Goal: Task Accomplishment & Management: Use online tool/utility

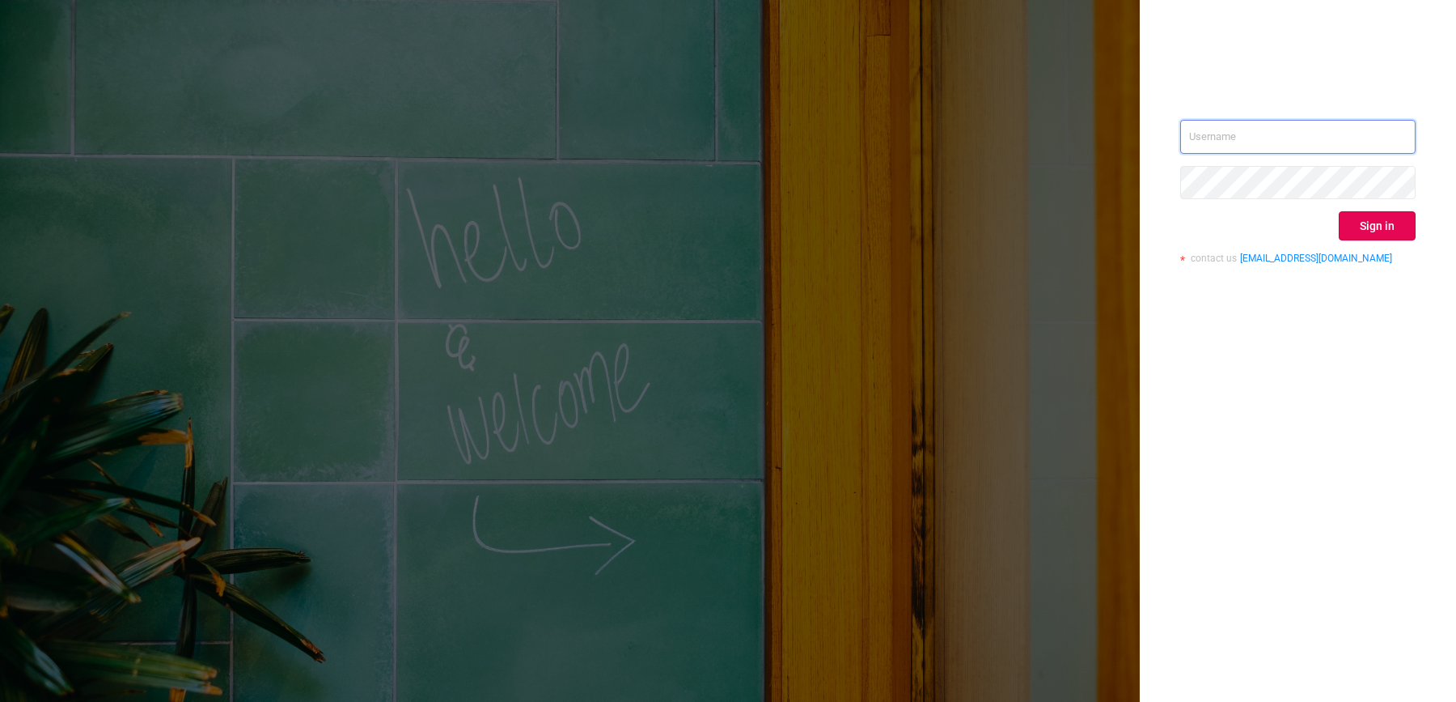
click at [1260, 121] on input "text" at bounding box center [1298, 137] width 235 height 34
type input "[EMAIL_ADDRESS][DOMAIN_NAME]"
click at [1395, 227] on button "Sign in" at bounding box center [1377, 225] width 77 height 29
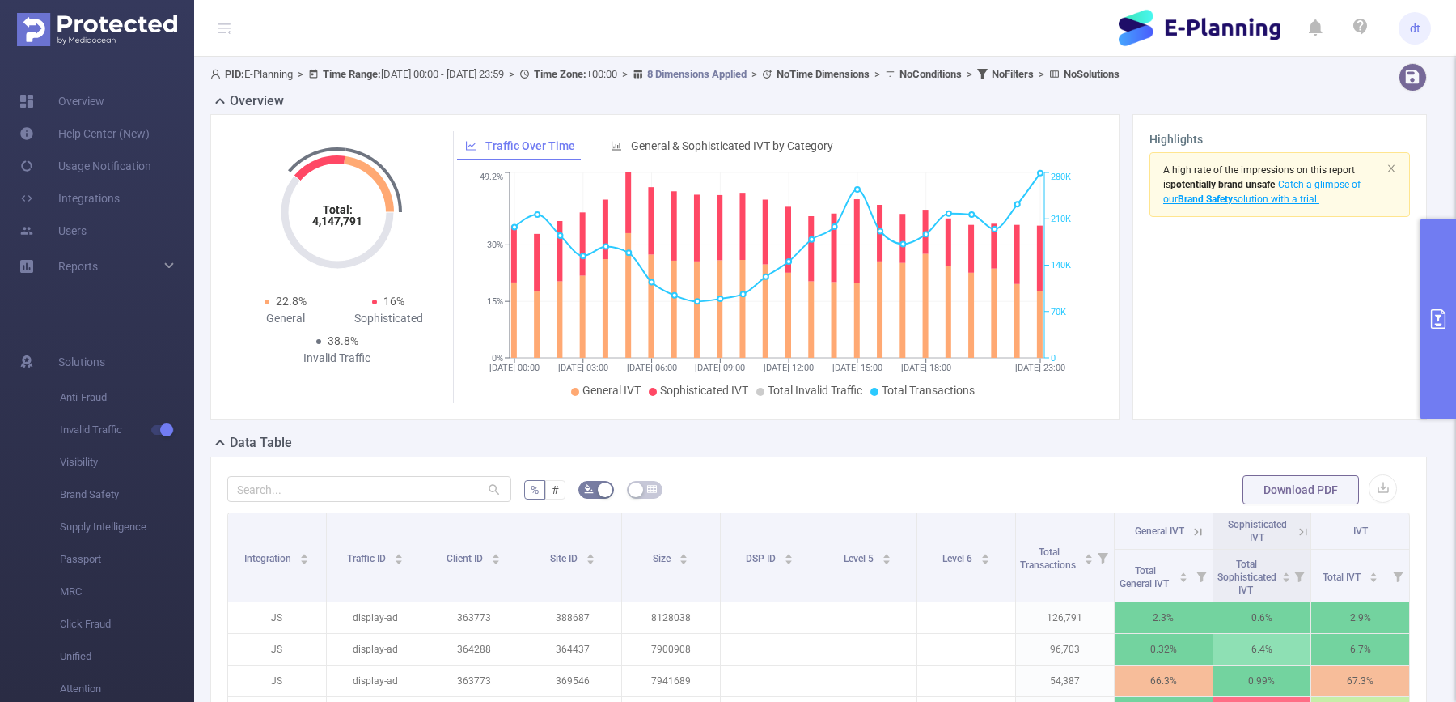
click at [1452, 295] on button "primary" at bounding box center [1439, 318] width 36 height 201
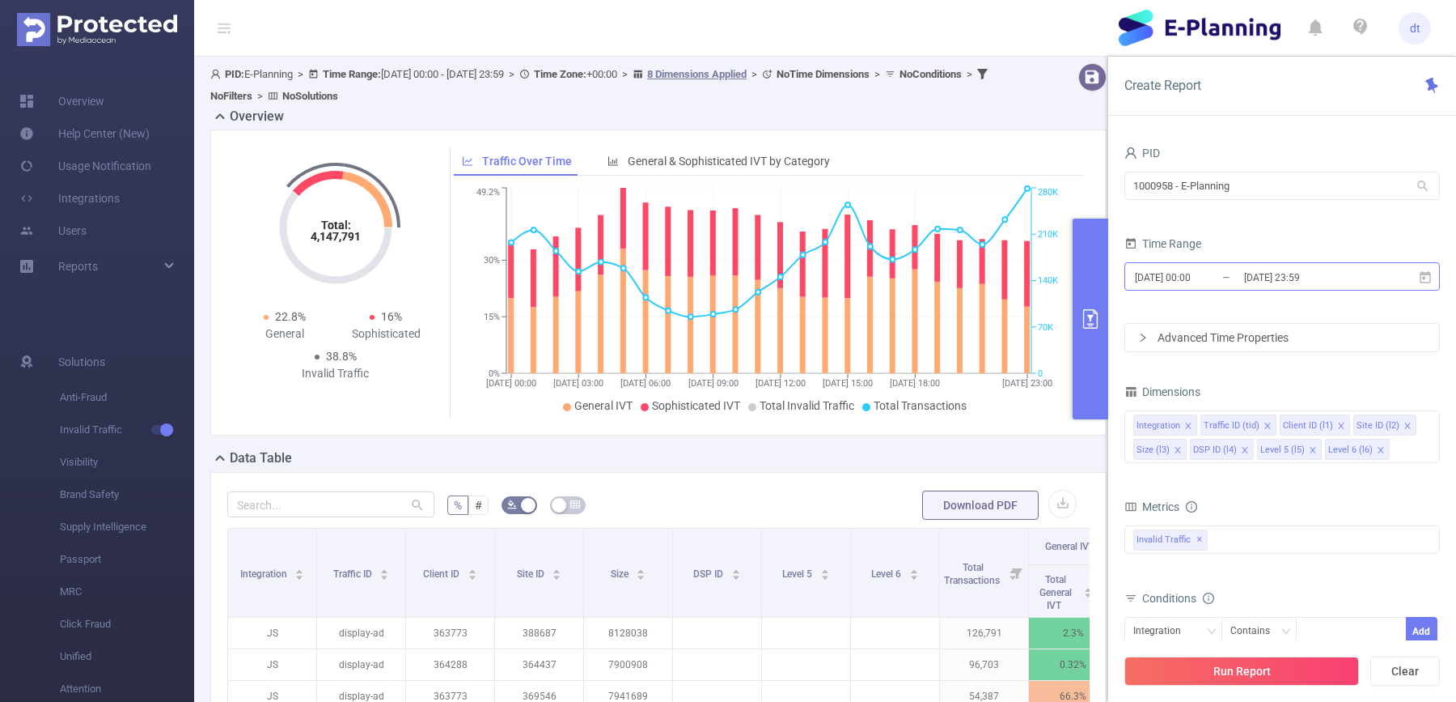
click at [1262, 272] on input "[DATE] 23:59" at bounding box center [1308, 277] width 131 height 22
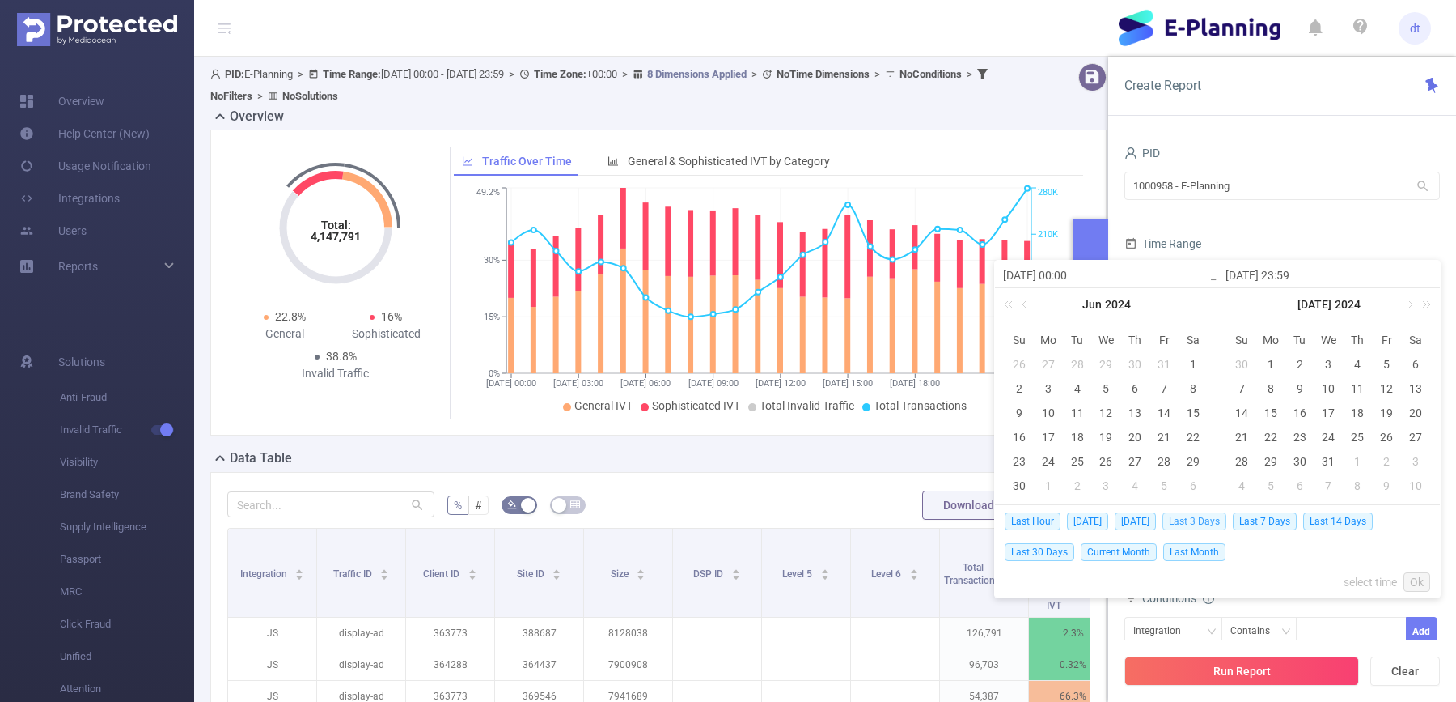
click at [1199, 525] on span "Last 3 Days" at bounding box center [1195, 521] width 64 height 18
type input "[DATE] 00:00"
type input "[DATE] 23:59"
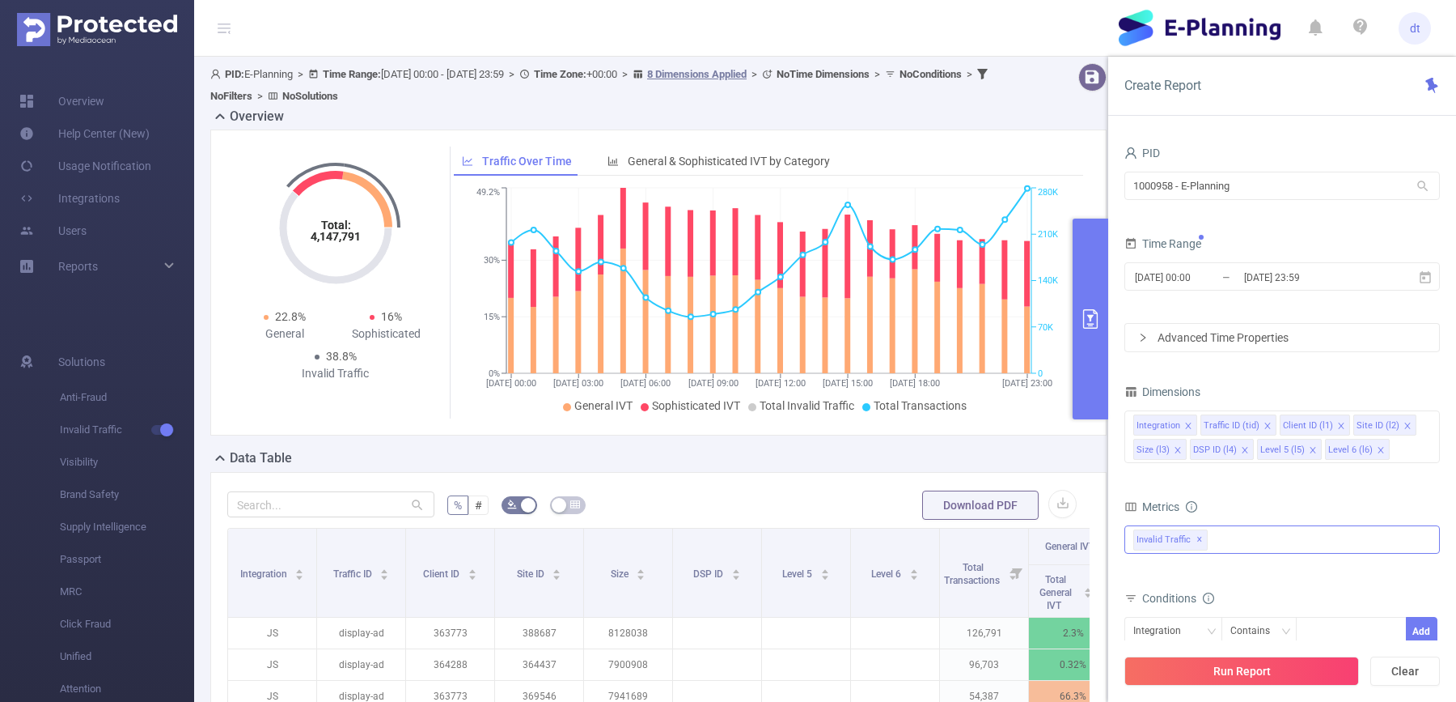
click at [1266, 528] on div "Invalid Traffic ✕" at bounding box center [1283, 539] width 316 height 28
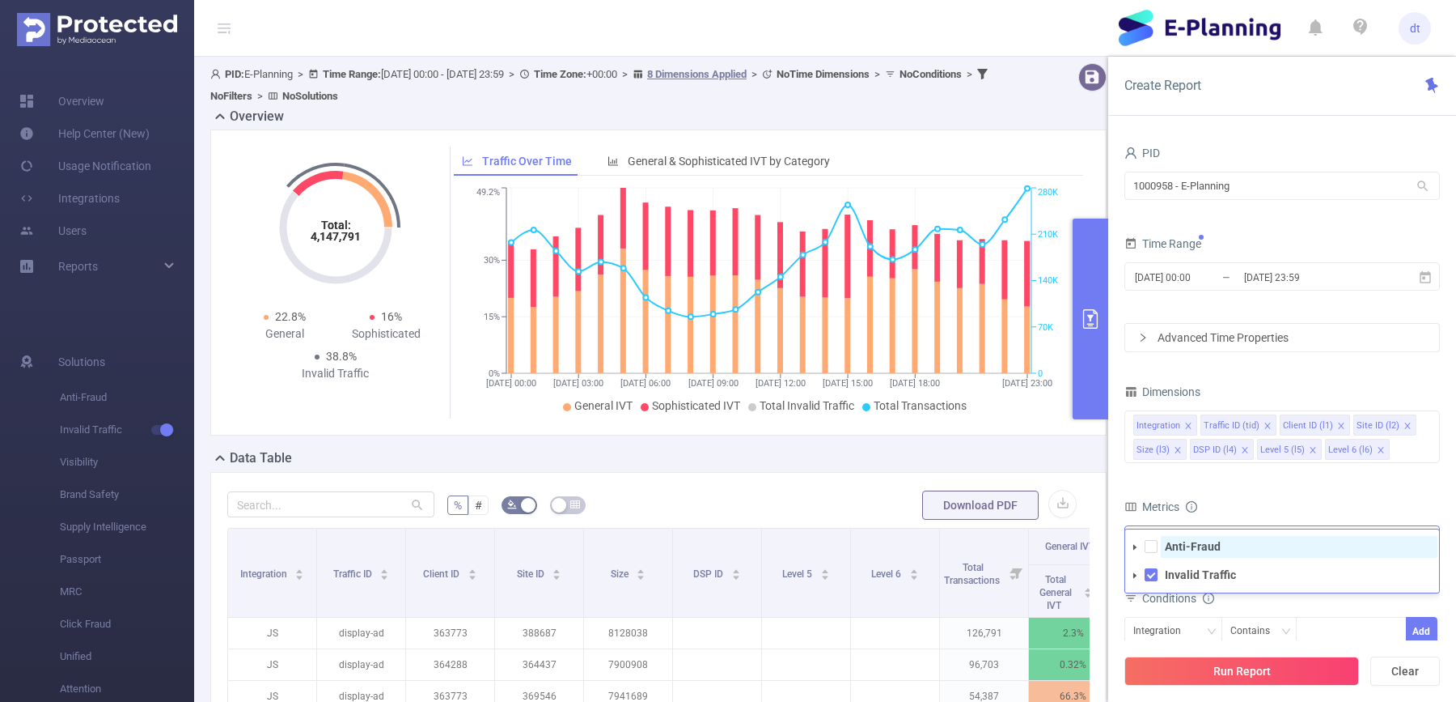
click at [1202, 541] on strong "Anti-Fraud" at bounding box center [1193, 546] width 56 height 13
click at [1220, 499] on div "Metrics" at bounding box center [1283, 508] width 316 height 27
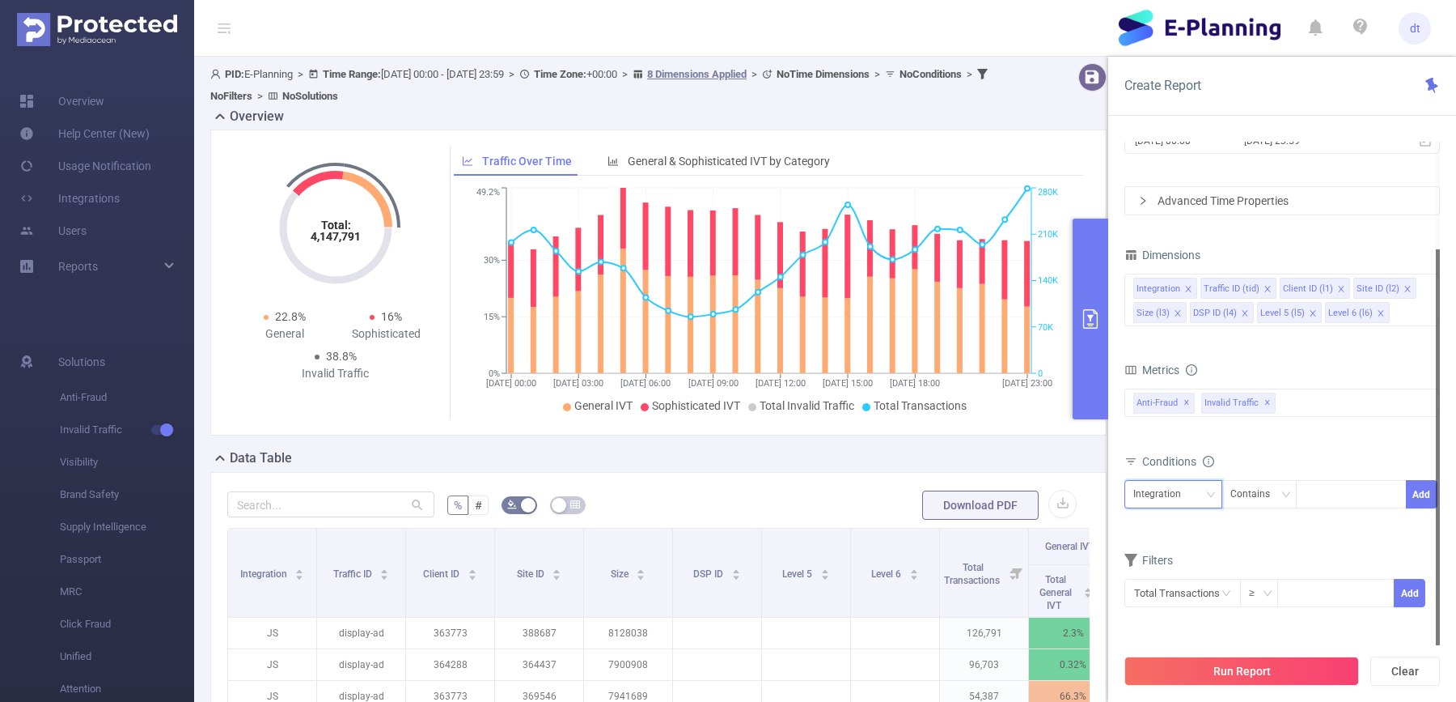
click at [1178, 487] on div "Integration" at bounding box center [1163, 494] width 59 height 27
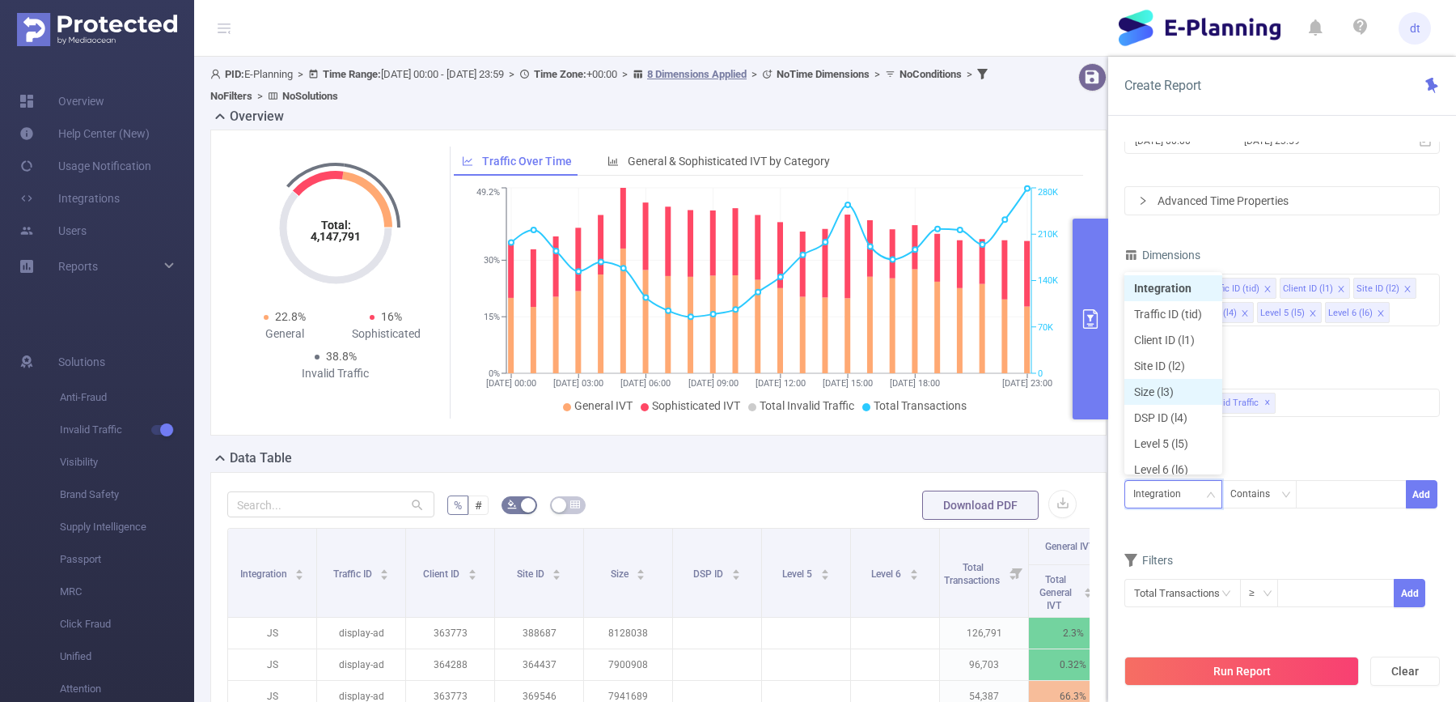
scroll to position [8, 0]
click at [1168, 338] on li "Client ID (l1)" at bounding box center [1174, 332] width 98 height 26
click at [1345, 495] on div at bounding box center [1351, 494] width 93 height 27
paste input "936987"
type input "936987"
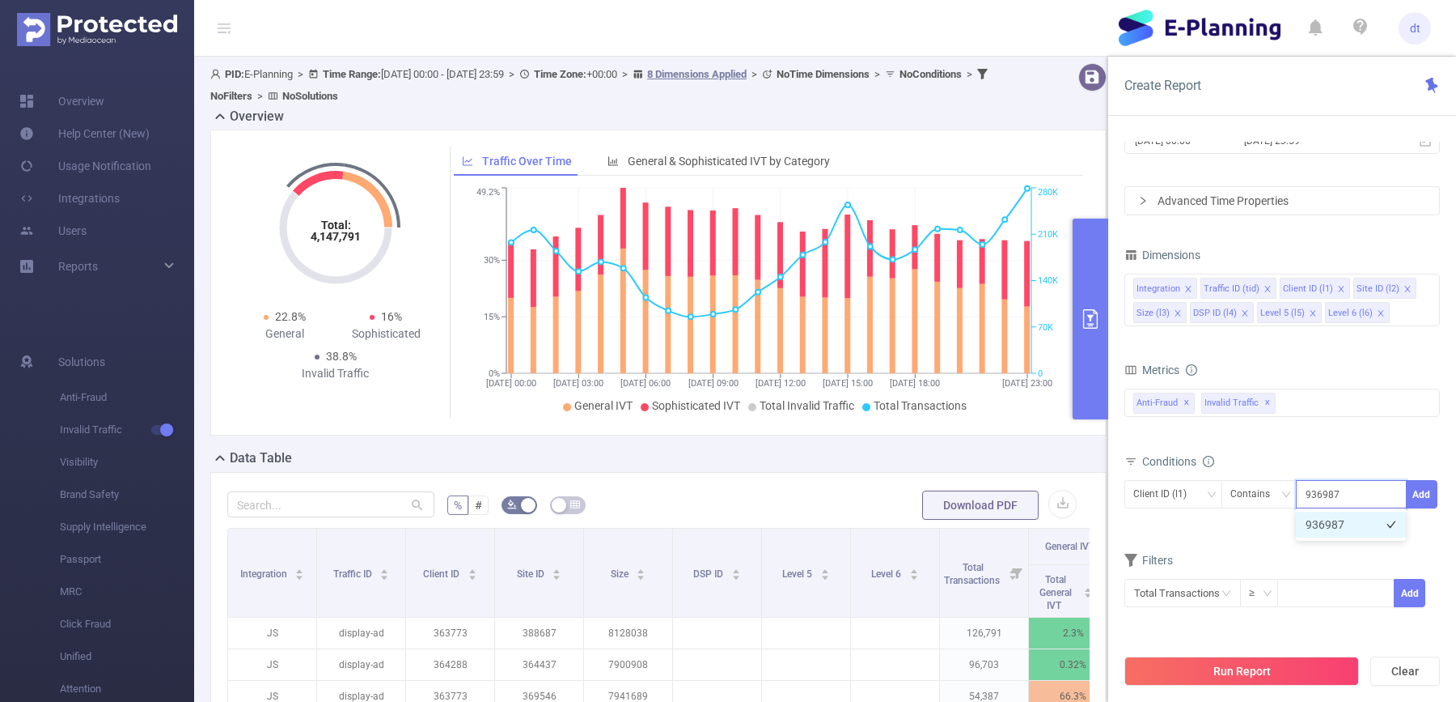
click at [1335, 524] on li "936987" at bounding box center [1351, 524] width 110 height 26
click at [1425, 492] on button "Add" at bounding box center [1422, 494] width 32 height 28
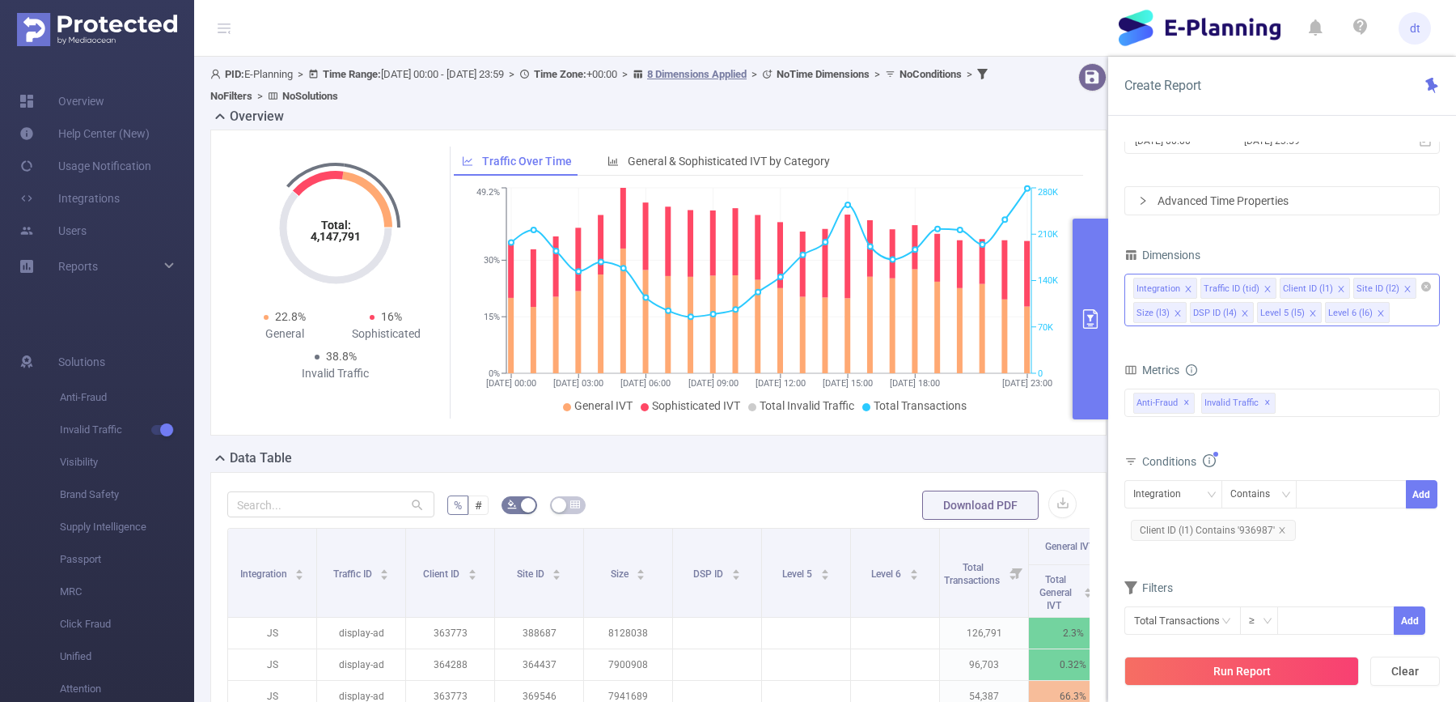
click at [1309, 313] on icon "icon: close" at bounding box center [1313, 313] width 8 height 8
click at [1302, 312] on li "Level 6 (l6)" at bounding box center [1289, 312] width 65 height 21
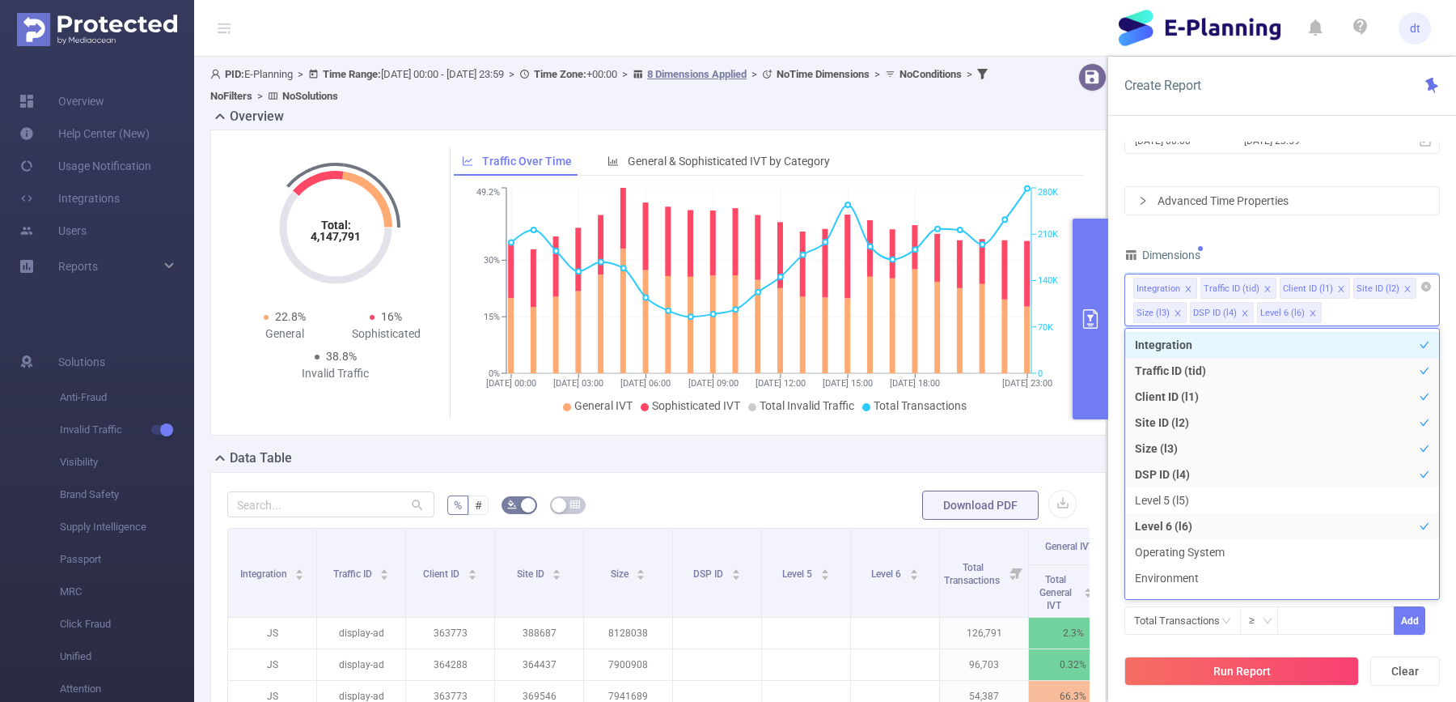
click at [1177, 309] on icon "icon: close" at bounding box center [1178, 313] width 8 height 8
click at [1258, 309] on li "Level 6 (l6)" at bounding box center [1233, 312] width 65 height 21
click at [1253, 309] on icon "icon: close" at bounding box center [1257, 313] width 8 height 8
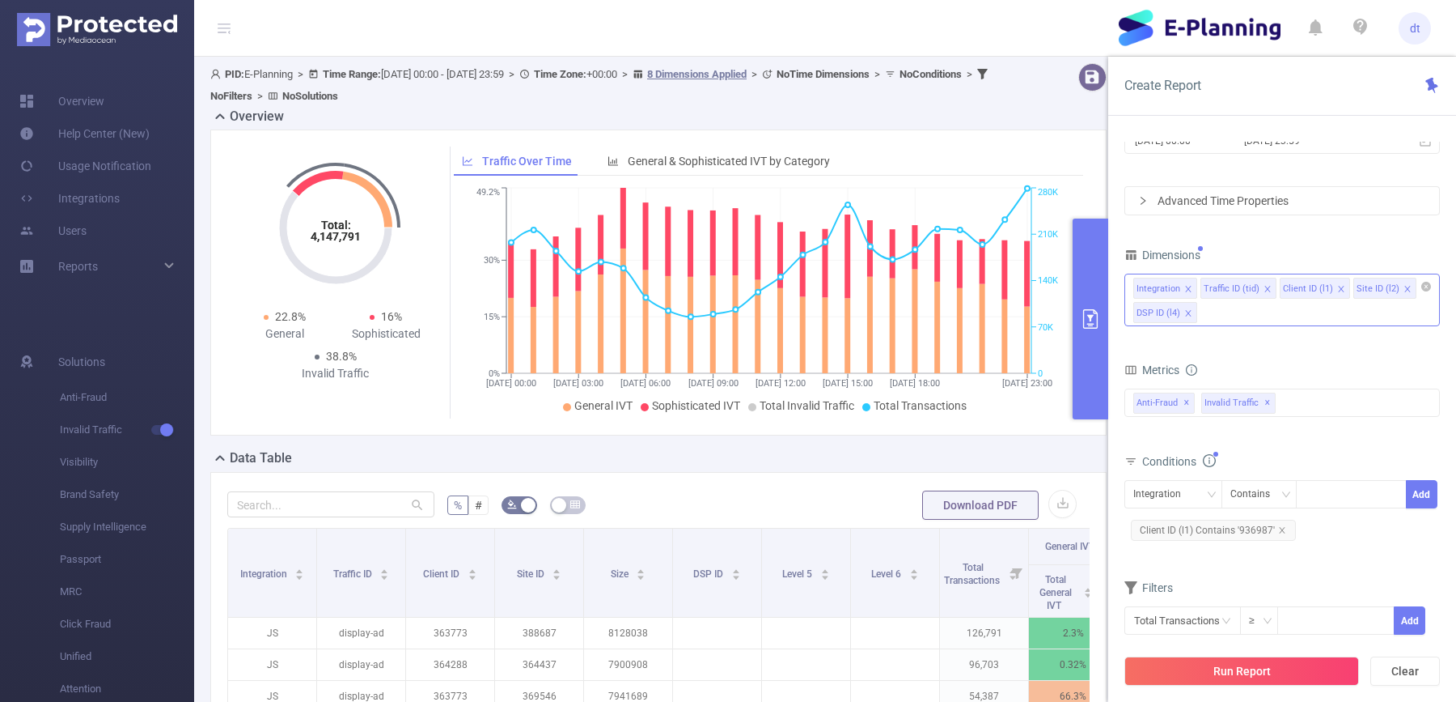
click at [1346, 232] on div "PID 1000958 - E-Planning 1000958 - E-Planning Time Range [DATE] 00:00 _ [DATE] …" at bounding box center [1283, 330] width 316 height 651
click at [1219, 654] on div "Run Report Clear" at bounding box center [1283, 670] width 348 height 61
click at [1219, 669] on button "Run Report" at bounding box center [1242, 670] width 235 height 29
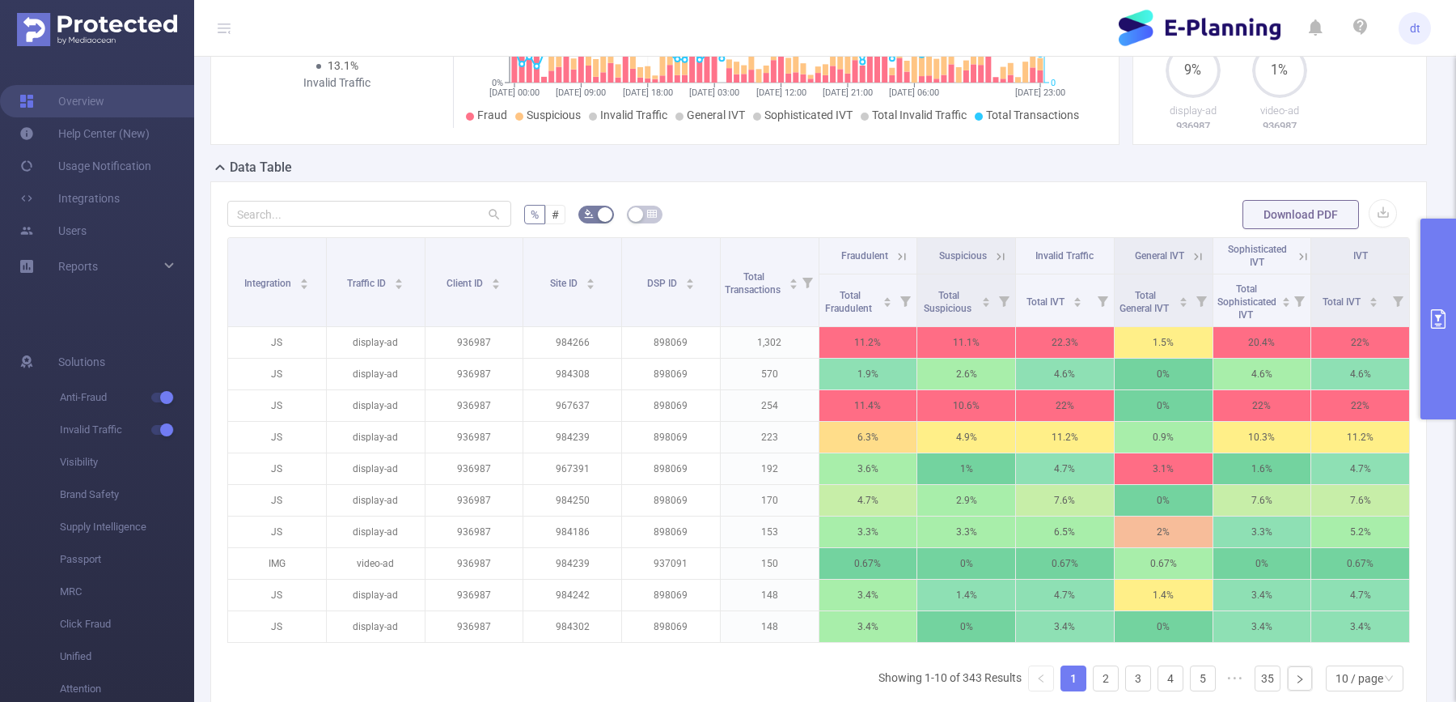
scroll to position [281, 0]
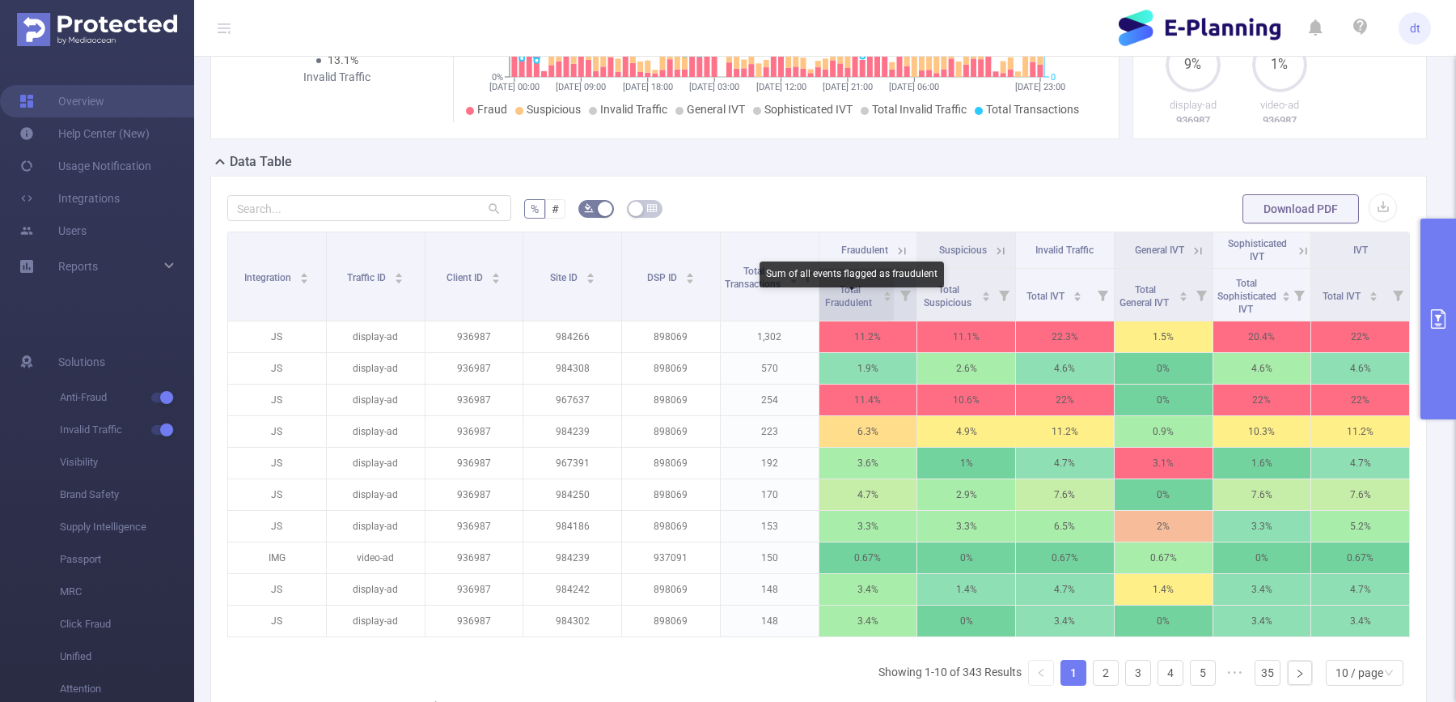
click at [881, 309] on div "Total Fraudulent" at bounding box center [859, 294] width 70 height 29
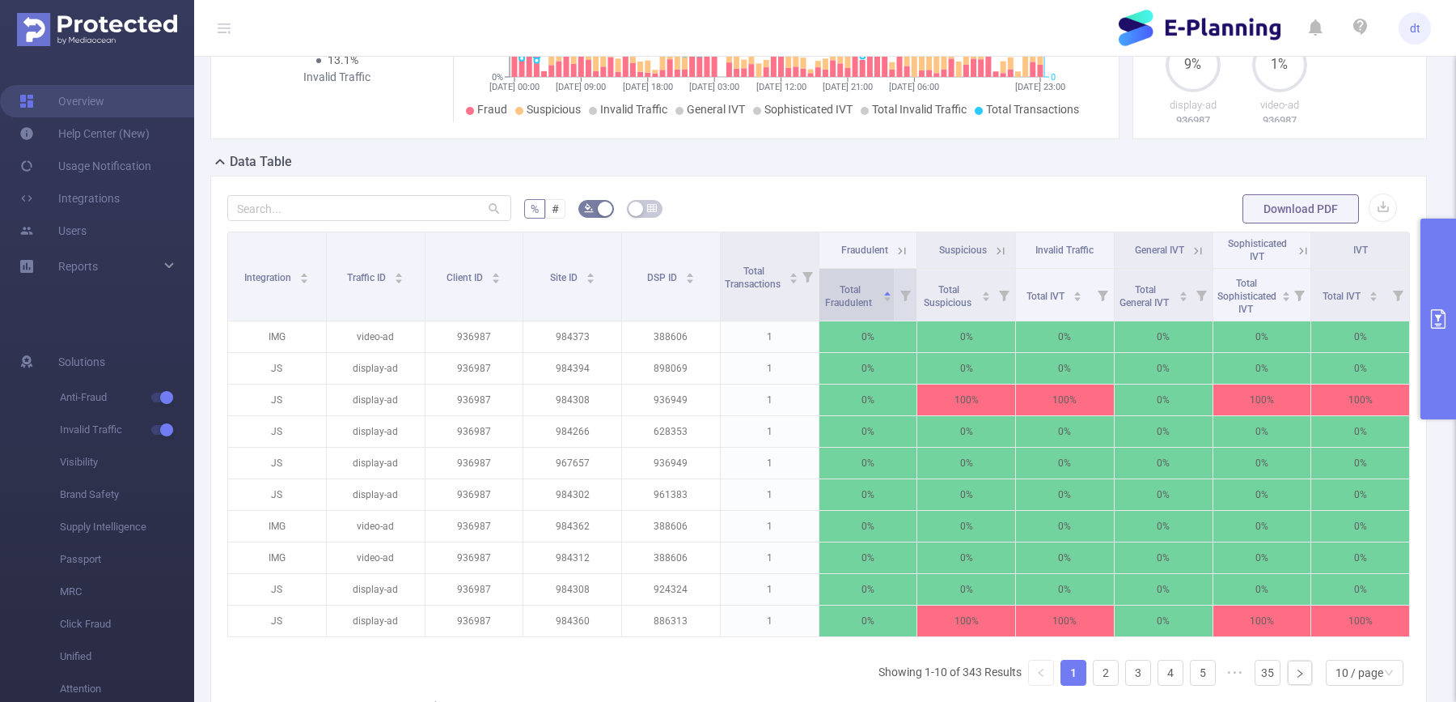
click at [881, 309] on div "Total Fraudulent" at bounding box center [859, 294] width 70 height 29
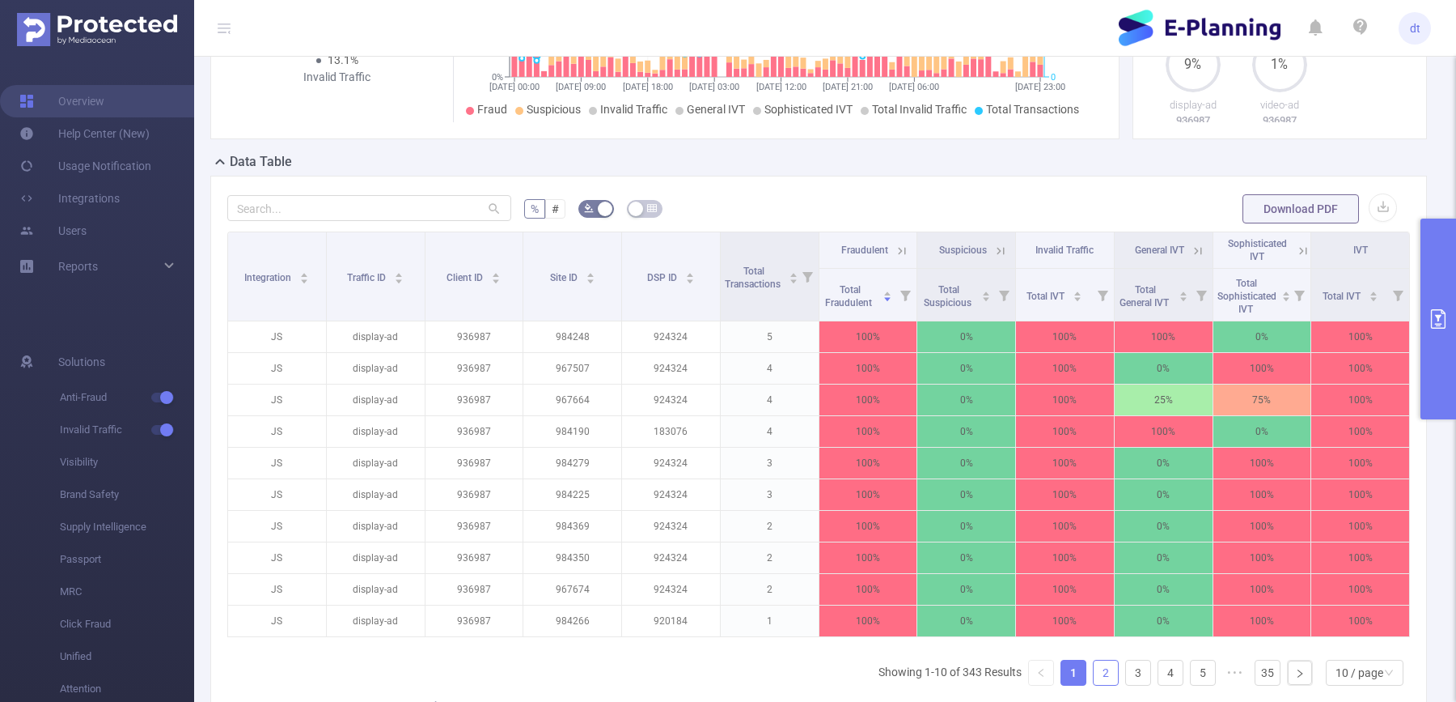
click at [1117, 680] on link "2" at bounding box center [1106, 672] width 24 height 24
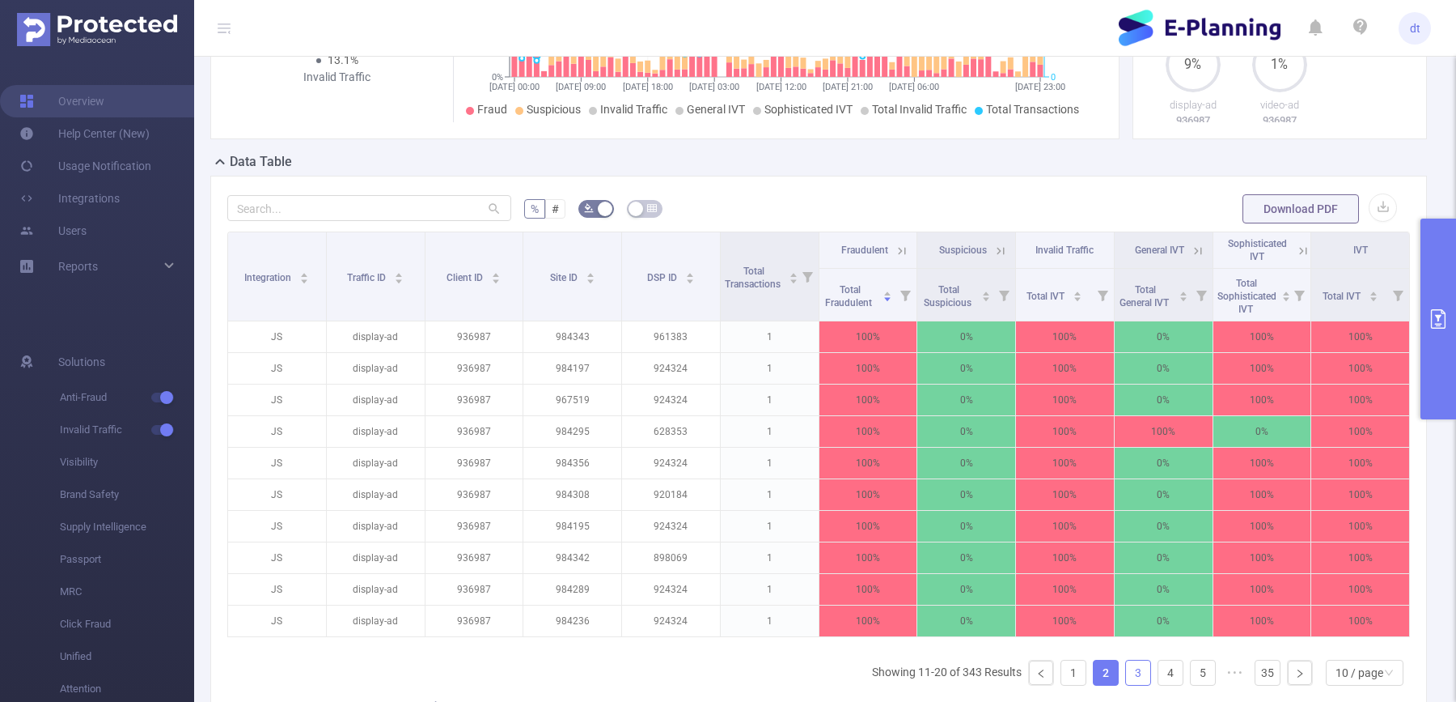
click at [1136, 685] on link "3" at bounding box center [1138, 672] width 24 height 24
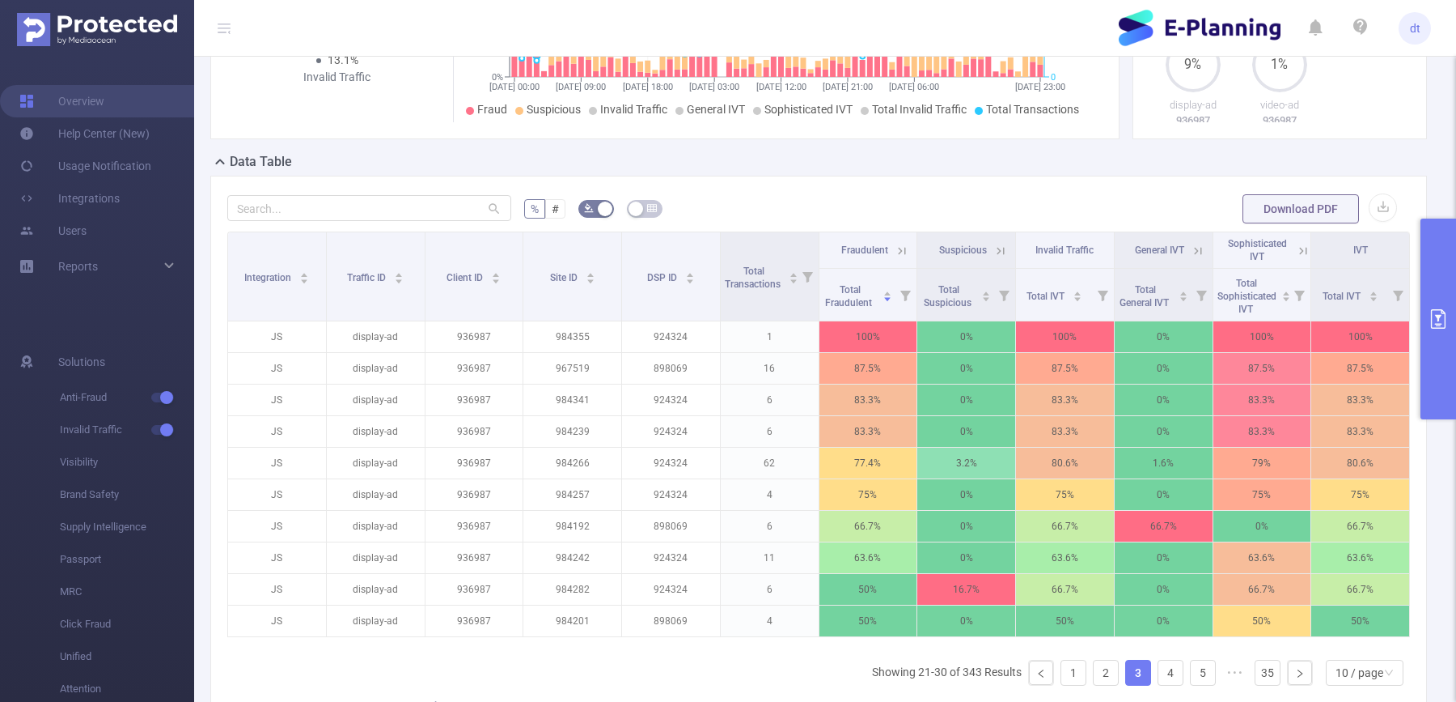
click at [1449, 328] on button "primary" at bounding box center [1439, 318] width 36 height 201
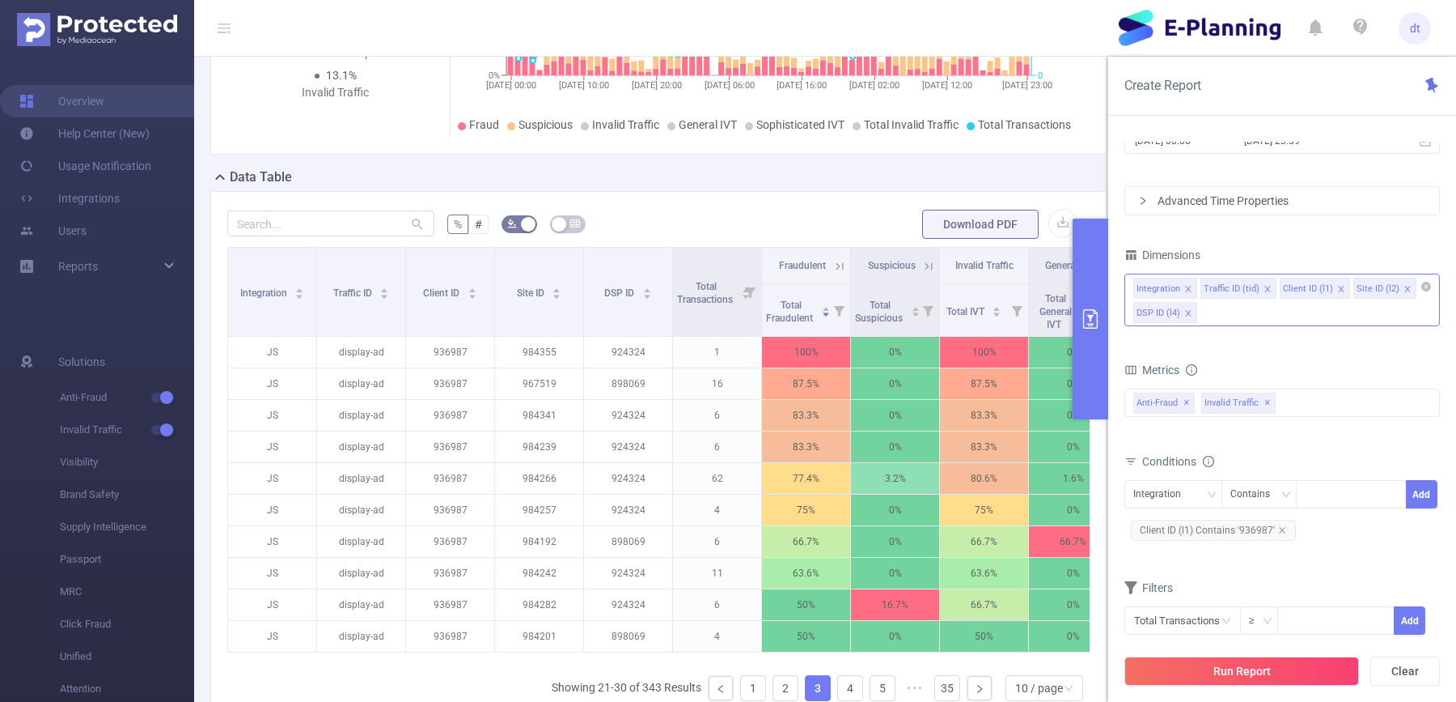
click at [1189, 309] on icon "icon: close" at bounding box center [1189, 313] width 8 height 8
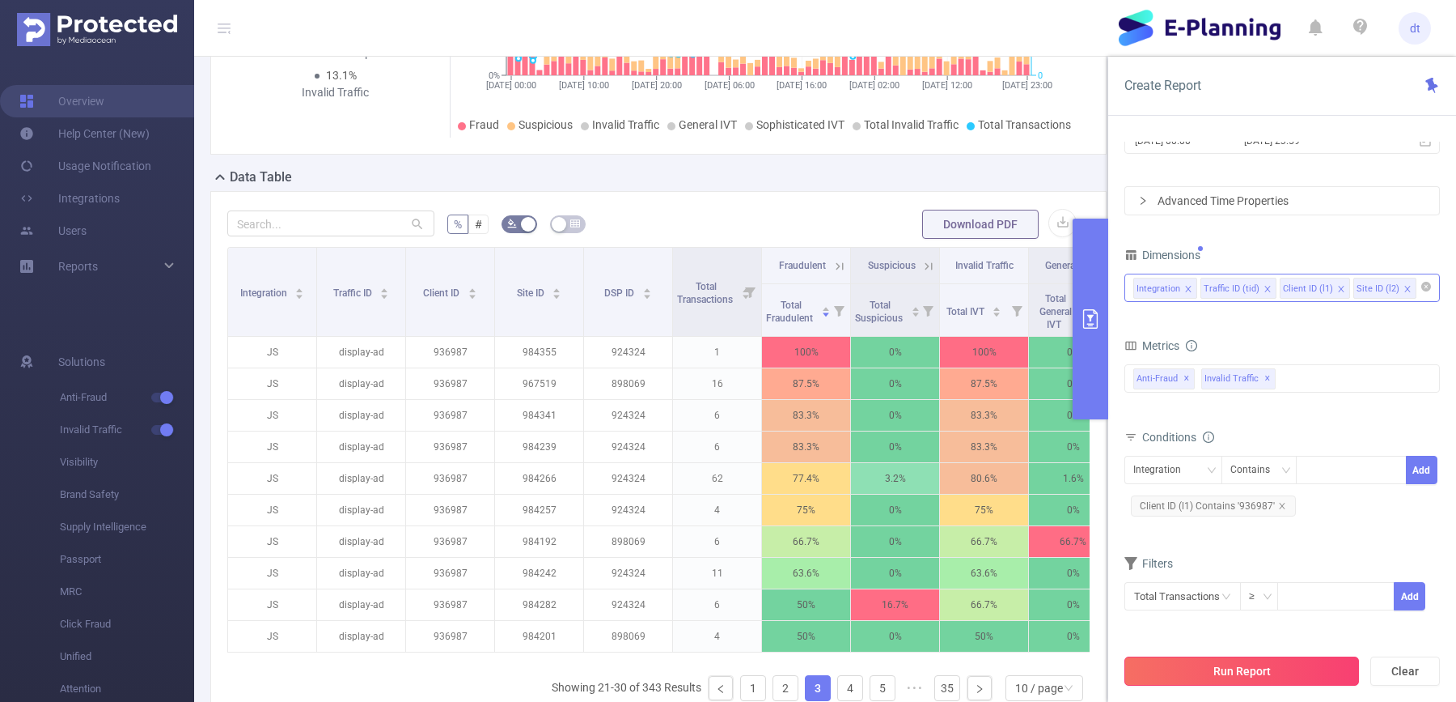
click at [1234, 682] on button "Run Report" at bounding box center [1242, 670] width 235 height 29
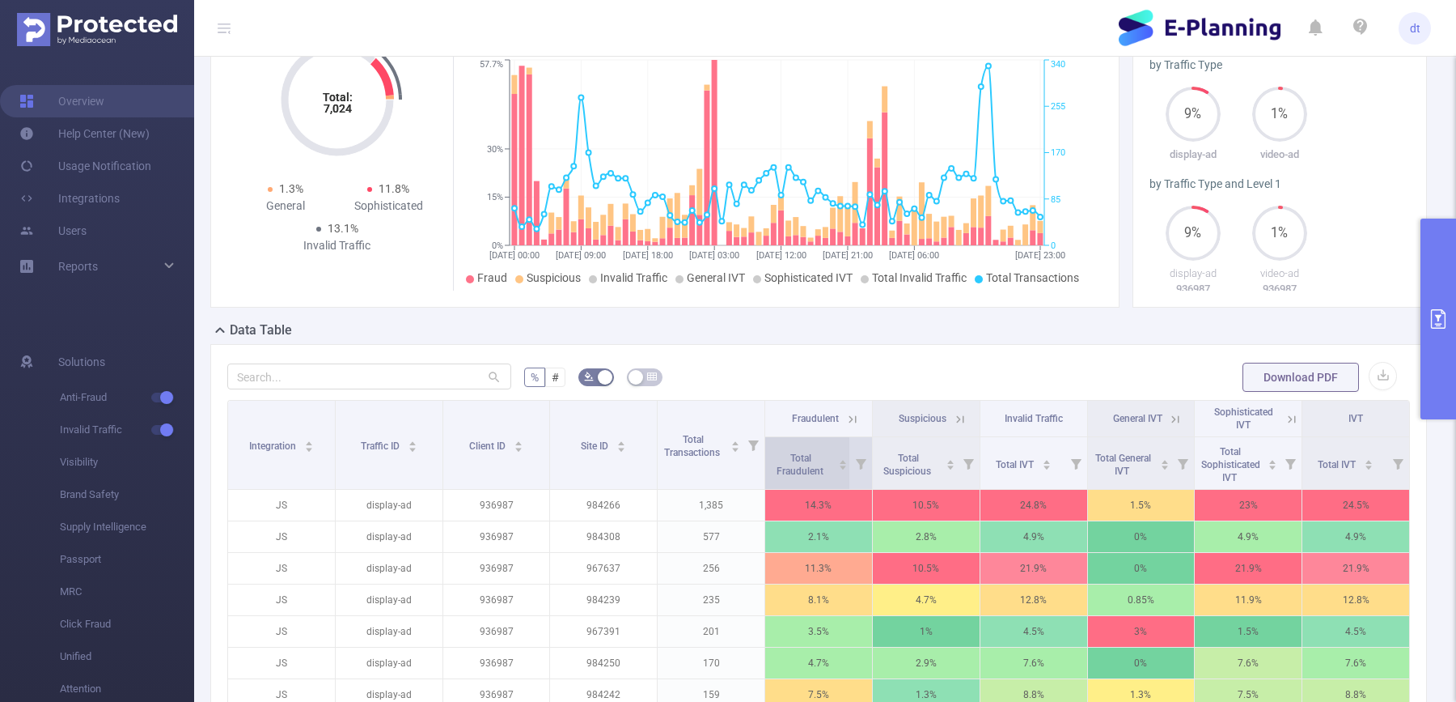
click at [839, 477] on div "Total Fraudulent" at bounding box center [809, 462] width 78 height 29
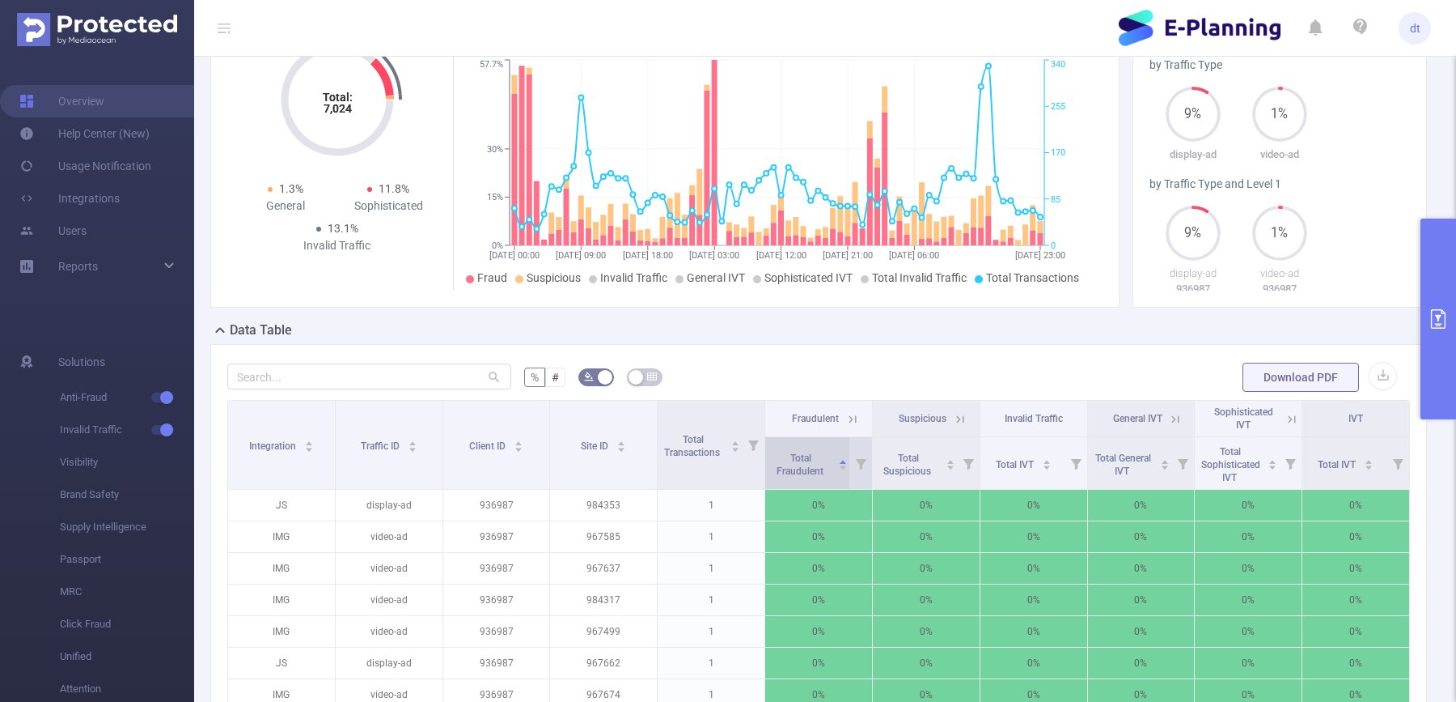
click at [839, 477] on div "Total Fraudulent" at bounding box center [809, 462] width 78 height 29
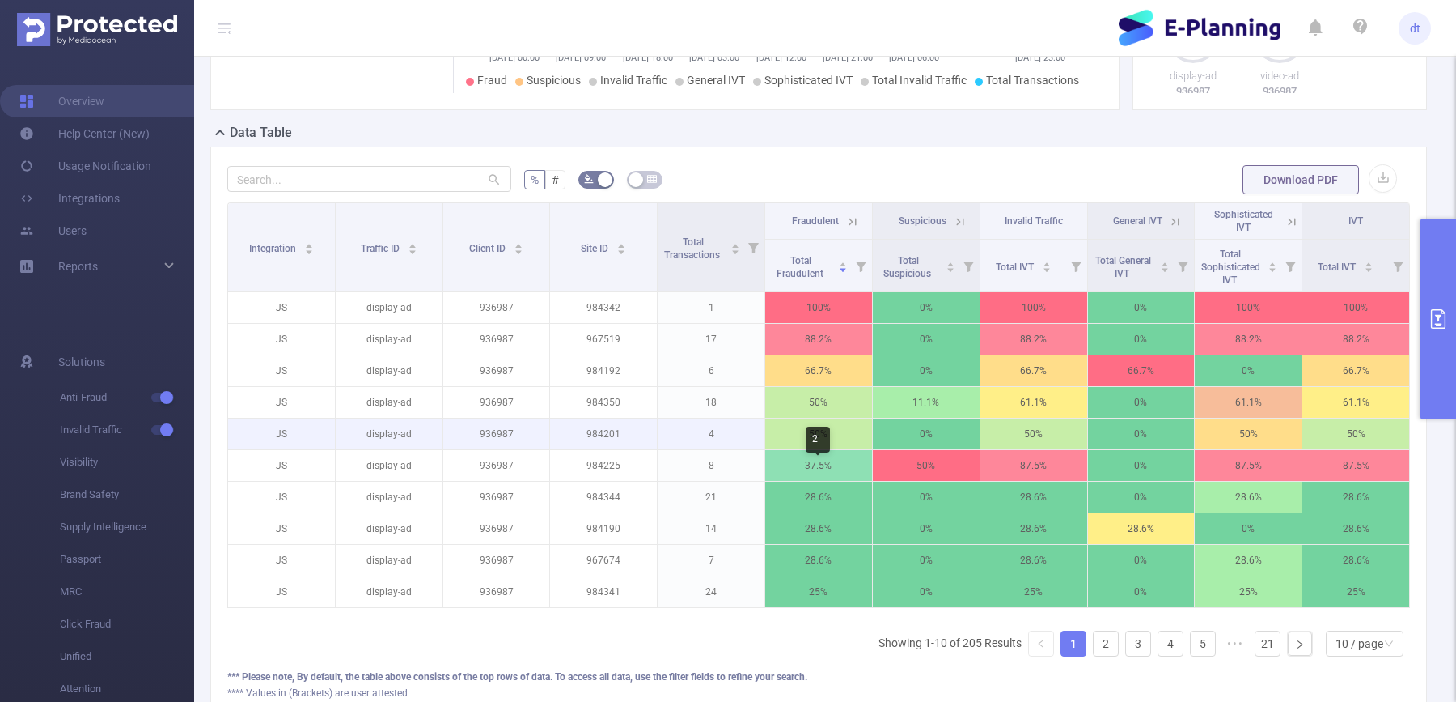
scroll to position [312, 0]
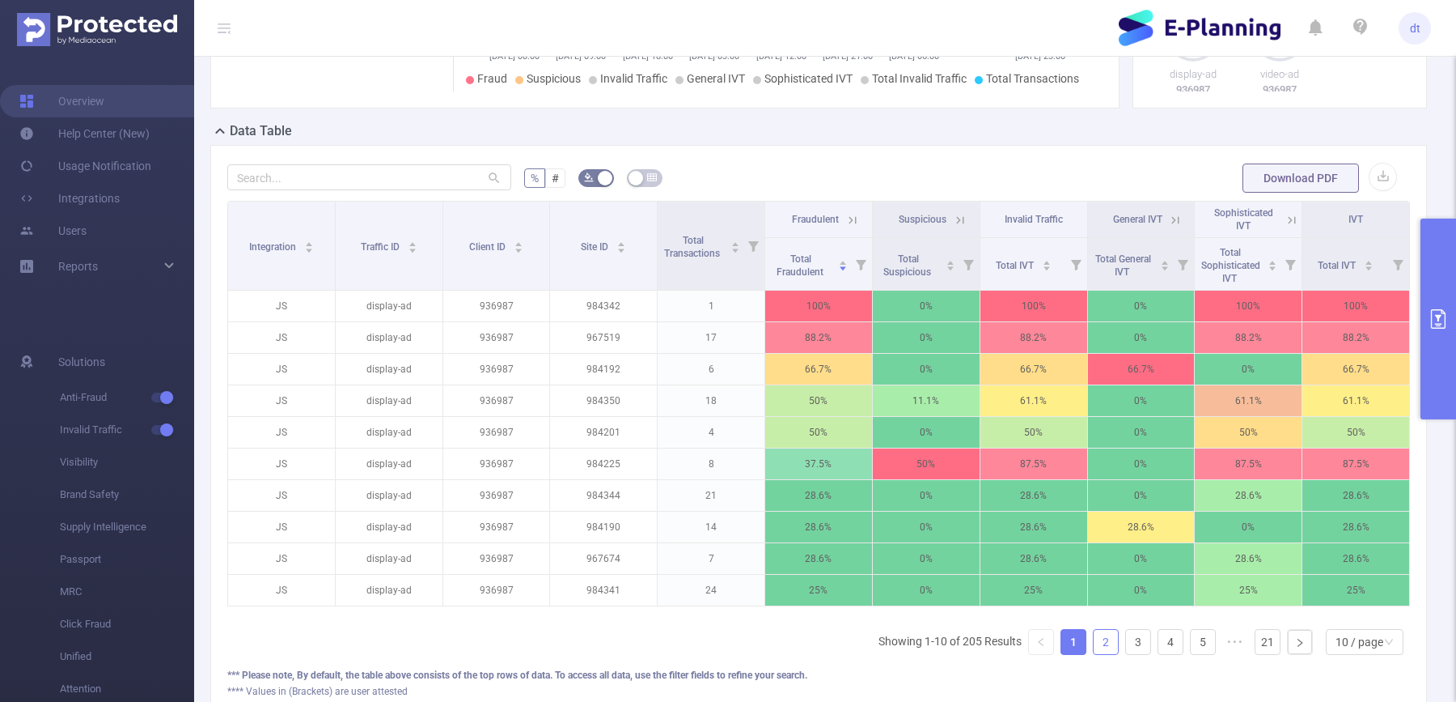
click at [1098, 651] on link "2" at bounding box center [1106, 642] width 24 height 24
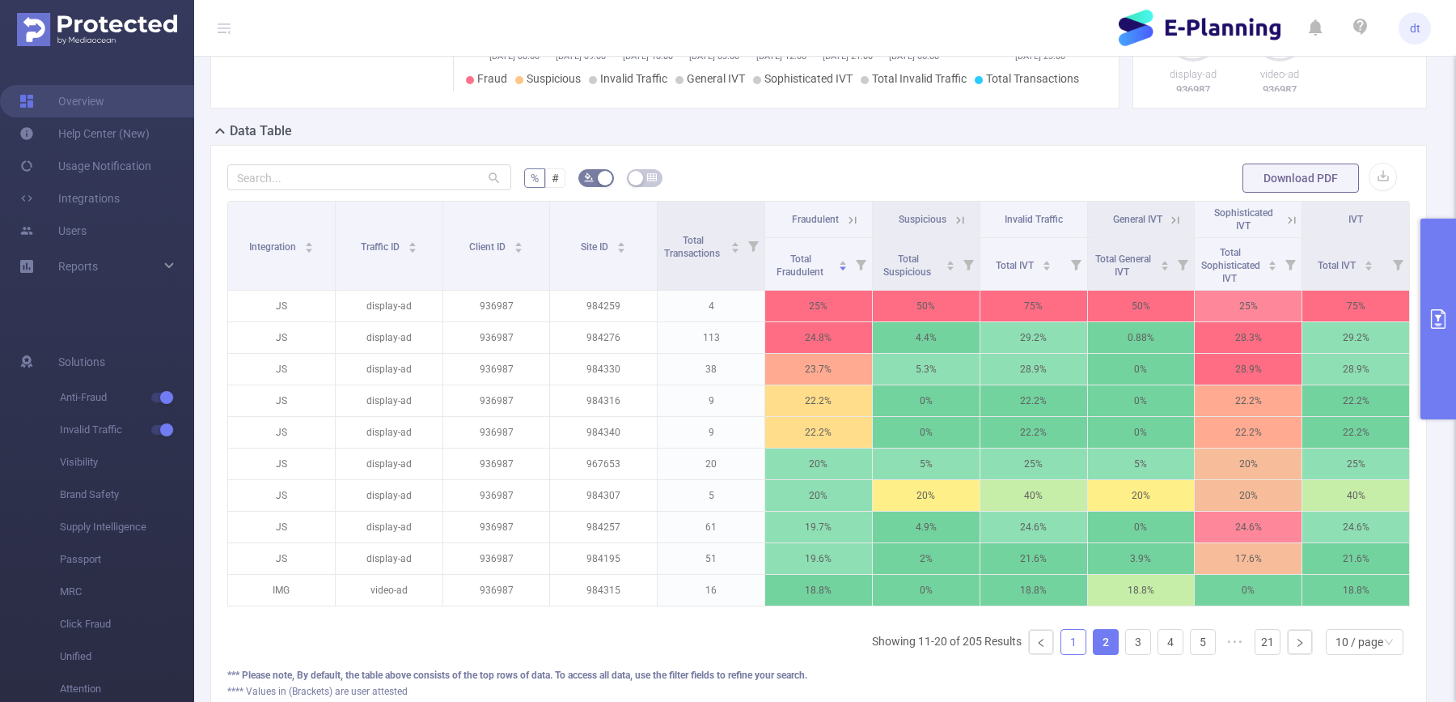
click at [1076, 642] on link "1" at bounding box center [1074, 642] width 24 height 24
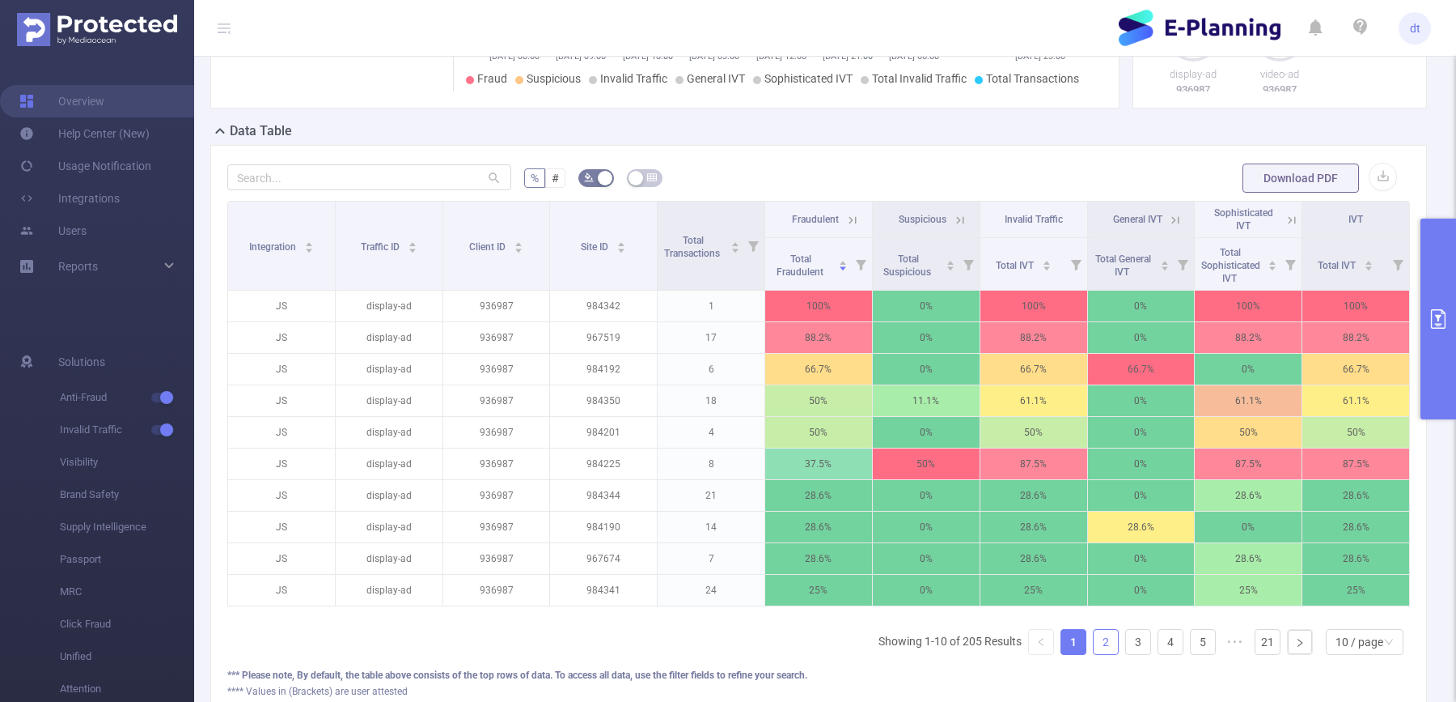
click at [1109, 654] on link "2" at bounding box center [1106, 642] width 24 height 24
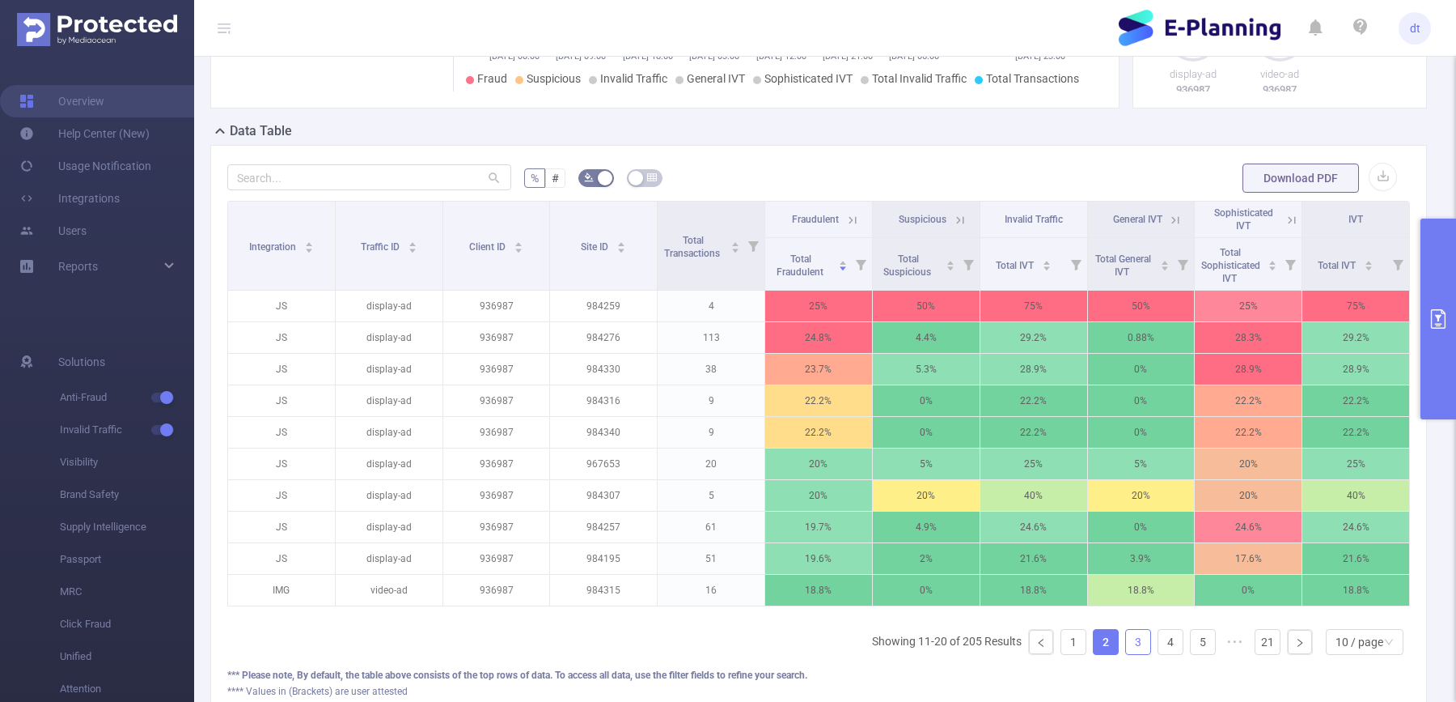
click at [1133, 654] on link "3" at bounding box center [1138, 642] width 24 height 24
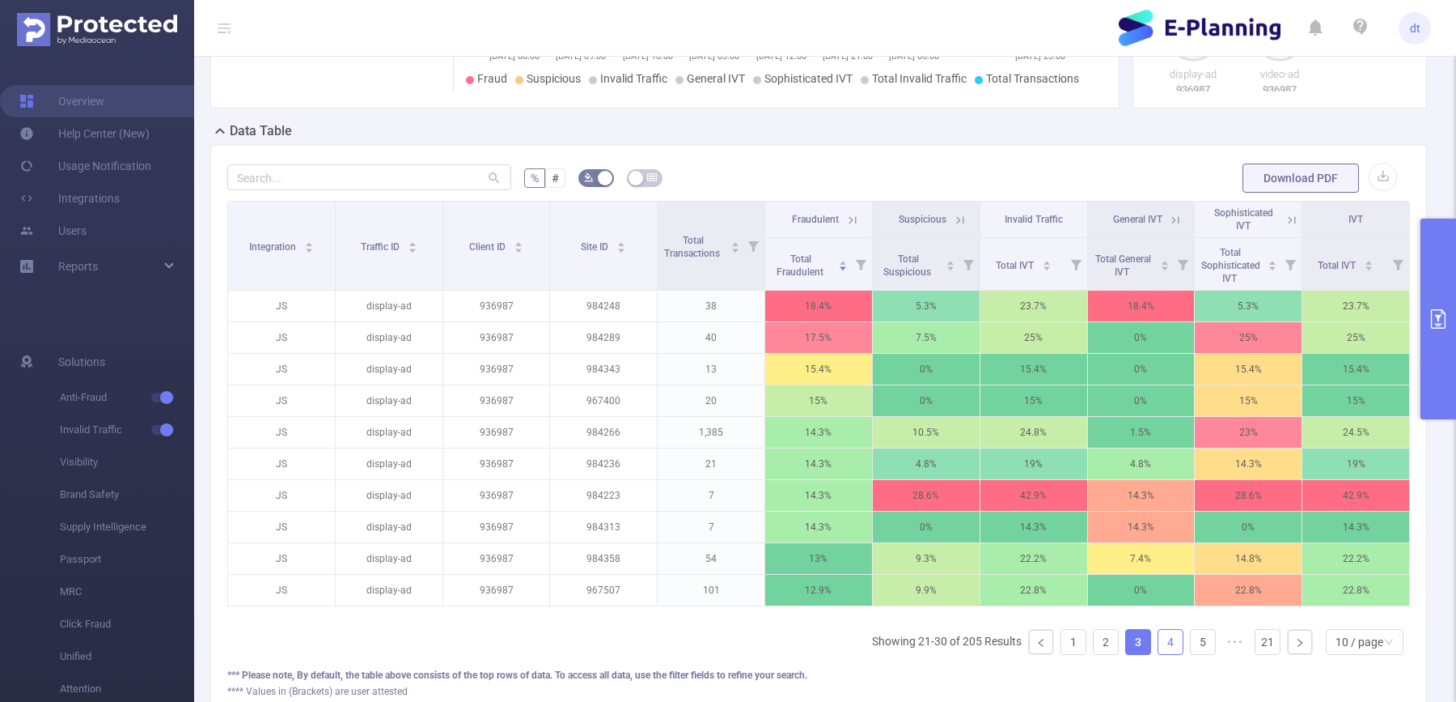
click at [1164, 654] on link "4" at bounding box center [1171, 642] width 24 height 24
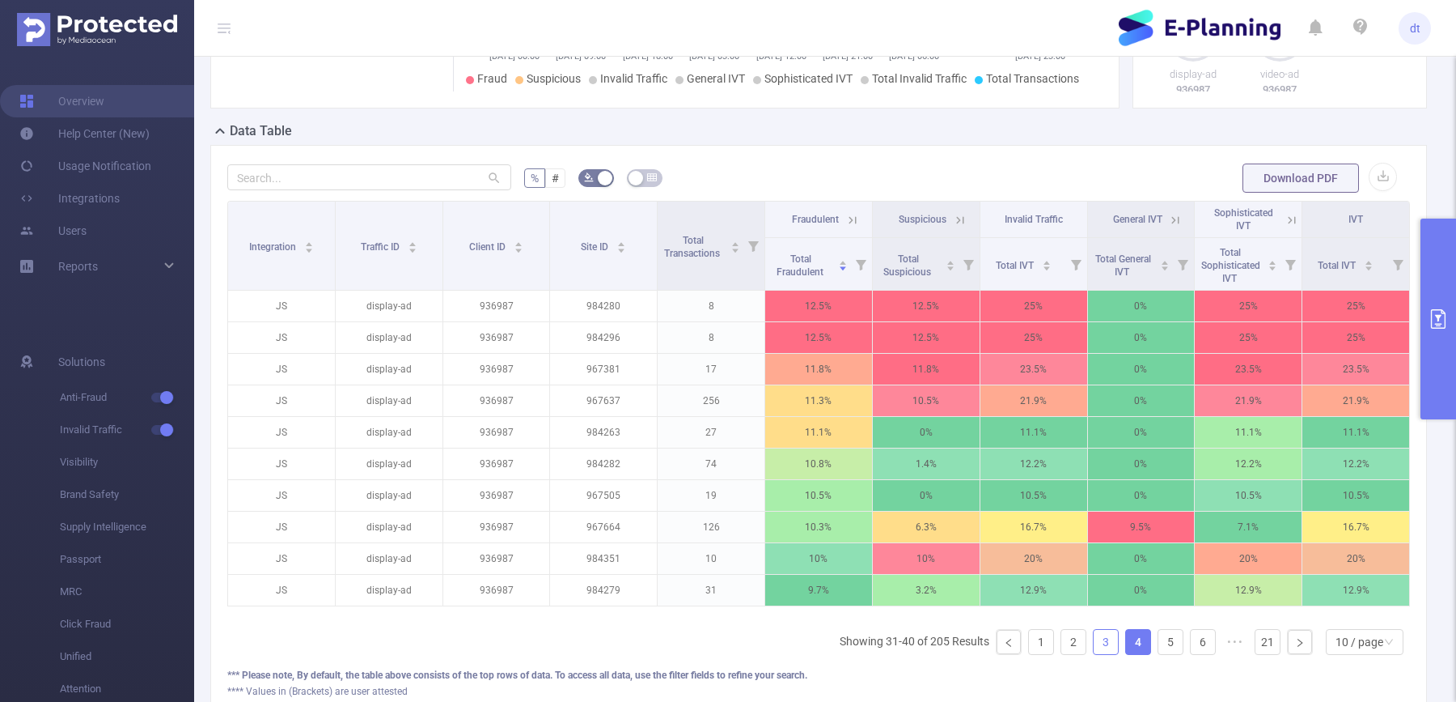
click at [1101, 651] on link "3" at bounding box center [1106, 642] width 24 height 24
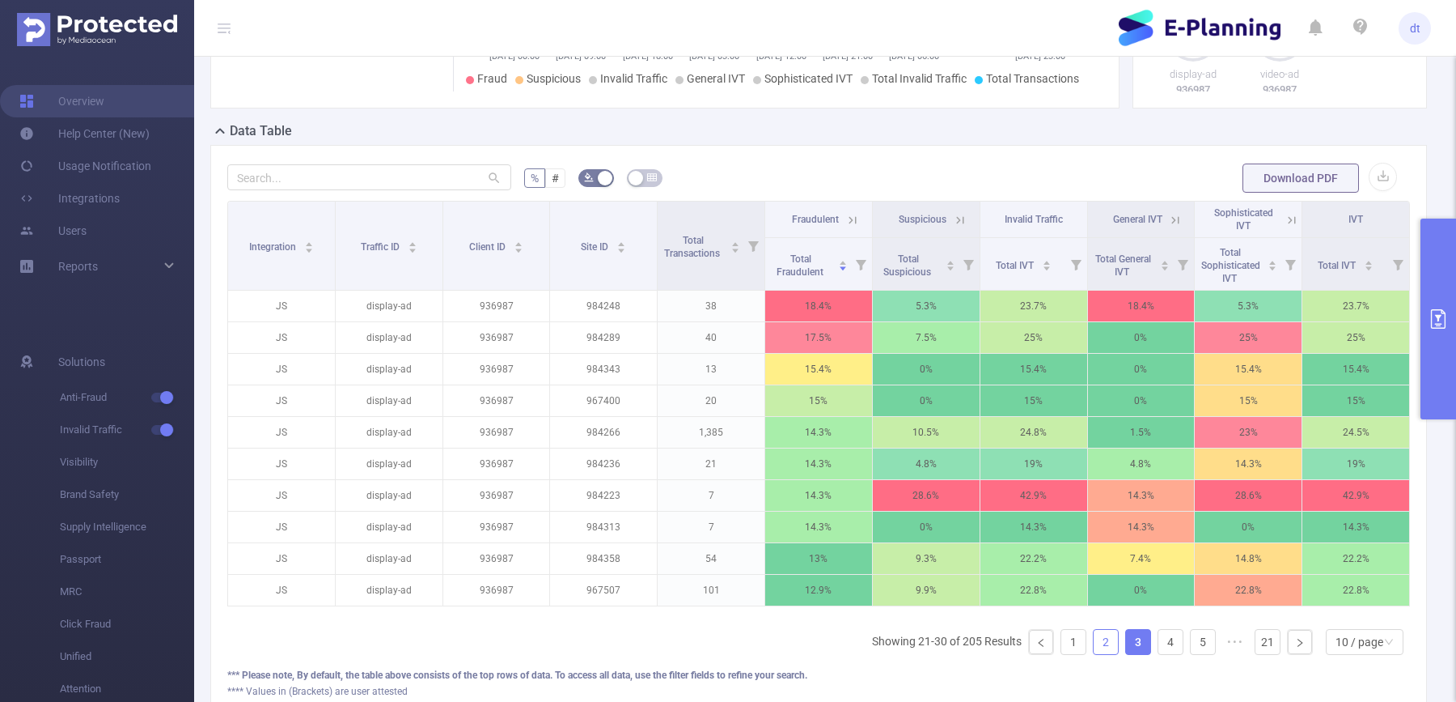
click at [1111, 649] on link "2" at bounding box center [1106, 642] width 24 height 24
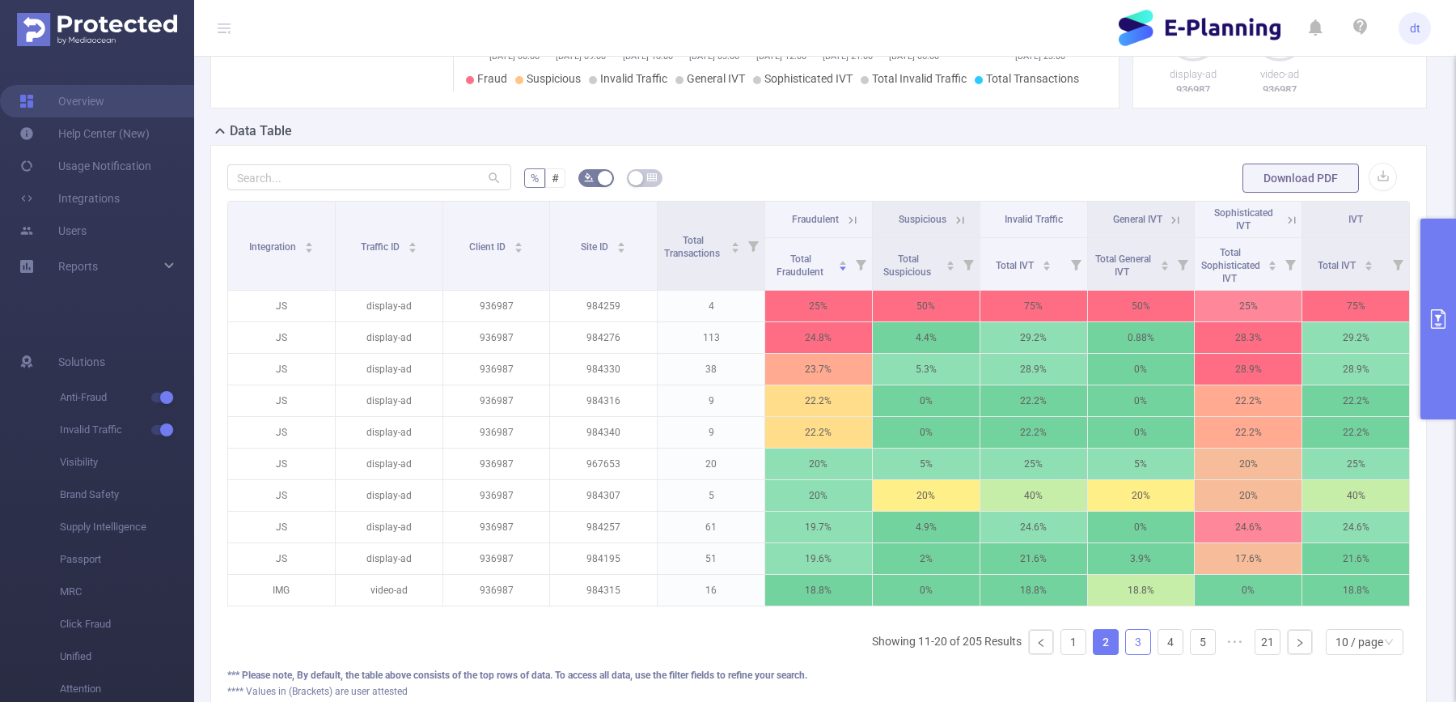
click at [1142, 652] on link "3" at bounding box center [1138, 642] width 24 height 24
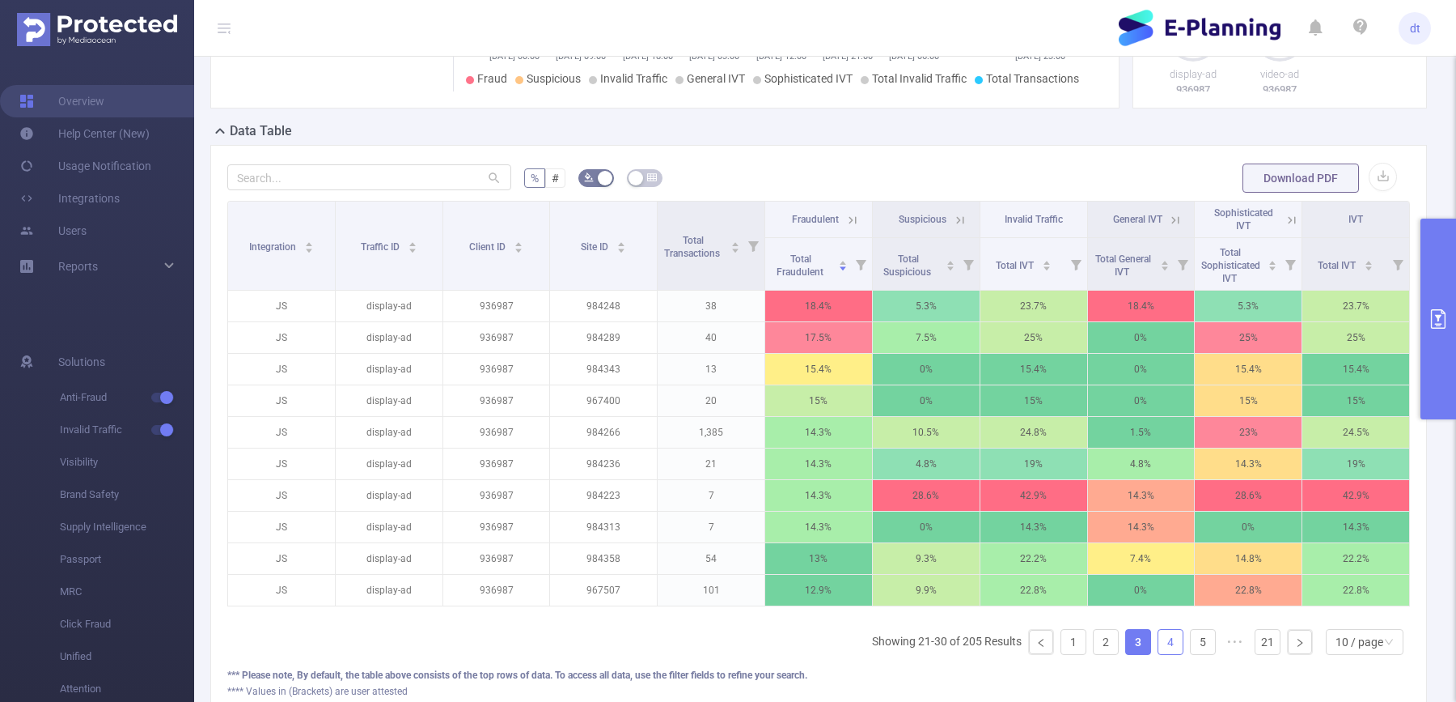
click at [1174, 653] on link "4" at bounding box center [1171, 642] width 24 height 24
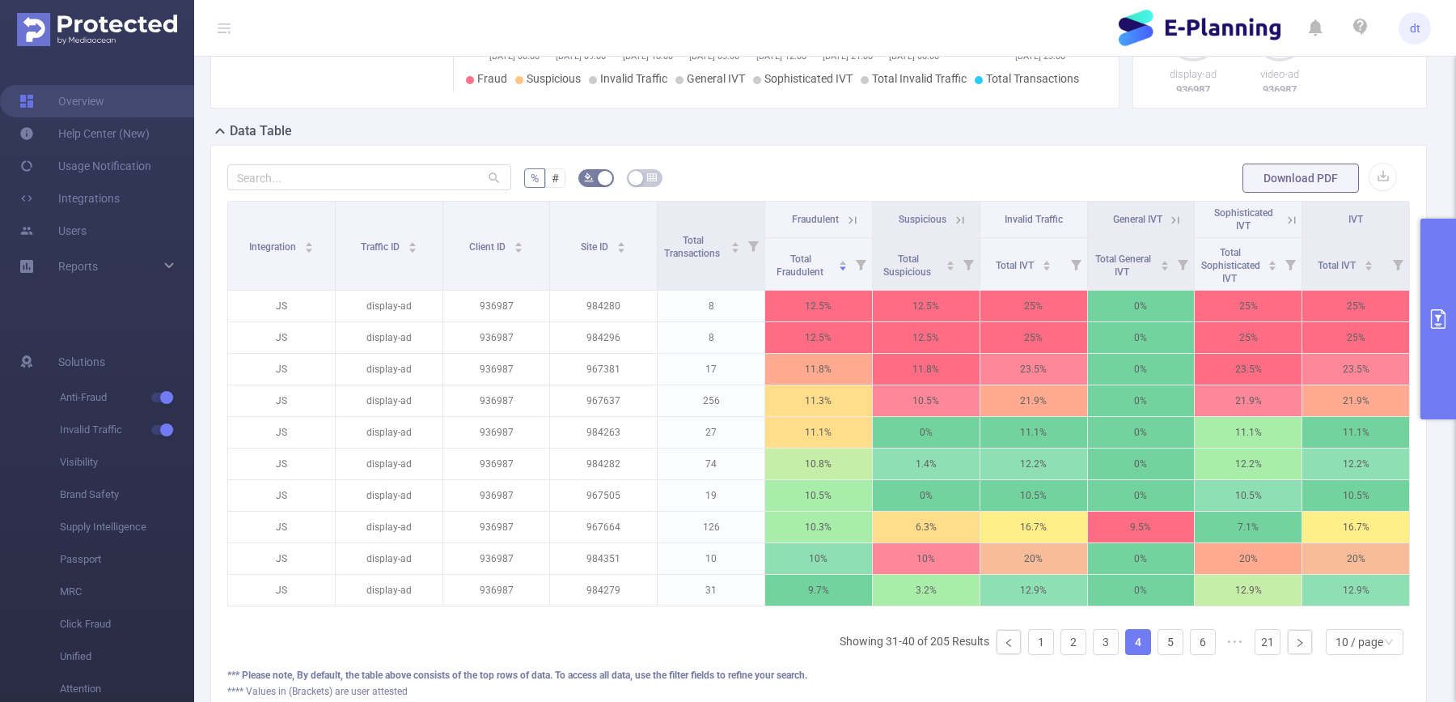
click at [1445, 307] on button "primary" at bounding box center [1439, 318] width 36 height 201
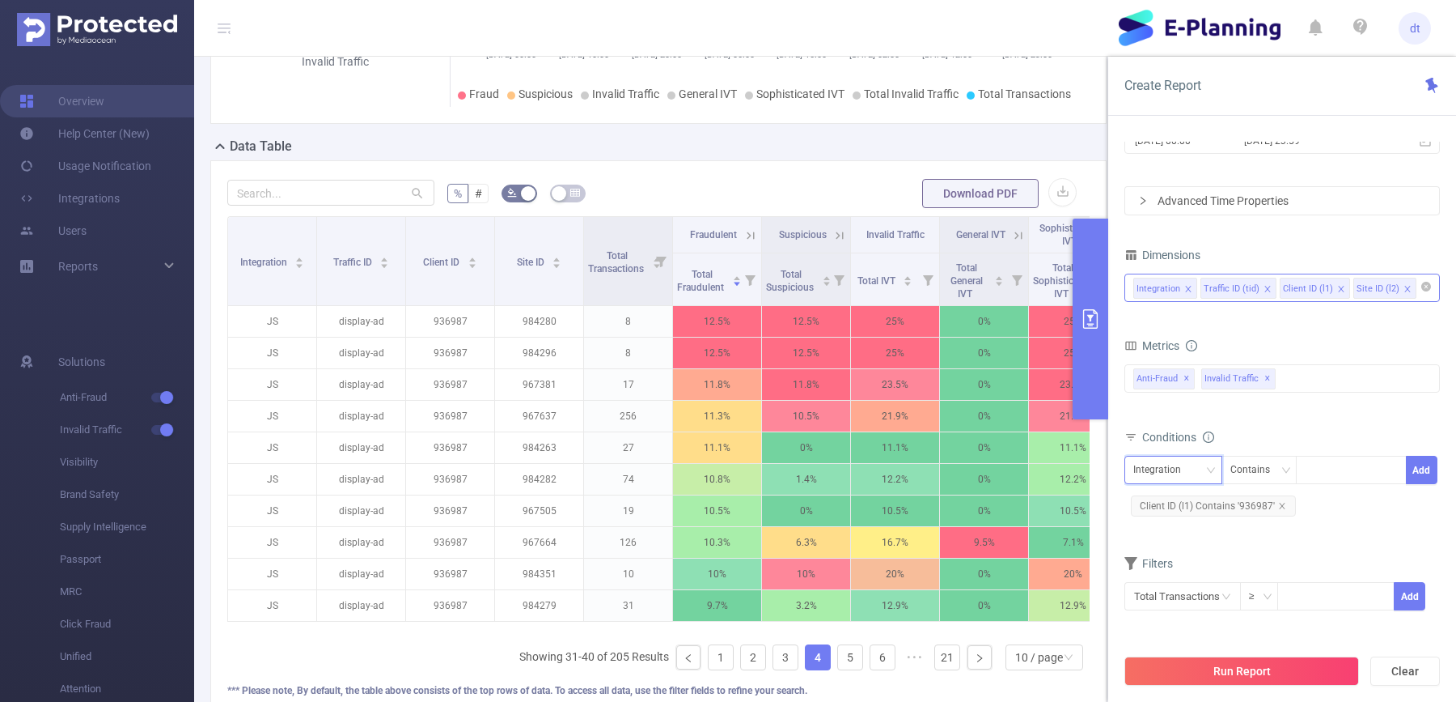
click at [1185, 473] on div "Integration" at bounding box center [1163, 469] width 59 height 27
click at [1177, 553] on li "Client ID (l1)" at bounding box center [1174, 553] width 98 height 26
click at [1341, 474] on div at bounding box center [1351, 469] width 93 height 27
paste input "938323"
type input "938323"
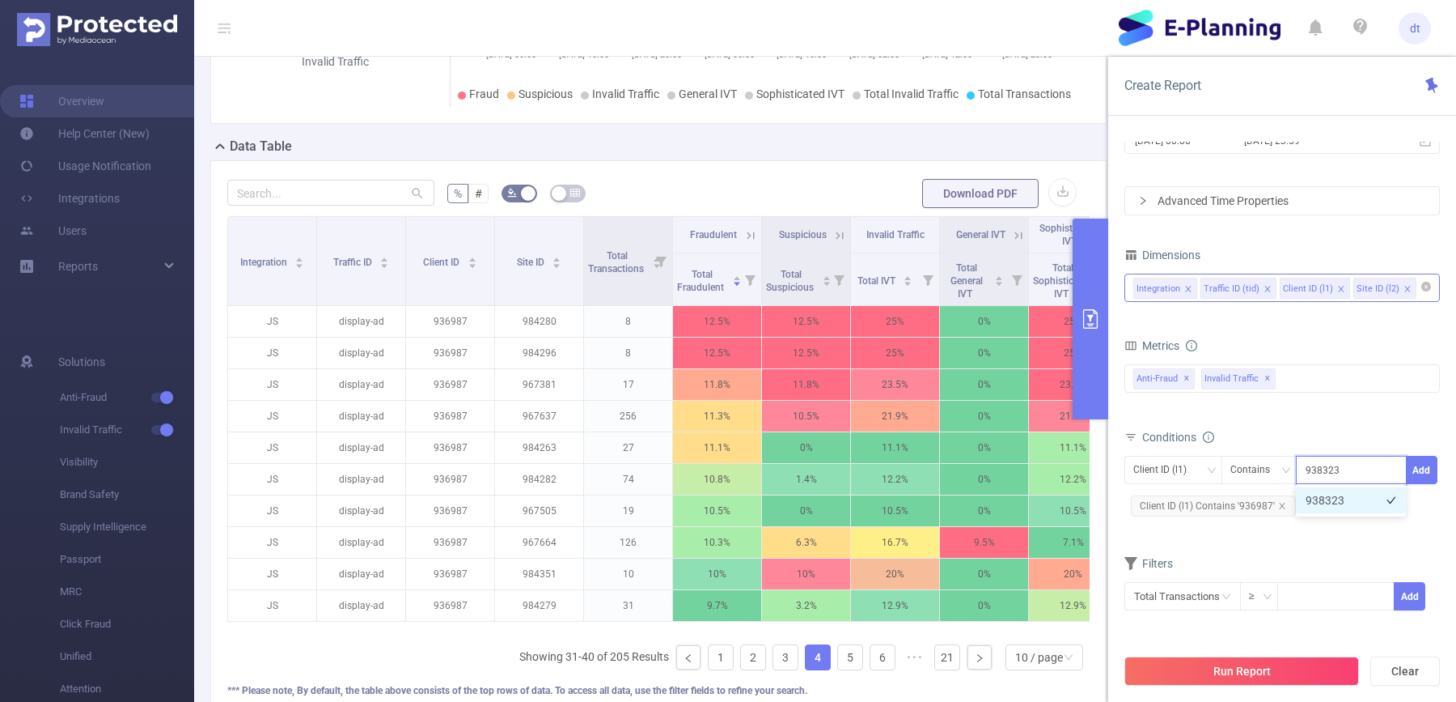
click at [1338, 502] on li "938323" at bounding box center [1351, 500] width 110 height 26
click at [1413, 471] on button "Add" at bounding box center [1422, 470] width 32 height 28
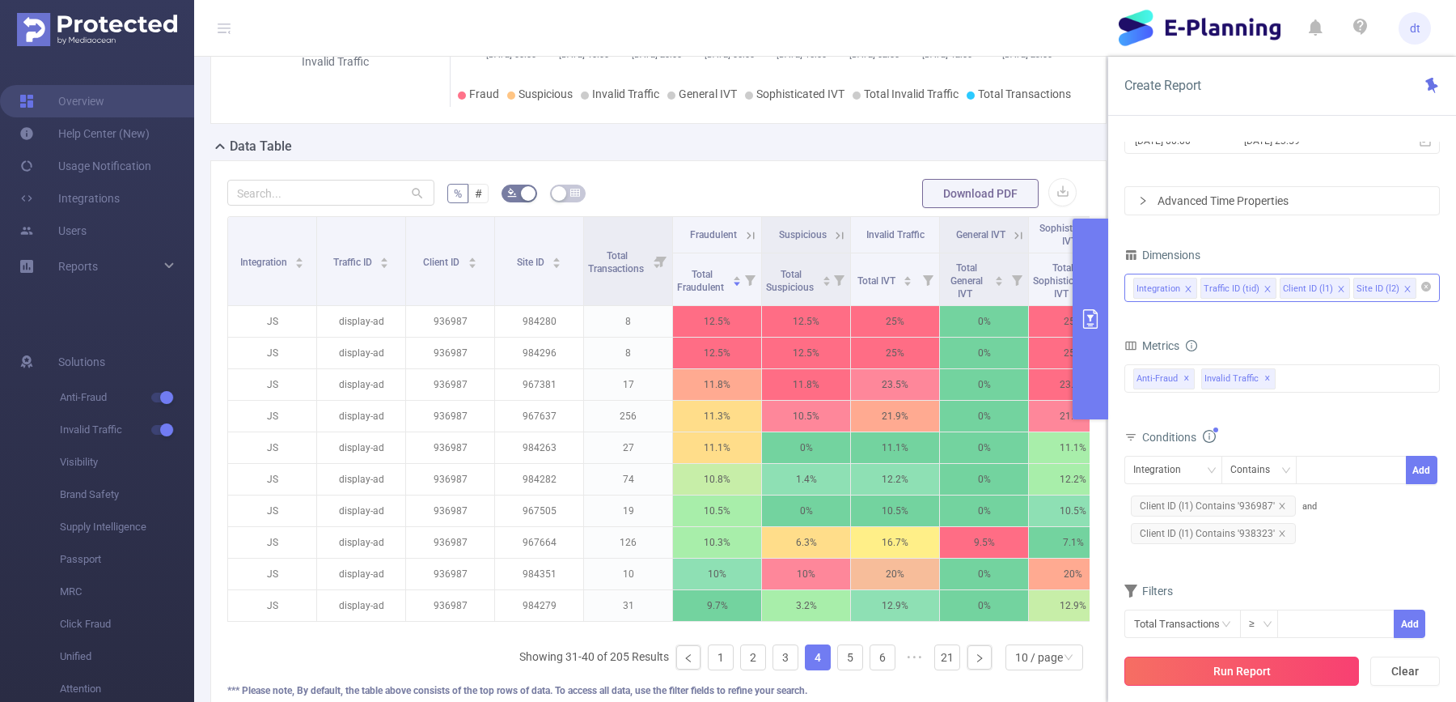
click at [1266, 668] on button "Run Report" at bounding box center [1242, 670] width 235 height 29
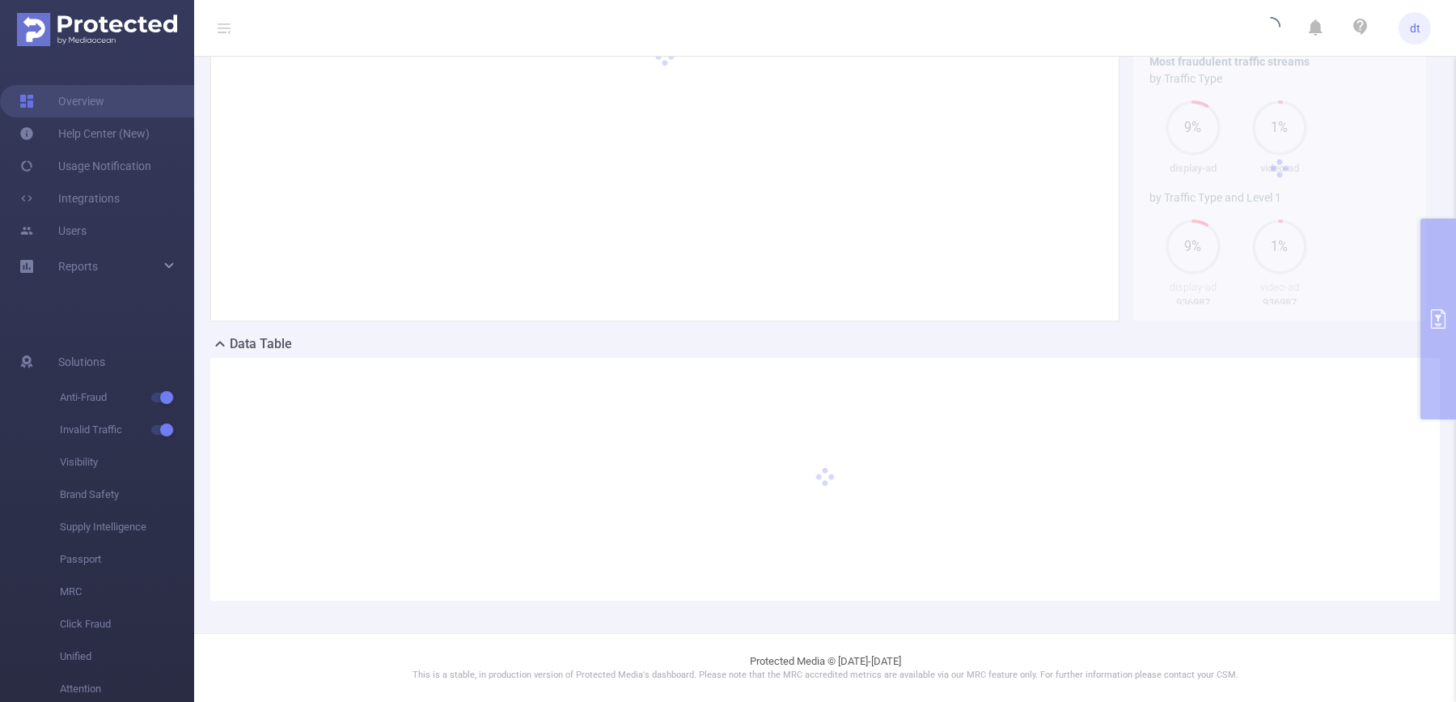
scroll to position [97, 0]
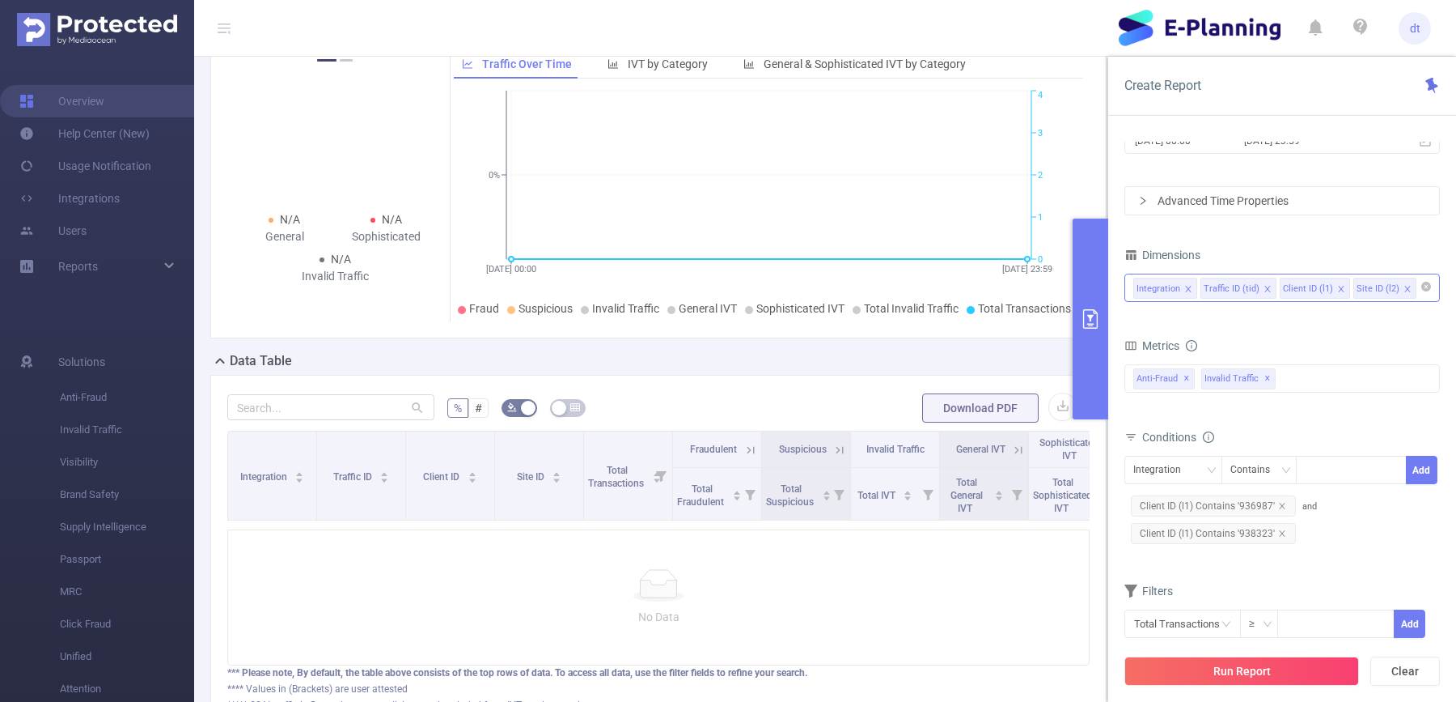
scroll to position [5, 0]
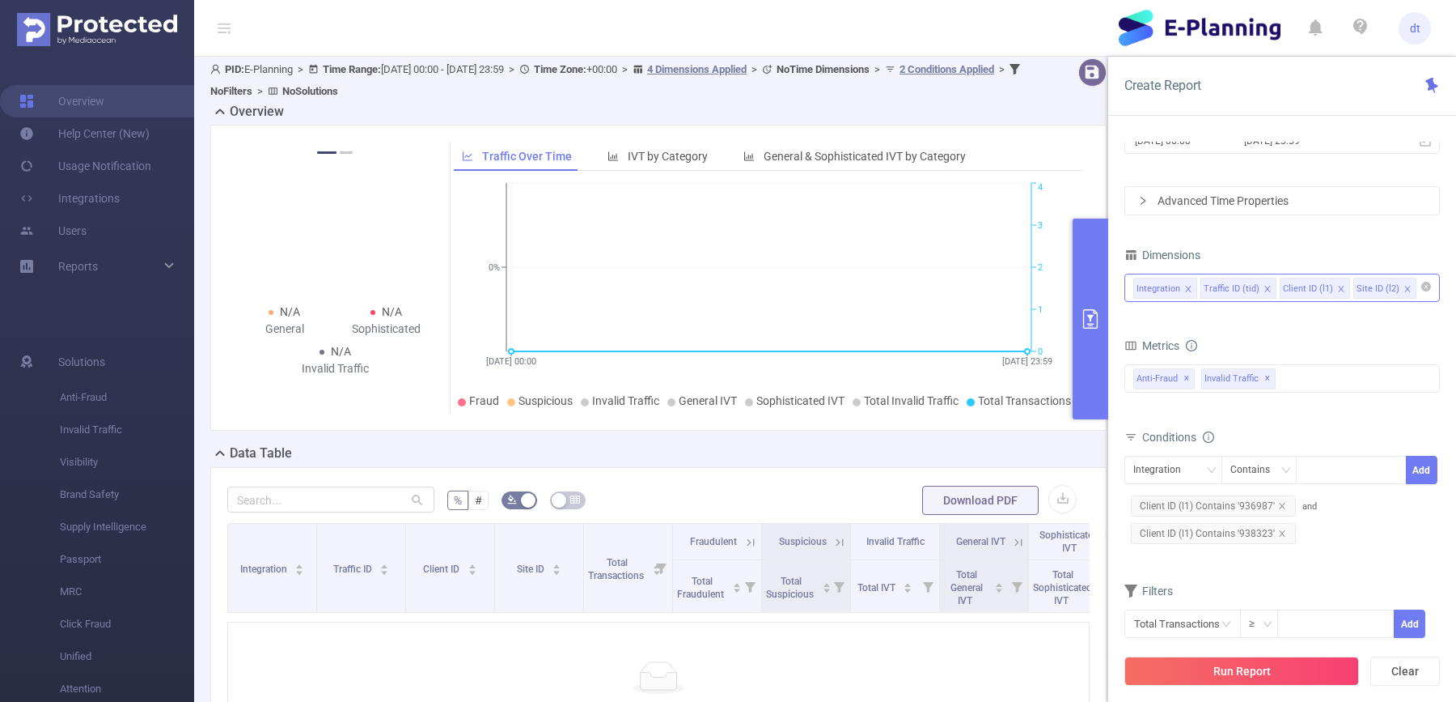
click at [1309, 494] on div "Integration Contains Add Client ID (l1) Contains '936987' and Client ID (l1) Co…" at bounding box center [1283, 501] width 316 height 91
click at [1309, 507] on span "and Client ID (l1) Contains '938323'" at bounding box center [1221, 520] width 193 height 38
click at [1249, 534] on span "Client ID (l1) Contains '938323'" at bounding box center [1213, 533] width 165 height 21
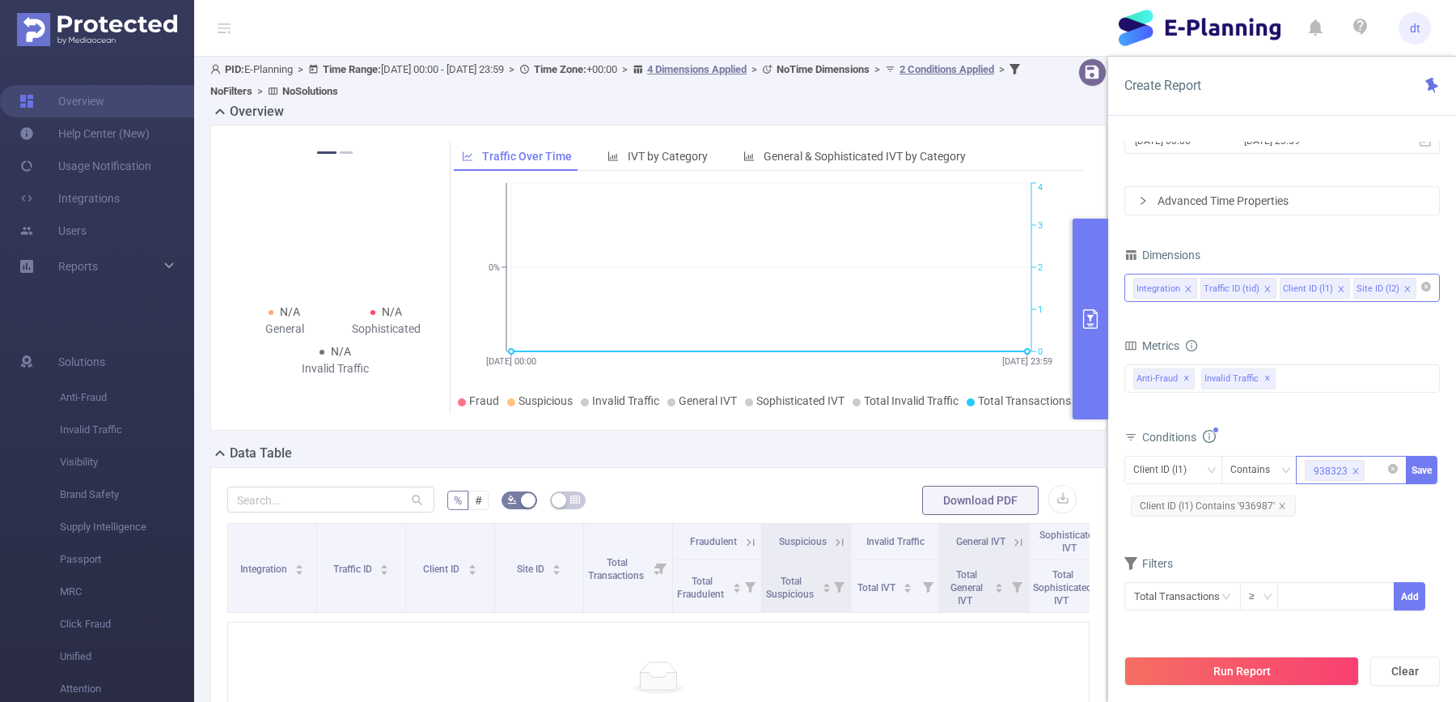
click at [1352, 468] on icon "icon: close" at bounding box center [1356, 471] width 8 height 8
click at [1233, 503] on span "Client ID (l1) Contains '936987'" at bounding box center [1213, 505] width 165 height 21
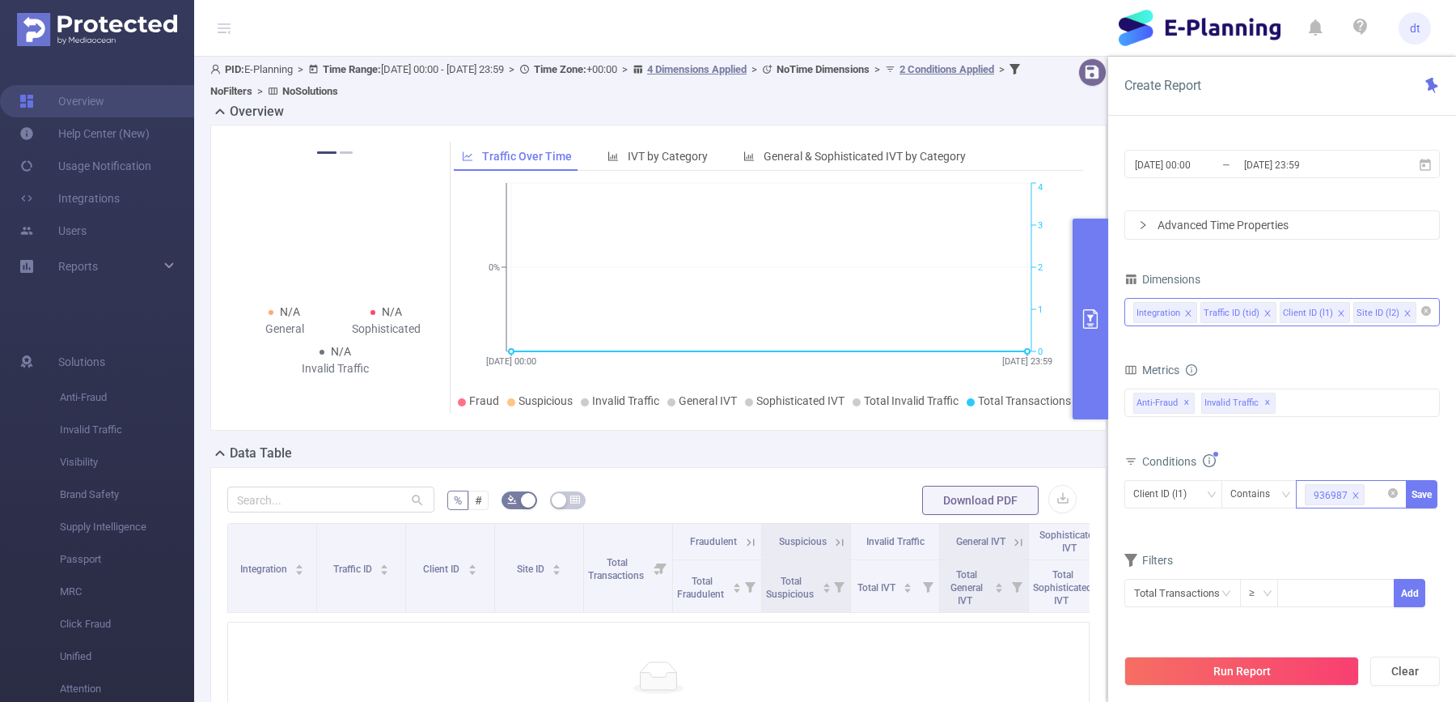
click at [1373, 499] on div "936987" at bounding box center [1351, 494] width 93 height 27
paste input "938323"
type input "938323"
click at [1327, 551] on li "938323" at bounding box center [1351, 549] width 110 height 26
click at [1420, 503] on button "Save" at bounding box center [1422, 494] width 32 height 28
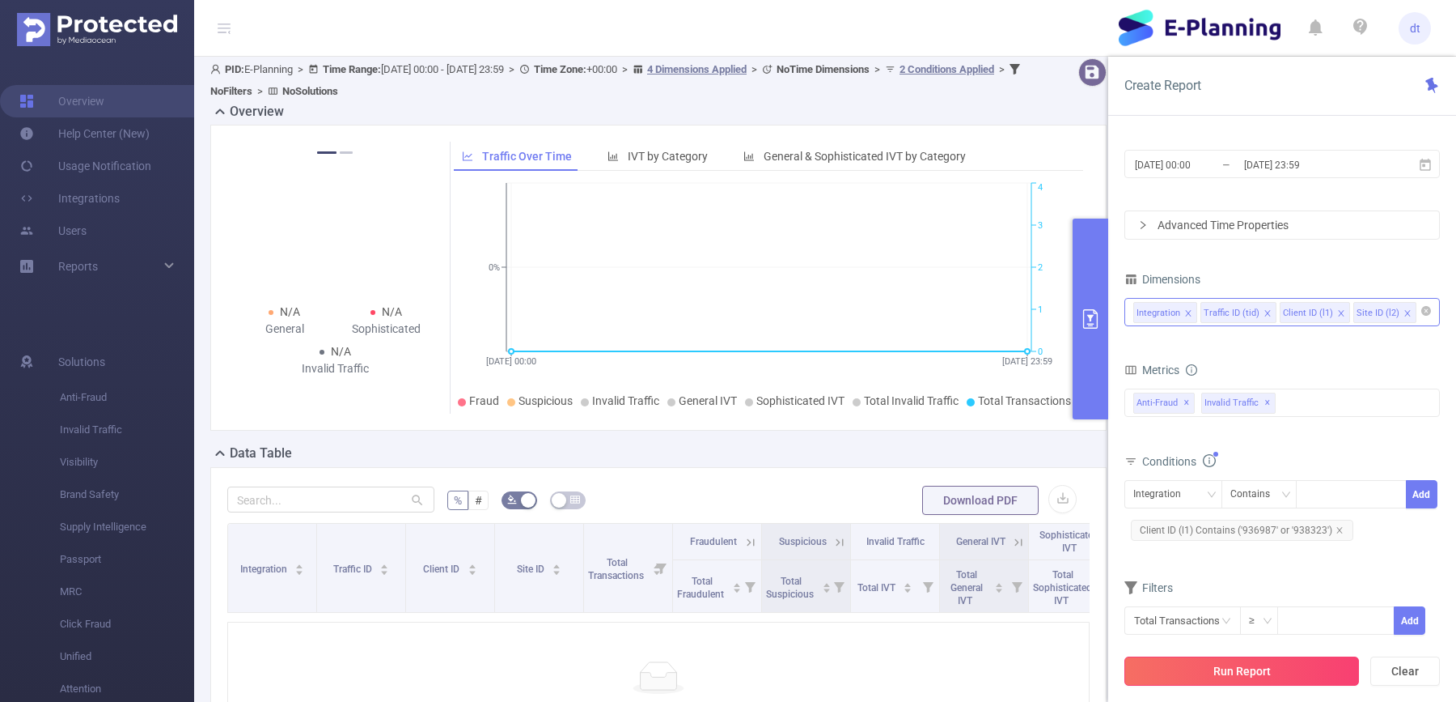
click at [1244, 674] on button "Run Report" at bounding box center [1242, 670] width 235 height 29
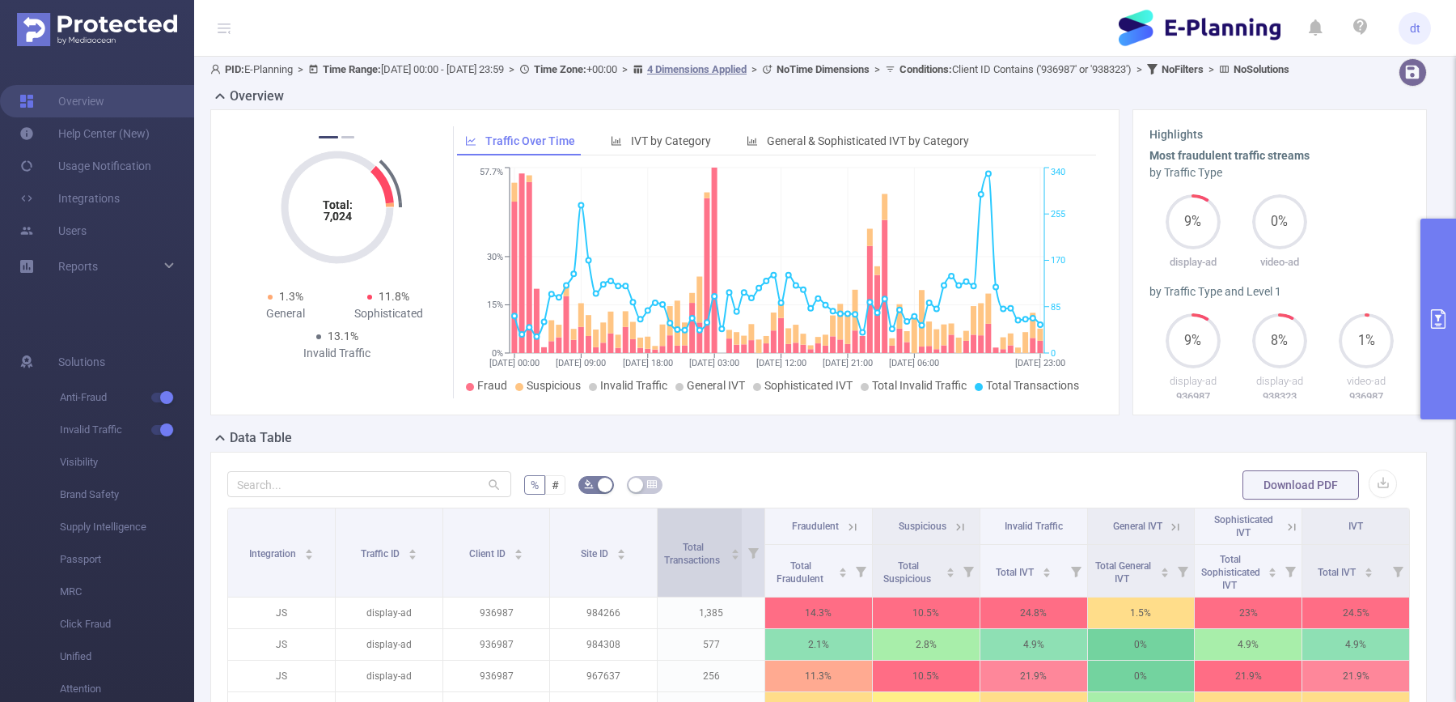
scroll to position [155, 0]
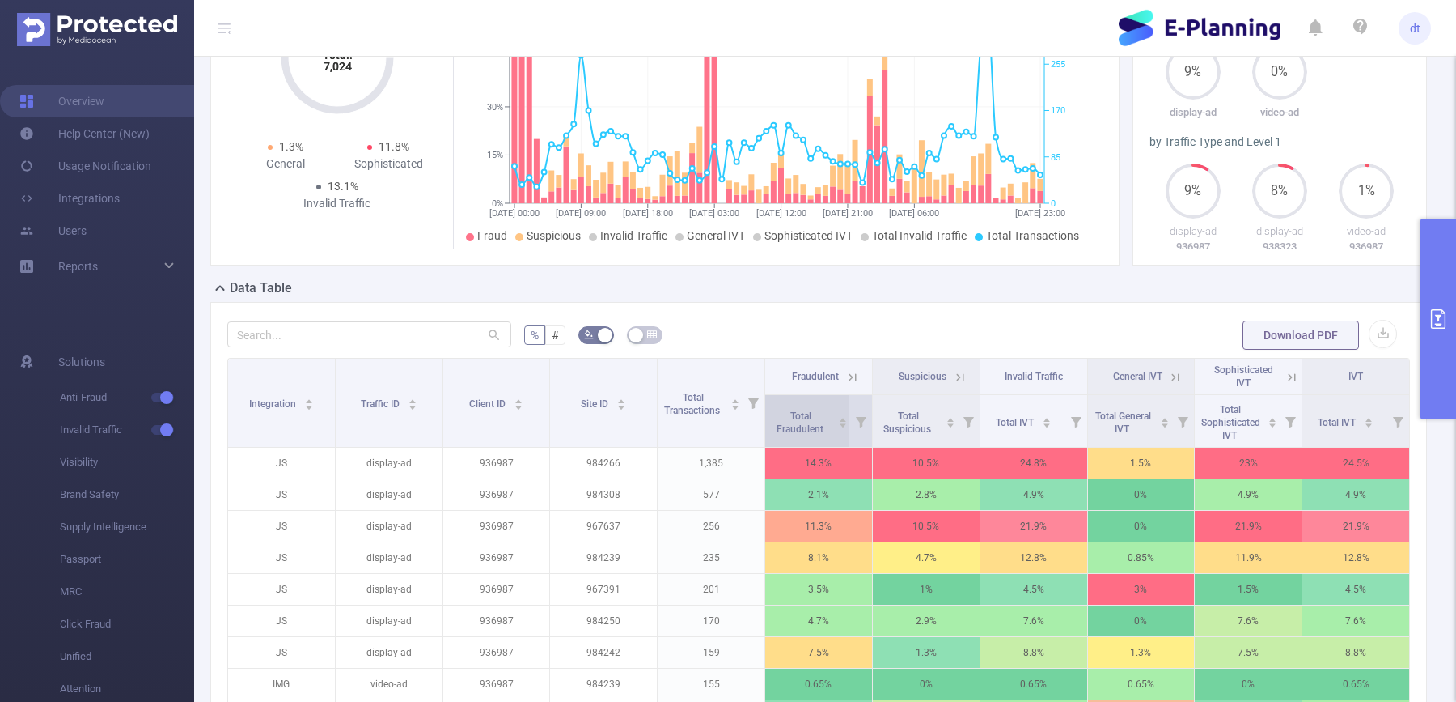
click at [842, 430] on icon "icon: caret-down" at bounding box center [842, 425] width 9 height 9
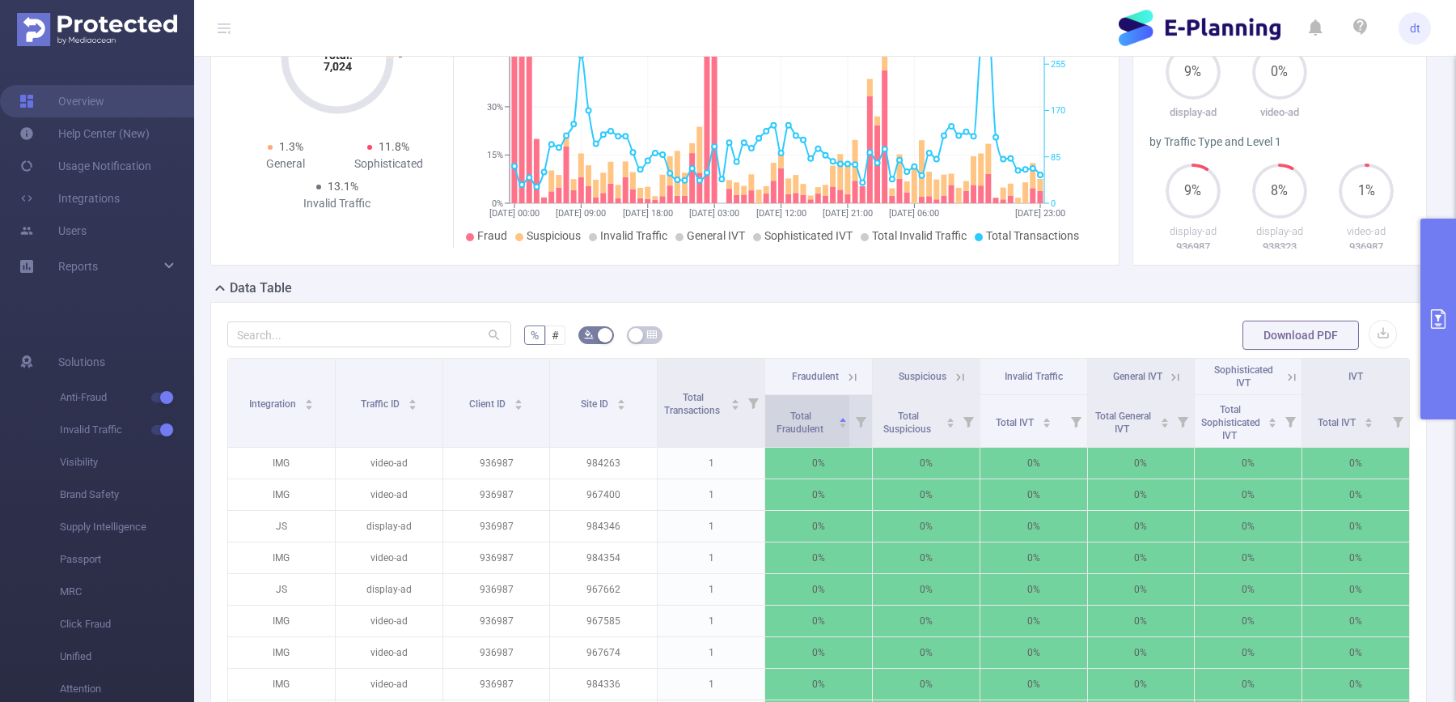
click at [842, 430] on icon "icon: caret-down" at bounding box center [842, 425] width 9 height 9
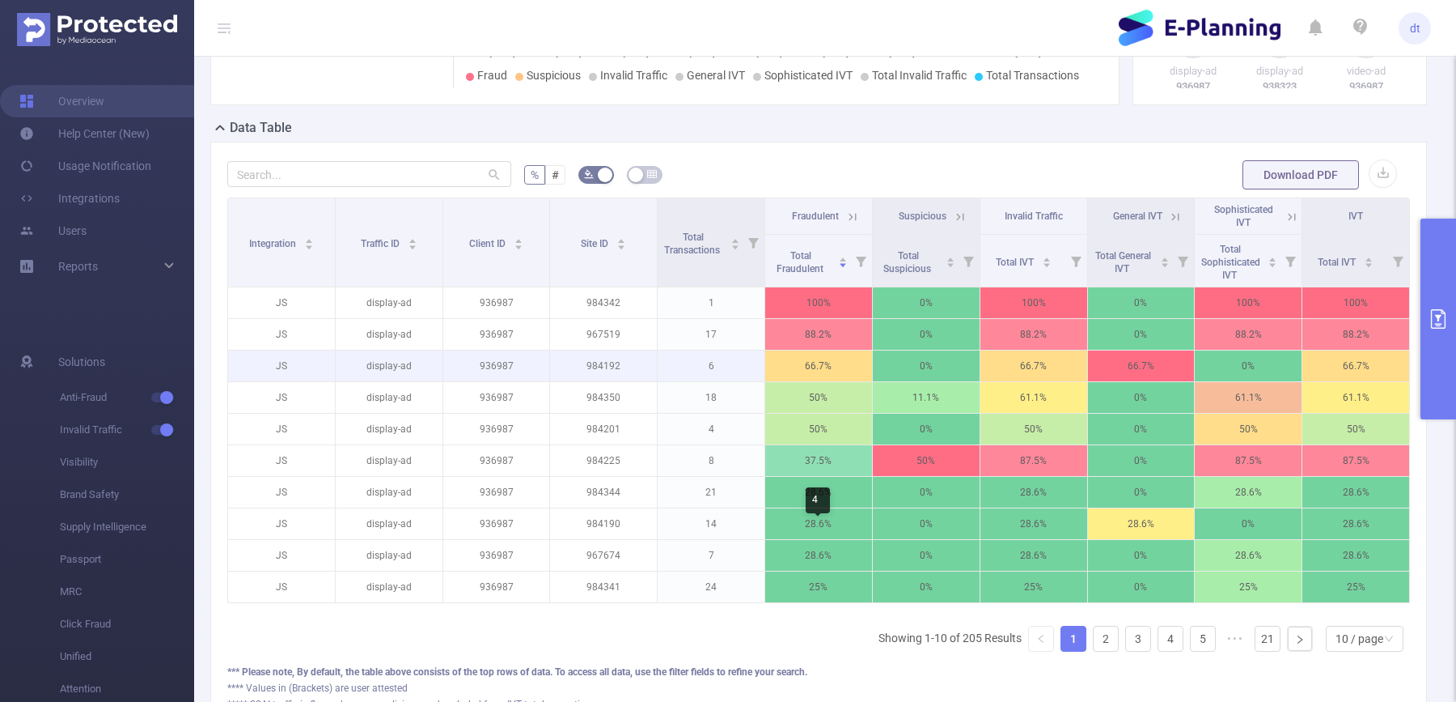
scroll to position [324, 0]
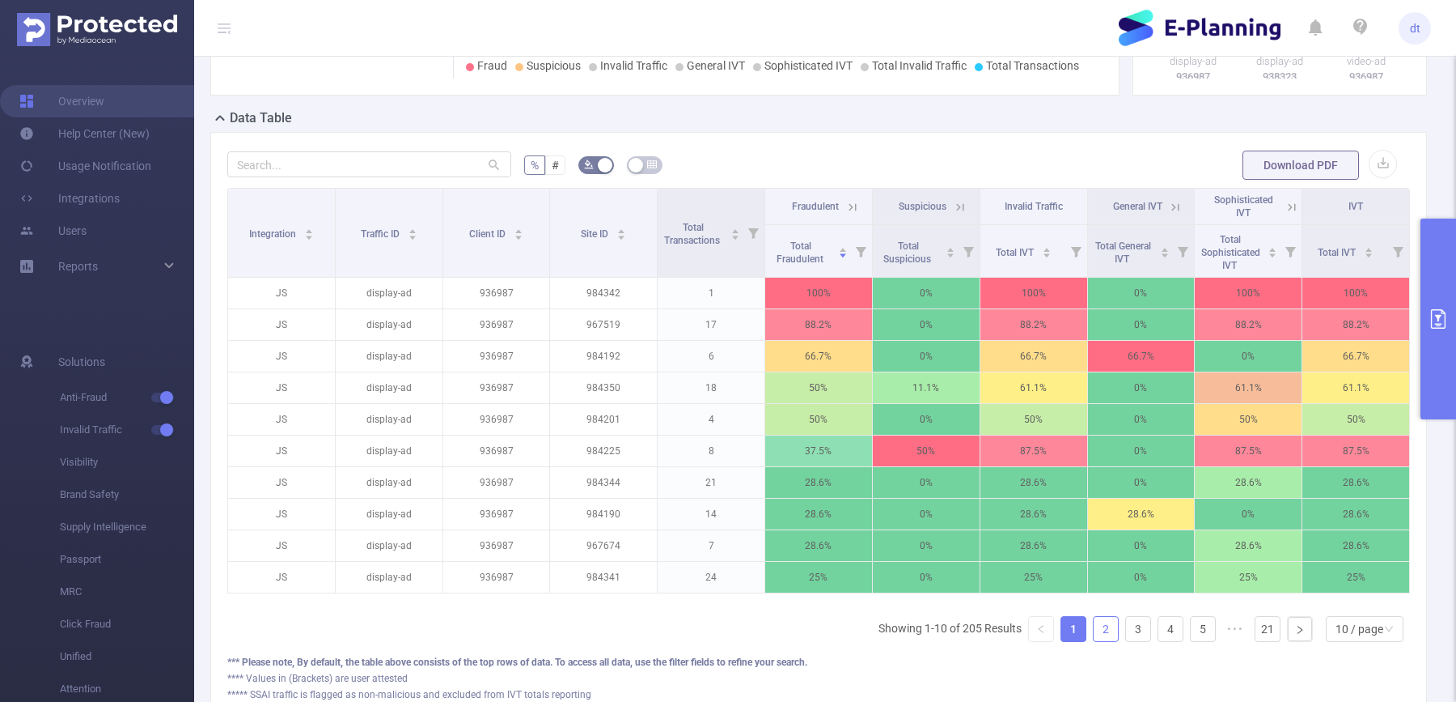
click at [1106, 639] on link "2" at bounding box center [1106, 629] width 24 height 24
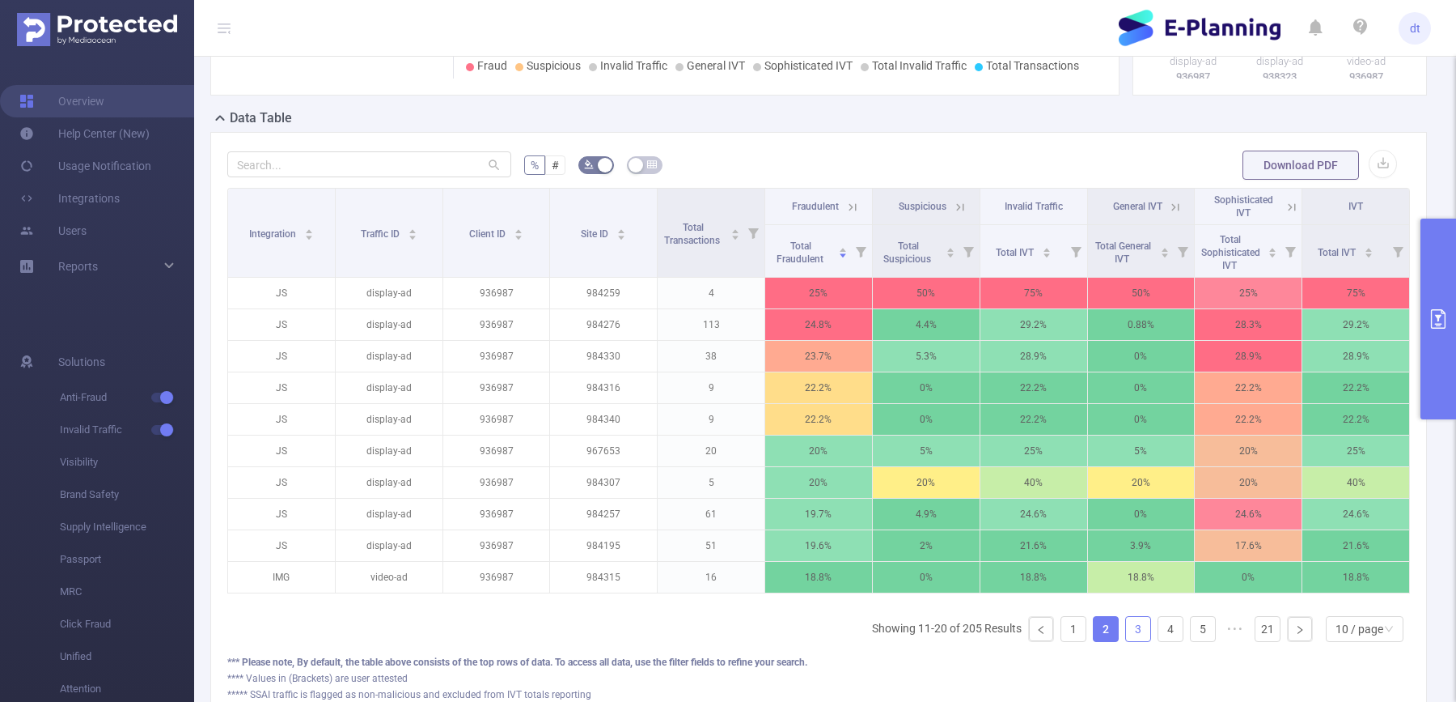
click at [1134, 640] on link "3" at bounding box center [1138, 629] width 24 height 24
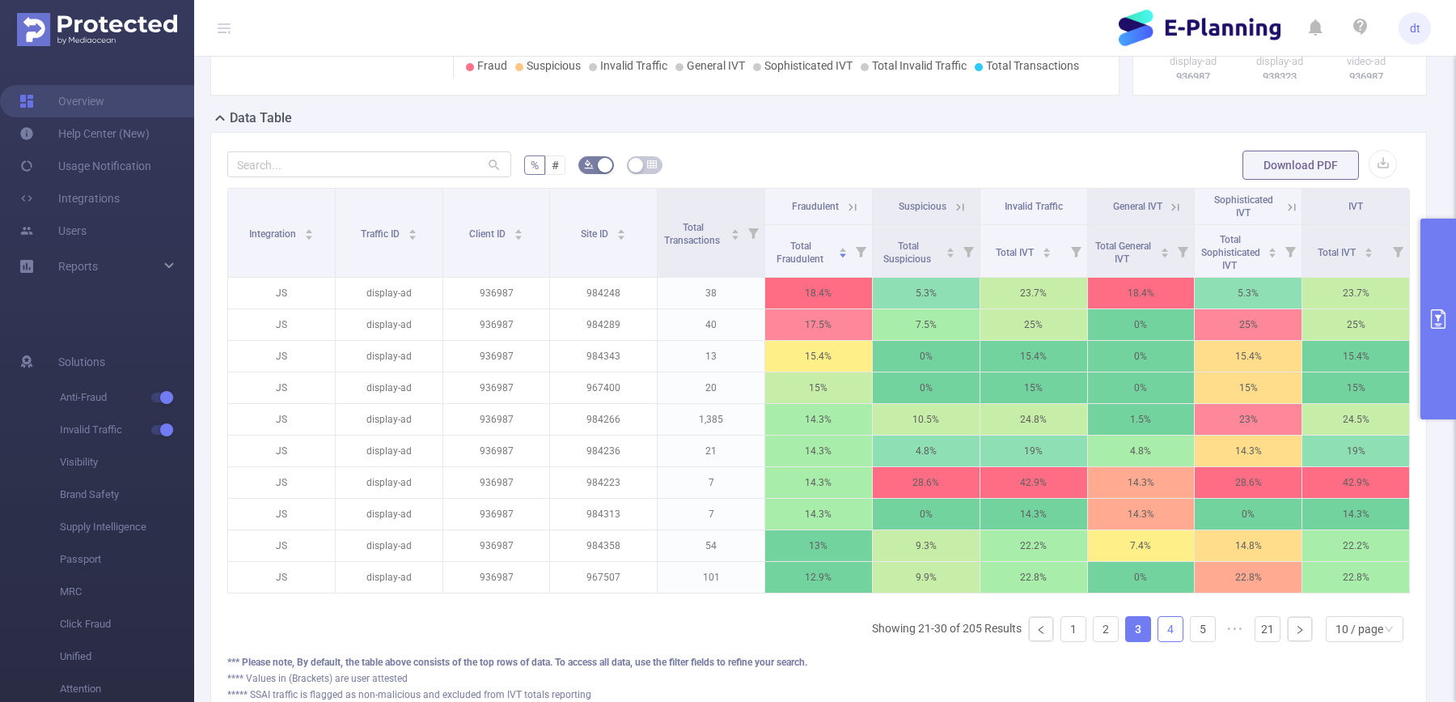
click at [1168, 641] on link "4" at bounding box center [1171, 629] width 24 height 24
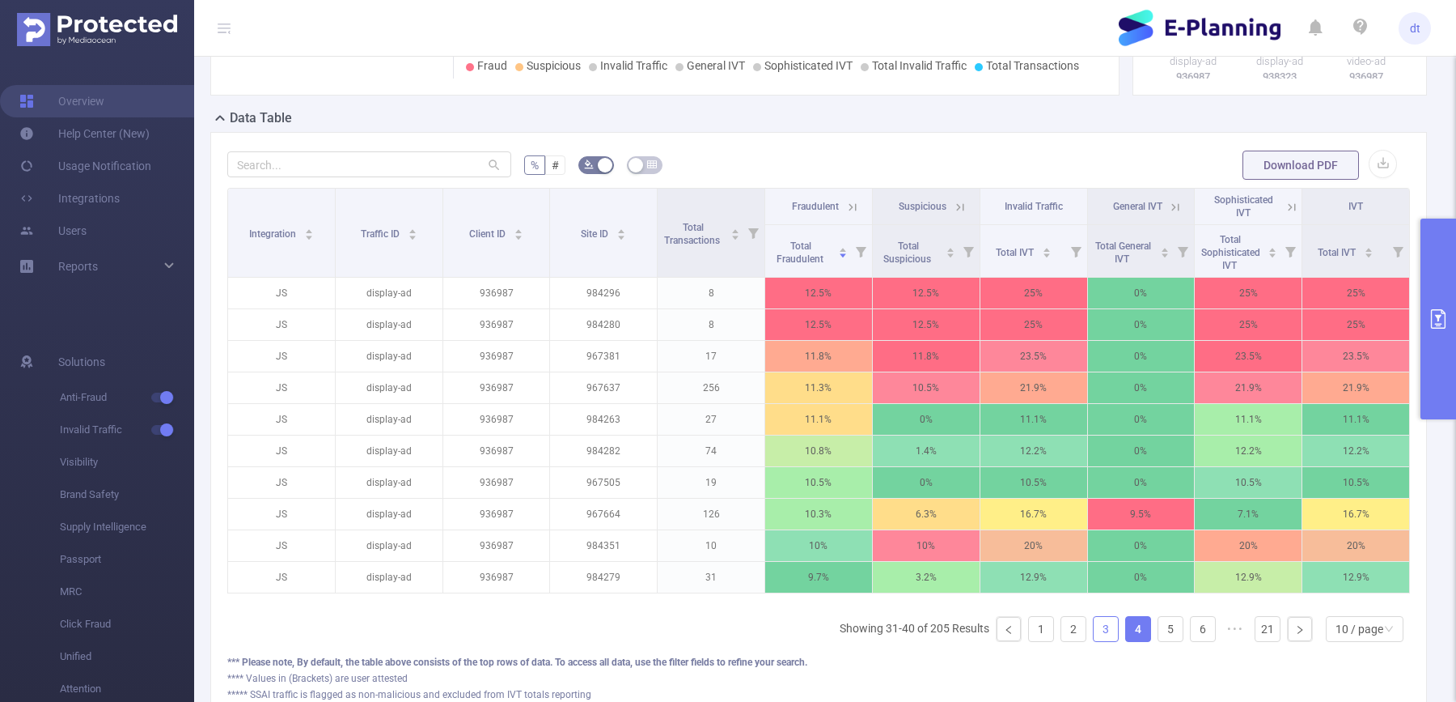
click at [1112, 641] on link "3" at bounding box center [1106, 629] width 24 height 24
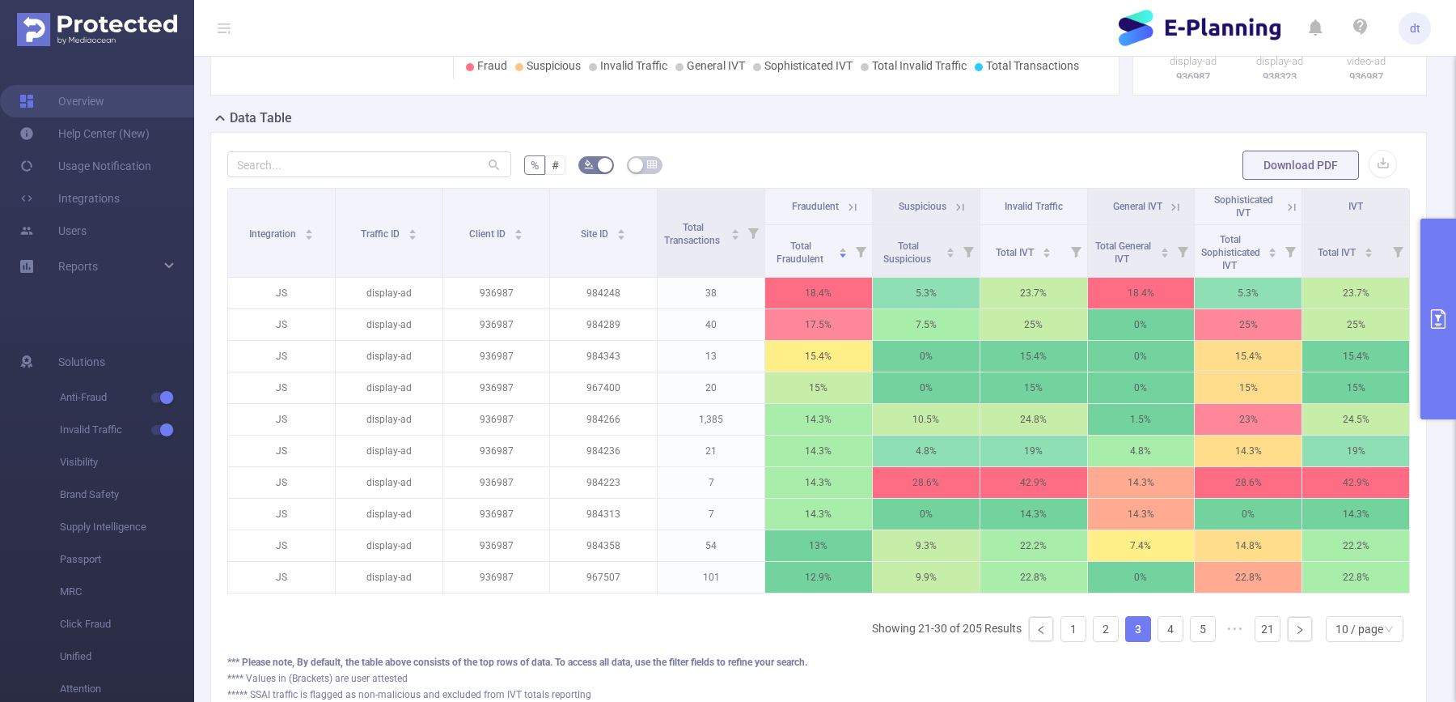
click at [852, 214] on icon at bounding box center [853, 207] width 15 height 15
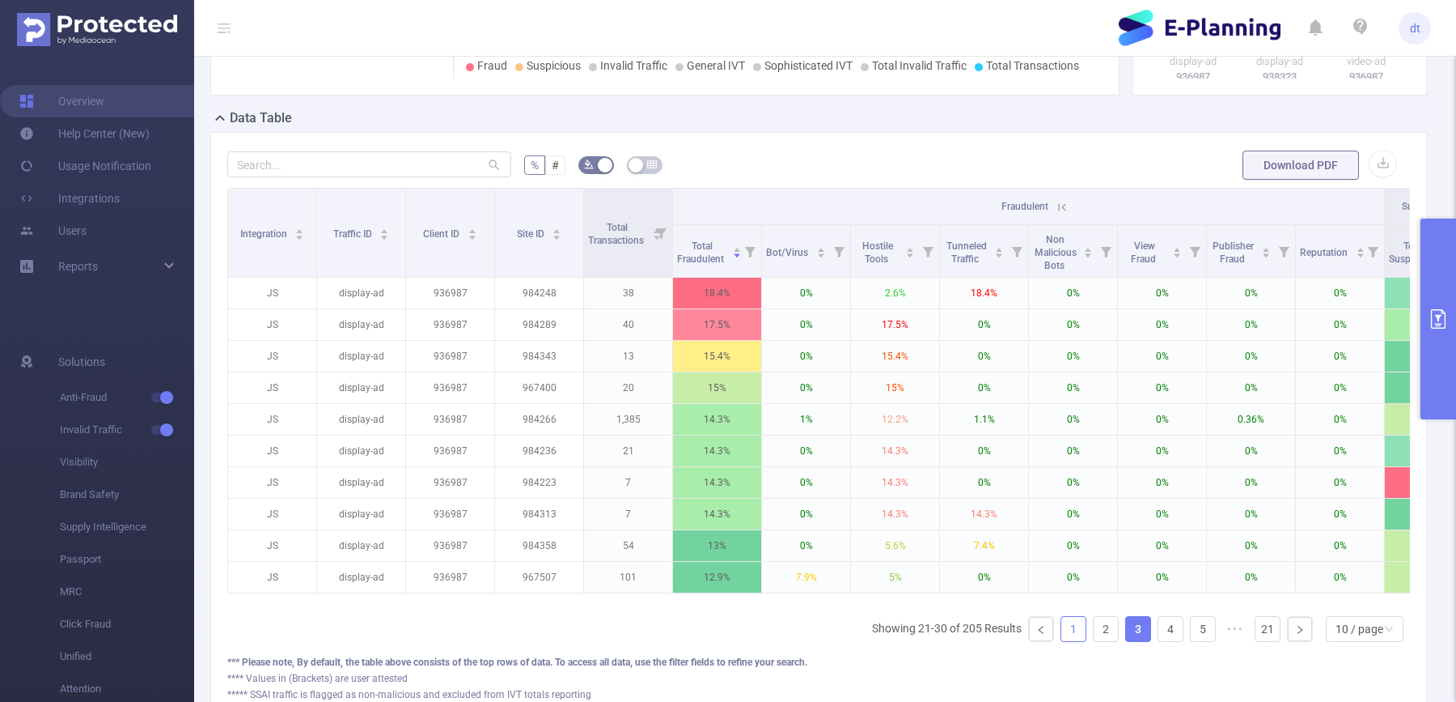
click at [1076, 628] on link "1" at bounding box center [1074, 629] width 24 height 24
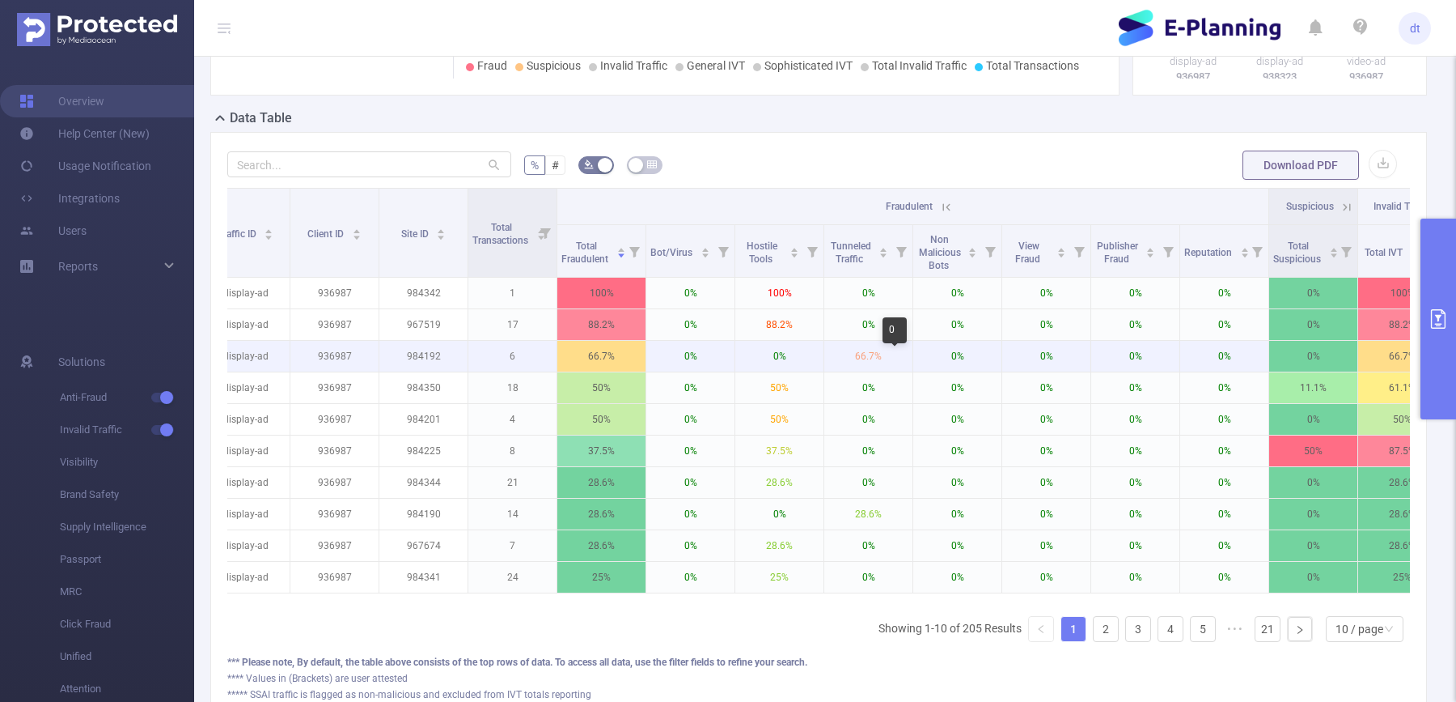
scroll to position [0, 281]
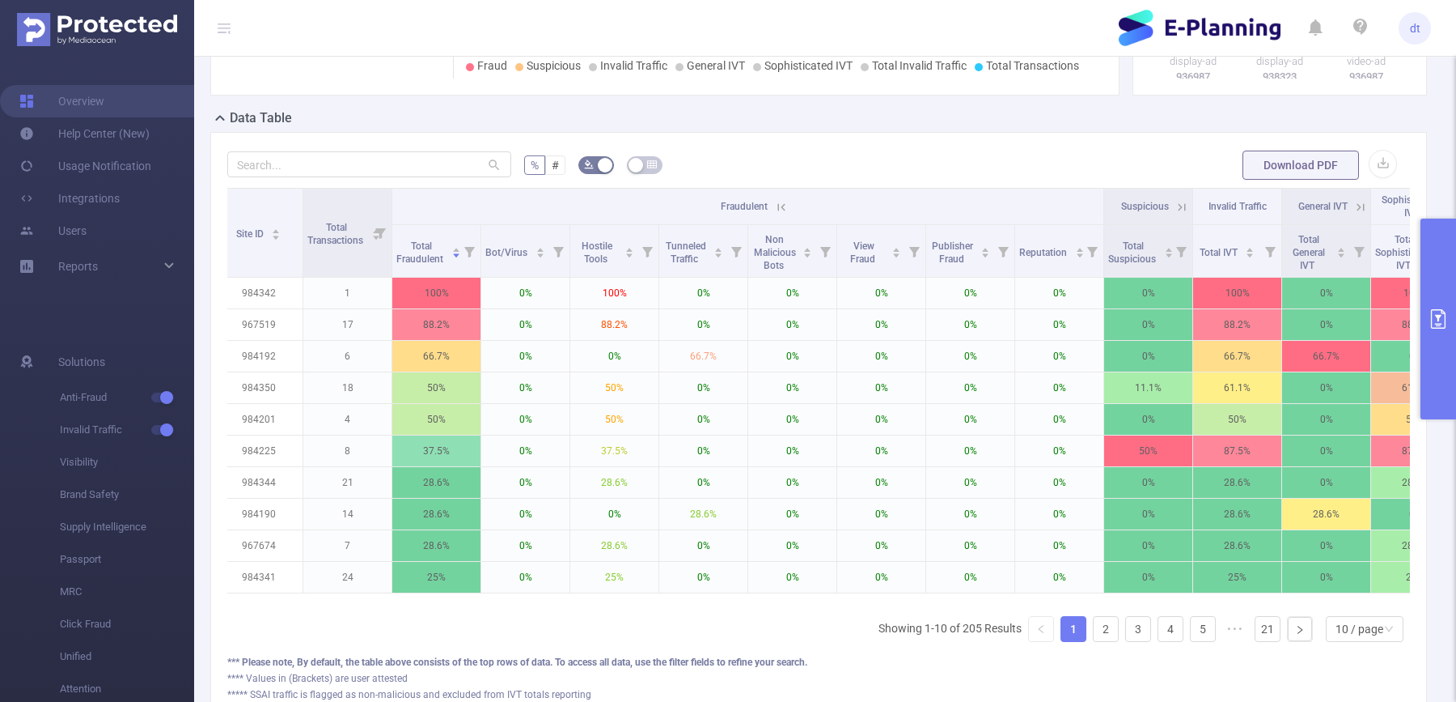
click at [1178, 214] on icon at bounding box center [1182, 207] width 15 height 15
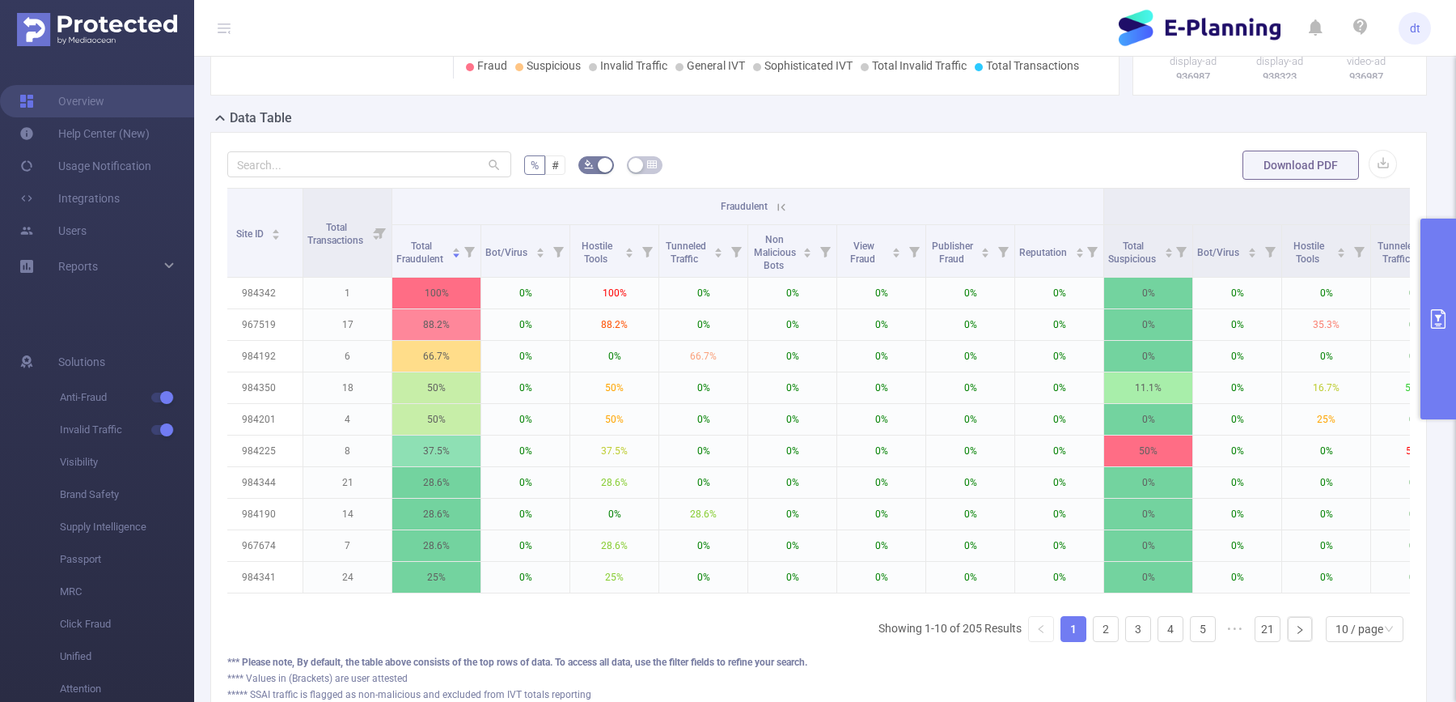
click at [1178, 219] on th "Suspicious" at bounding box center [1461, 207] width 712 height 36
click at [1440, 313] on icon "primary" at bounding box center [1438, 318] width 19 height 19
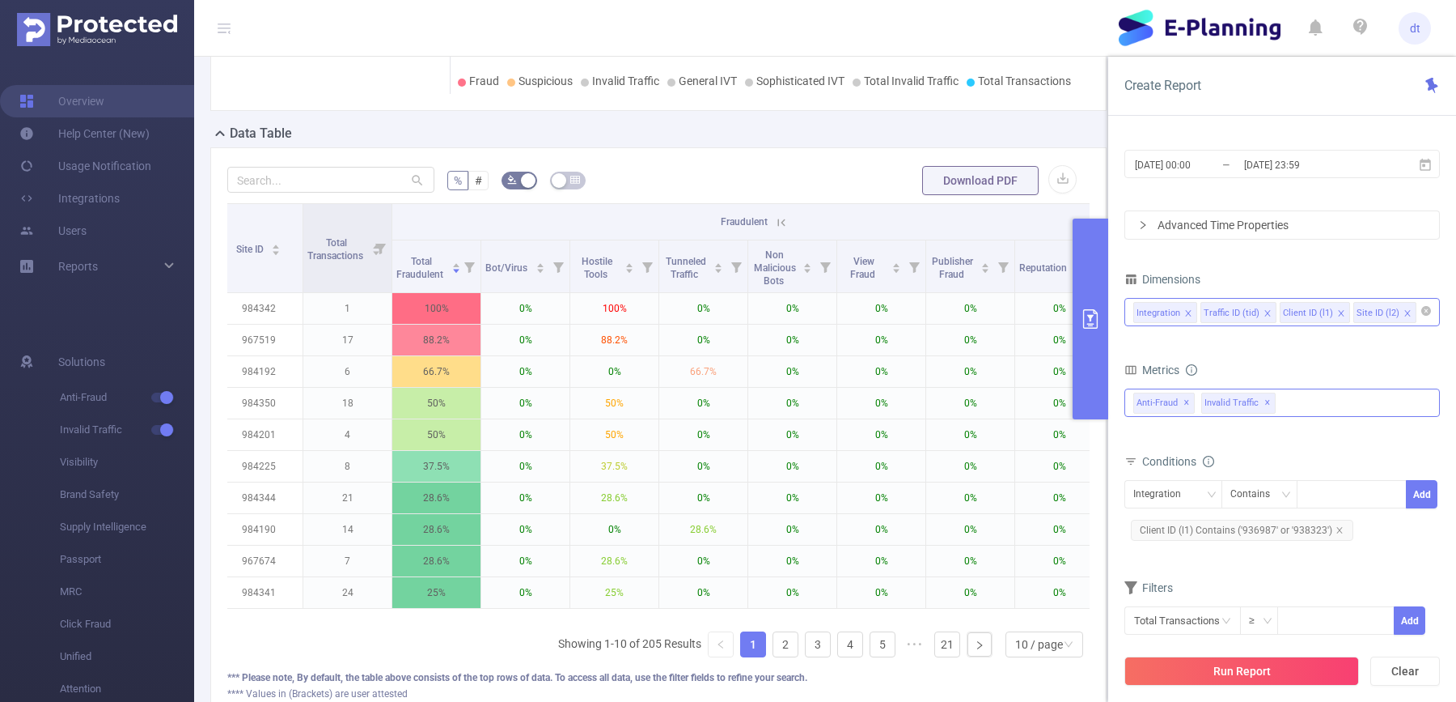
click at [1257, 402] on span "Invalid Traffic ✕" at bounding box center [1239, 402] width 74 height 21
click at [1157, 437] on span at bounding box center [1151, 437] width 13 height 13
click at [1211, 672] on button "Run Report" at bounding box center [1242, 670] width 235 height 29
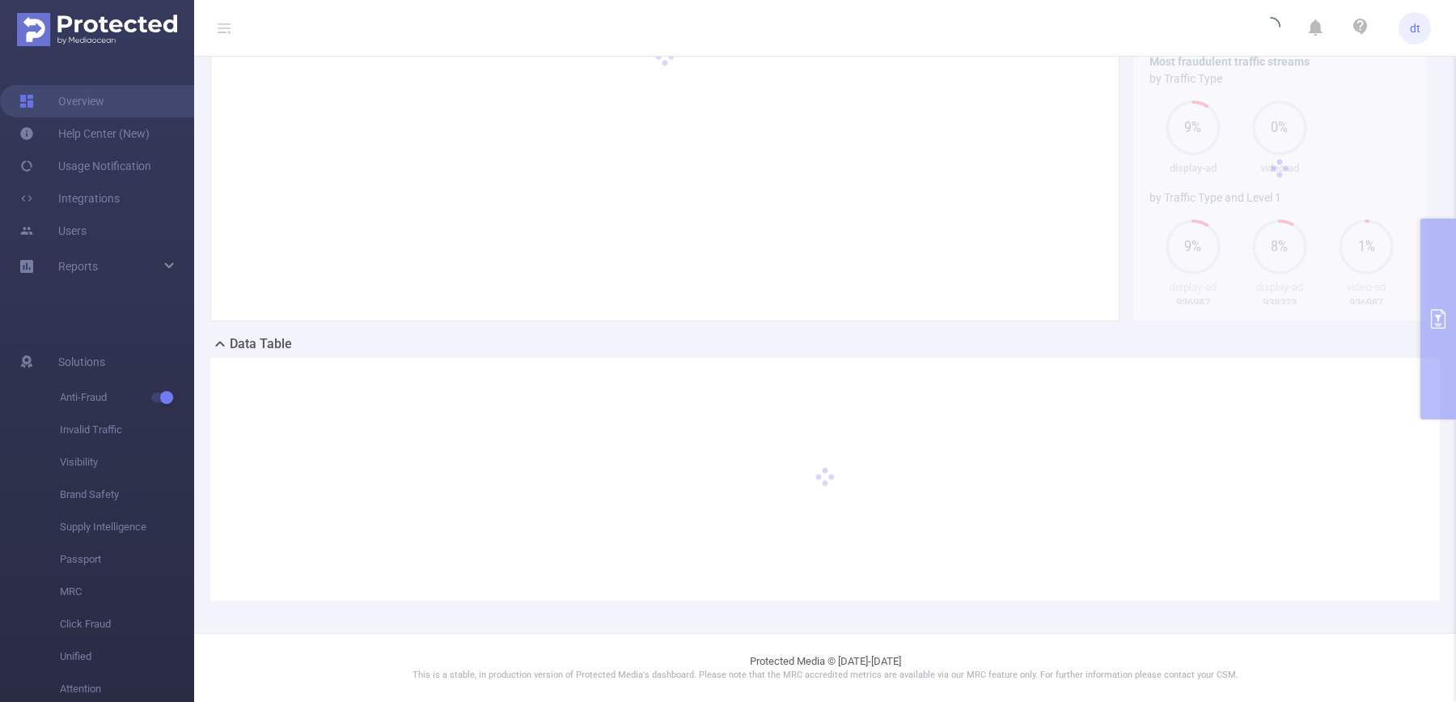
scroll to position [112, 0]
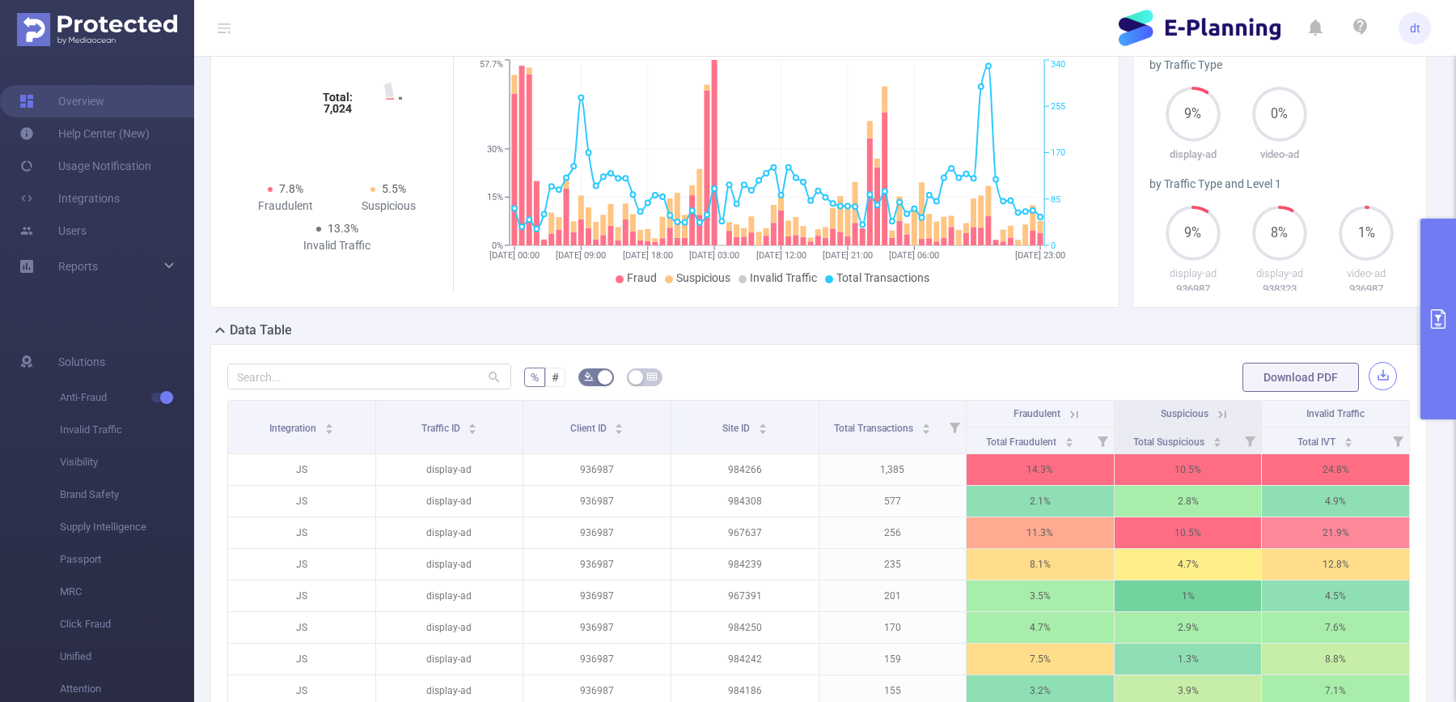
click at [1384, 390] on button "button" at bounding box center [1383, 376] width 28 height 28
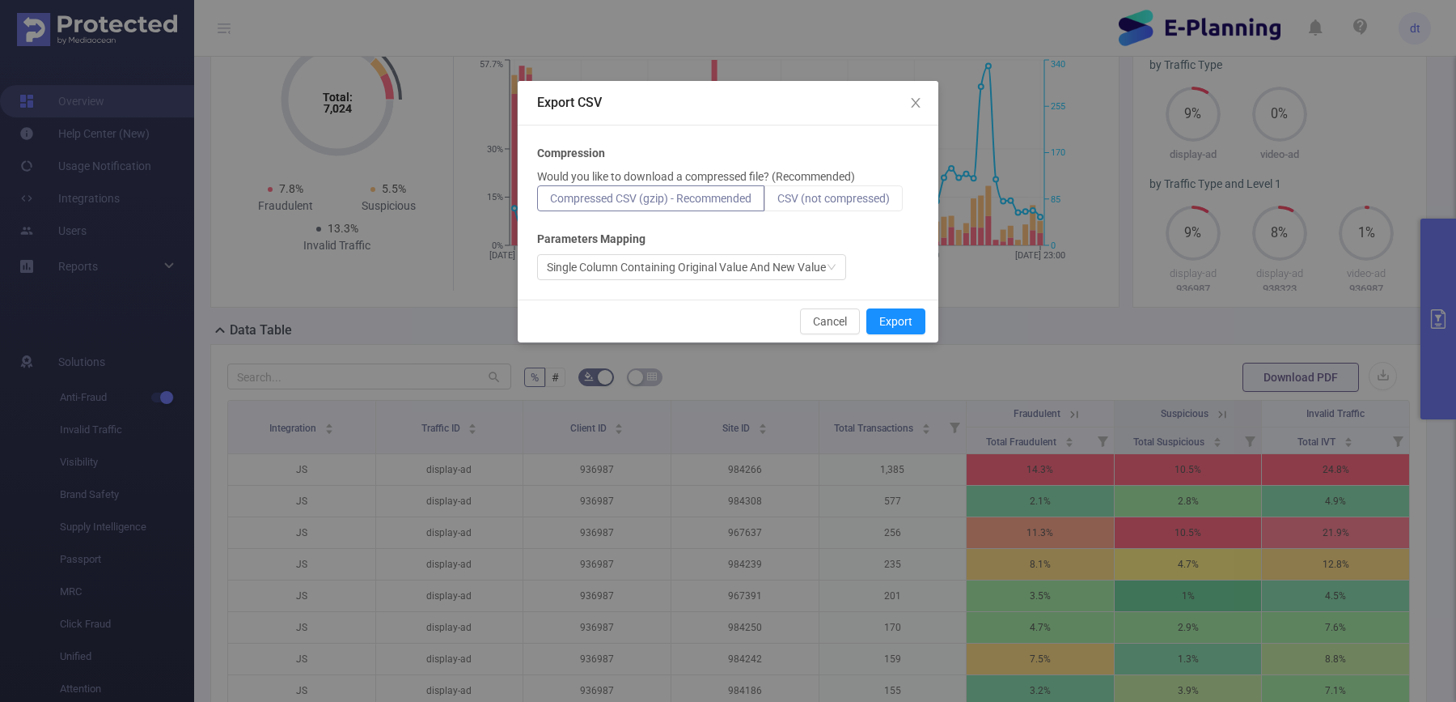
click at [839, 210] on label "CSV (not compressed)" at bounding box center [834, 198] width 138 height 26
click at [778, 202] on input "CSV (not compressed)" at bounding box center [778, 202] width 0 height 0
click at [895, 314] on button "Export" at bounding box center [896, 321] width 59 height 26
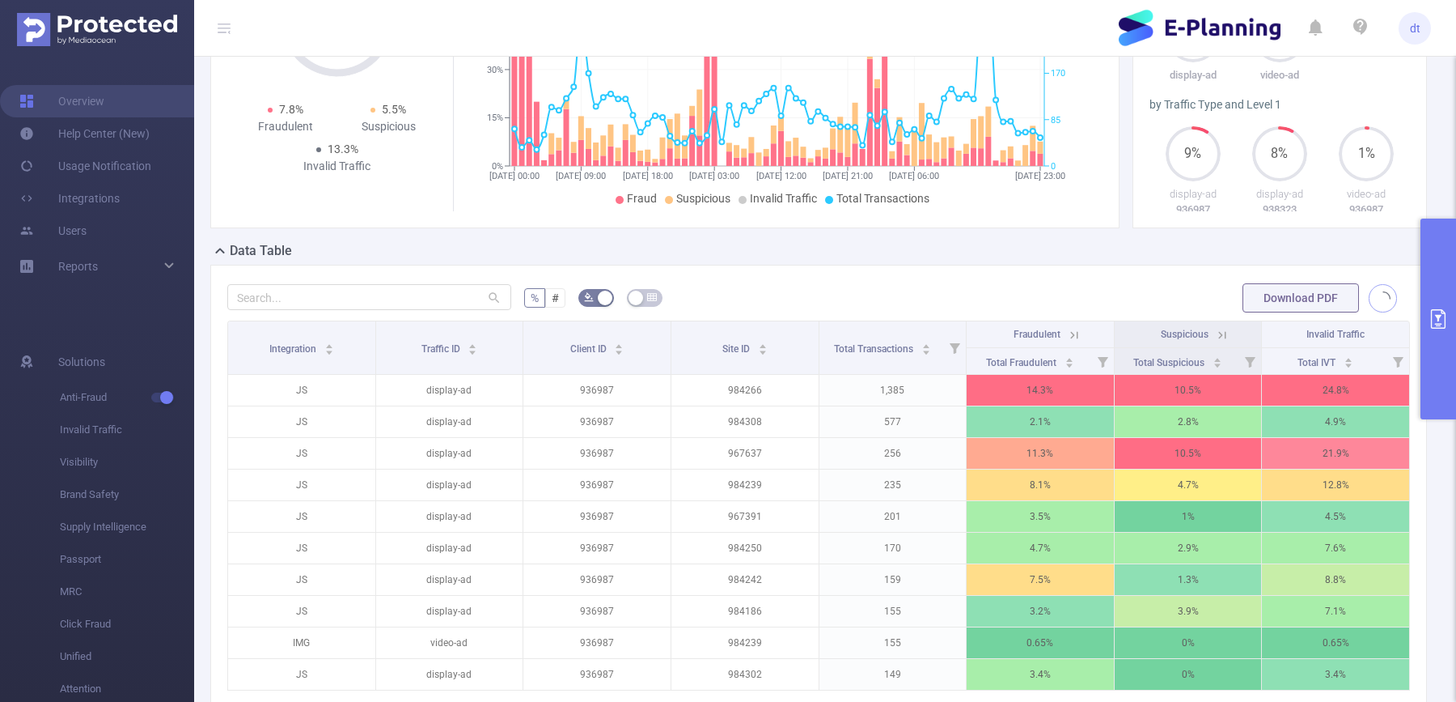
scroll to position [223, 0]
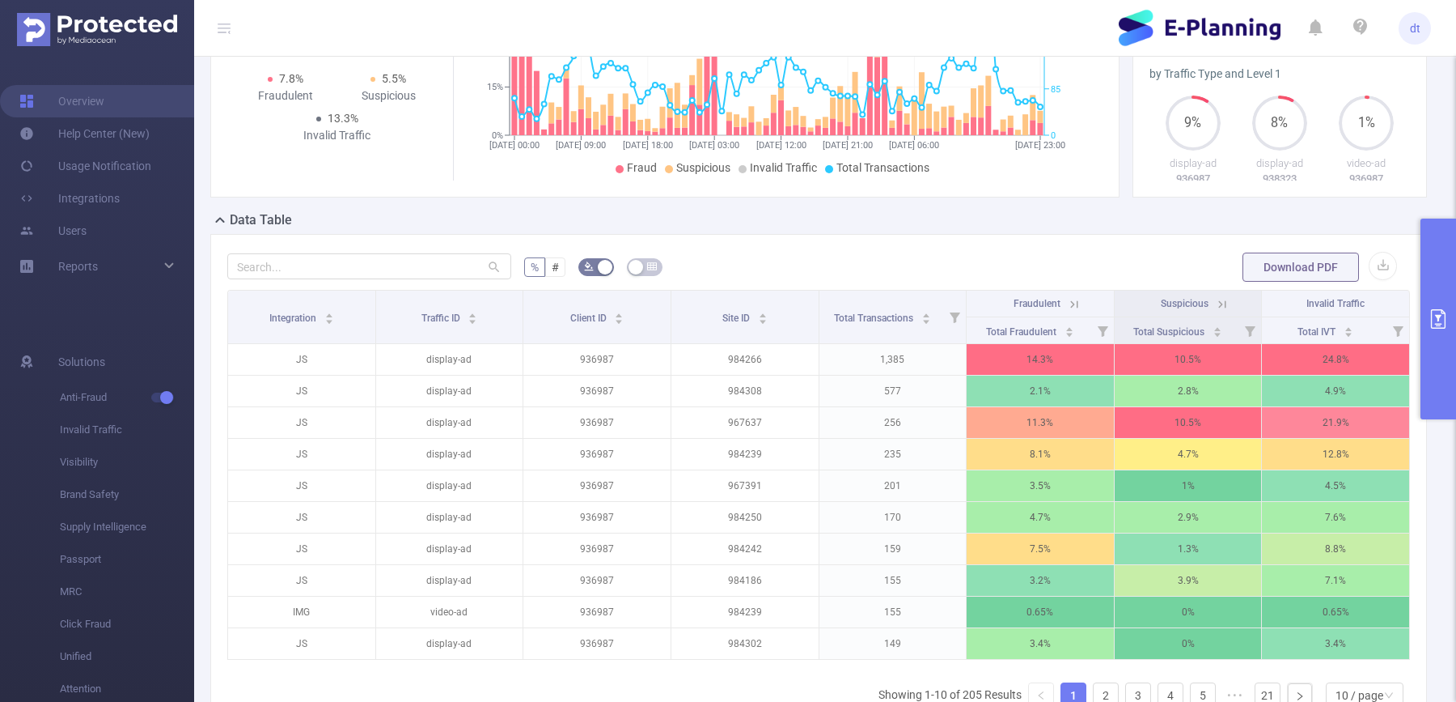
click at [1431, 329] on button "primary" at bounding box center [1439, 318] width 36 height 201
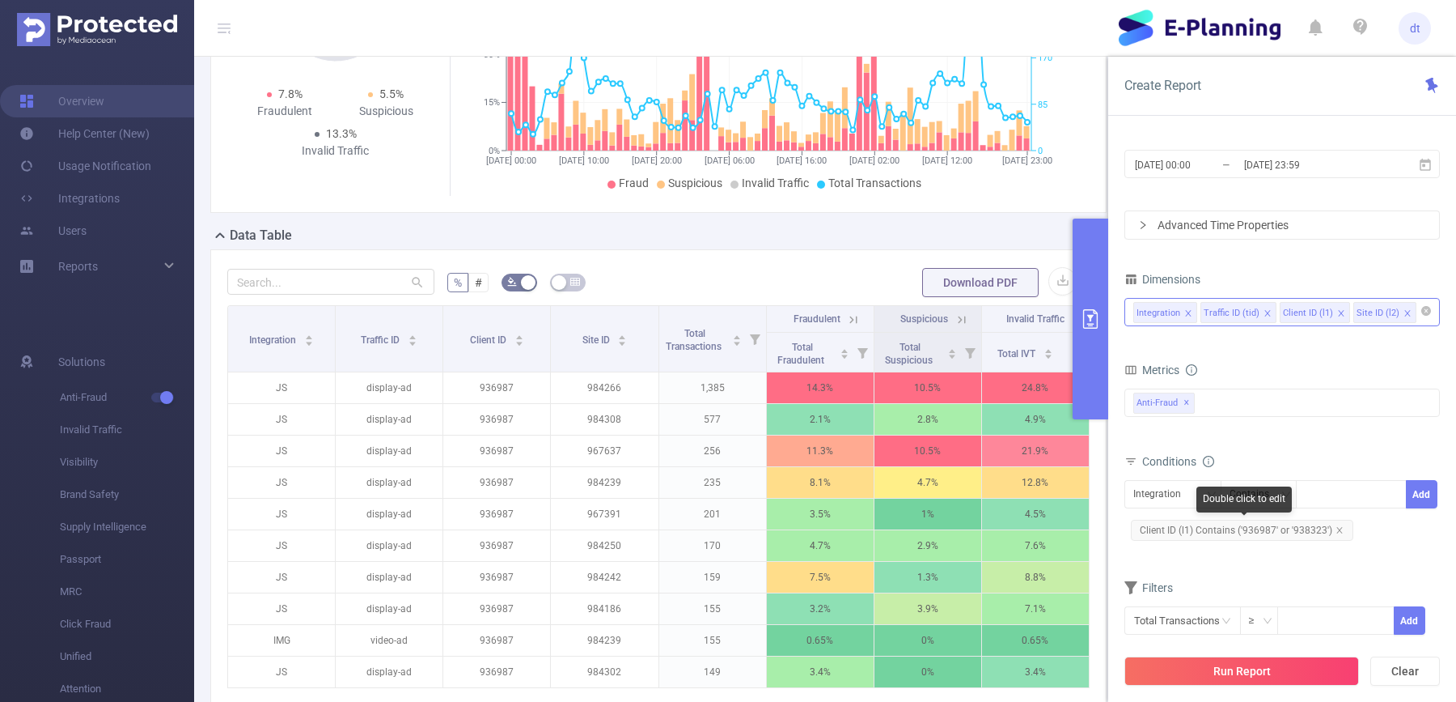
click at [1277, 528] on span "Client ID (l1) Contains ('936987' or '938323')" at bounding box center [1242, 529] width 223 height 21
click at [1291, 530] on span "Client ID (l1) Contains ('936987' or '938323')" at bounding box center [1242, 529] width 223 height 21
click at [1338, 514] on li "+ 1 ..." at bounding box center [1325, 518] width 41 height 21
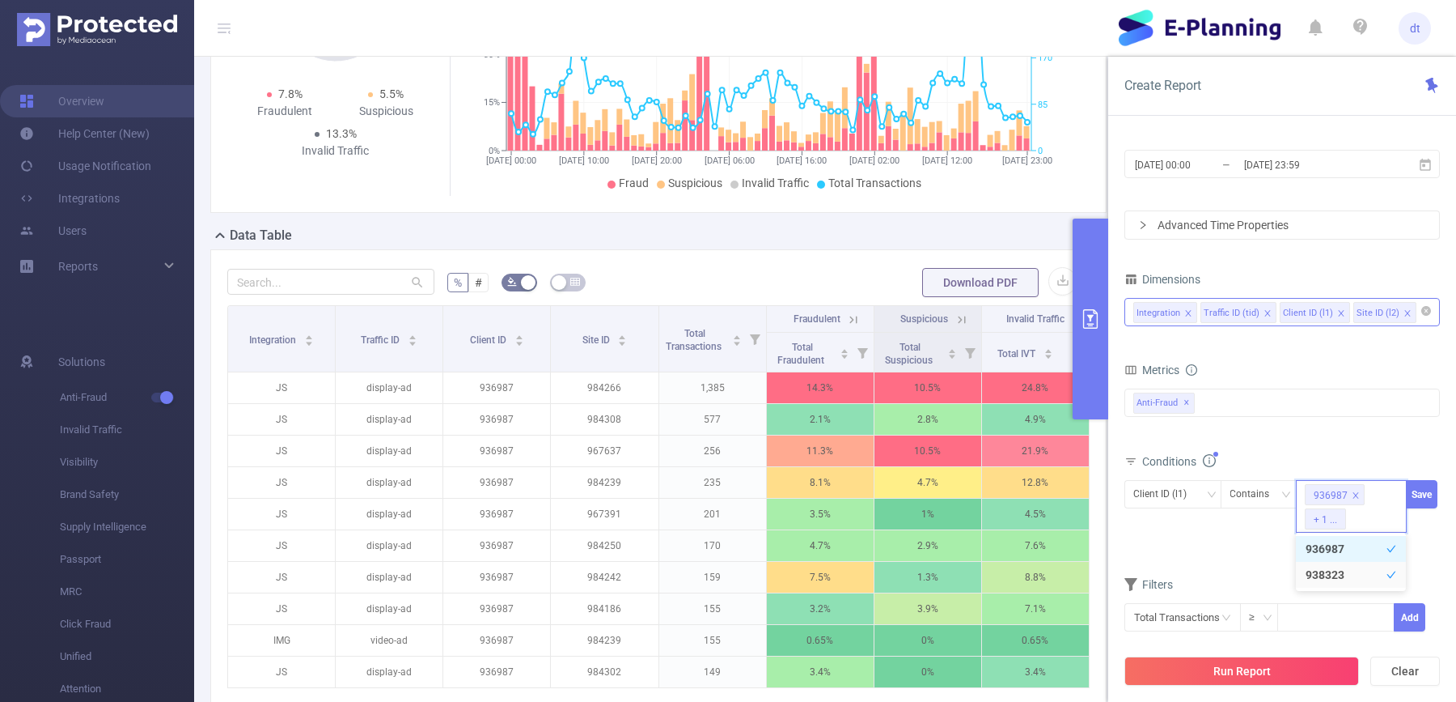
click at [1329, 514] on div "+ 1 ..." at bounding box center [1325, 519] width 23 height 21
click at [1355, 493] on icon "icon: close" at bounding box center [1357, 495] width 6 height 6
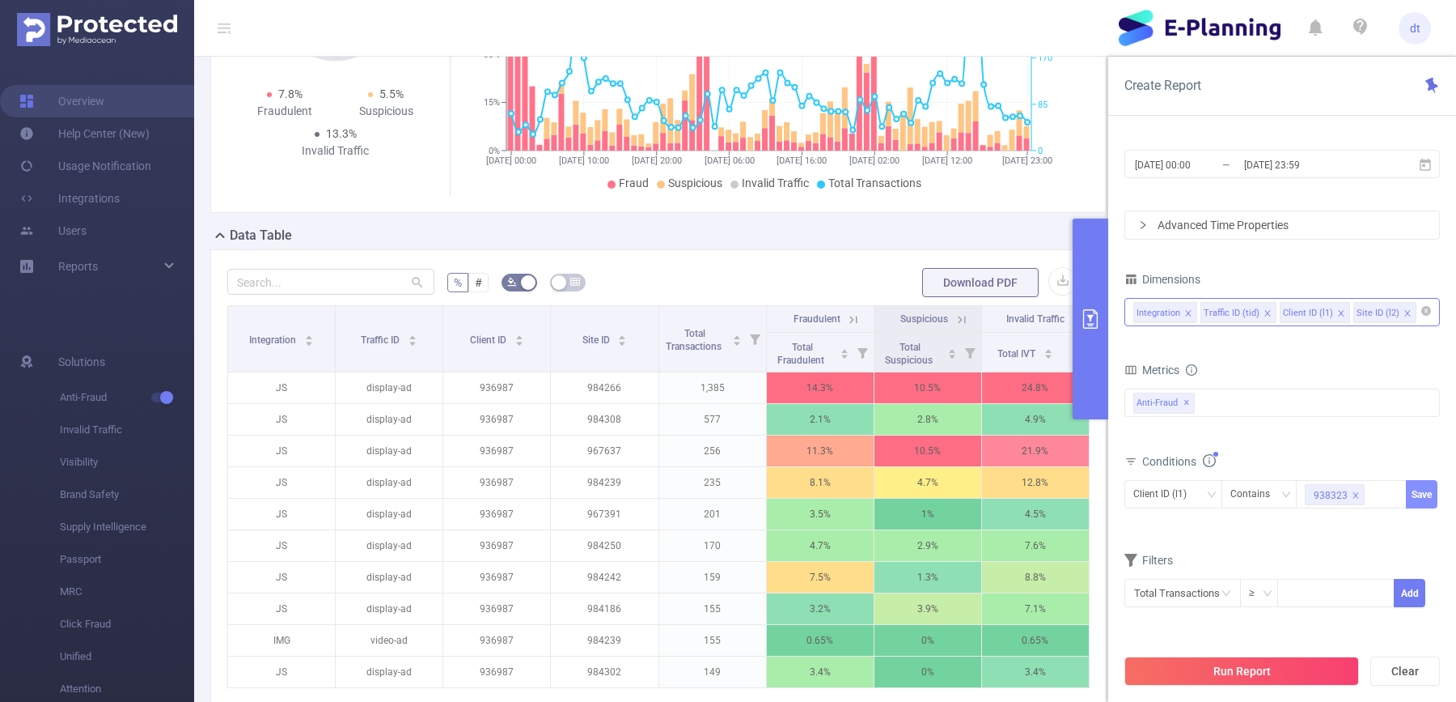
click at [1419, 495] on button "Save" at bounding box center [1422, 494] width 32 height 28
click at [1225, 670] on button "Run Report" at bounding box center [1242, 670] width 235 height 29
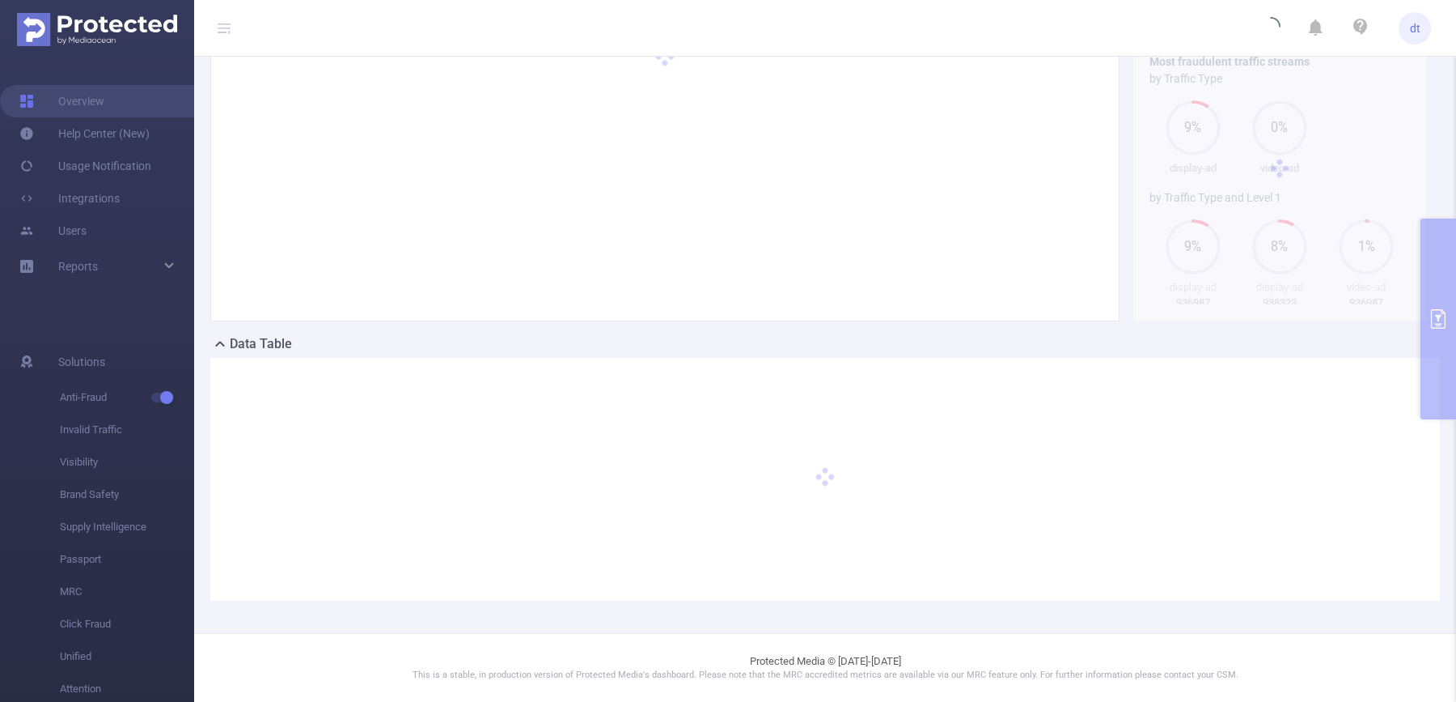
scroll to position [112, 0]
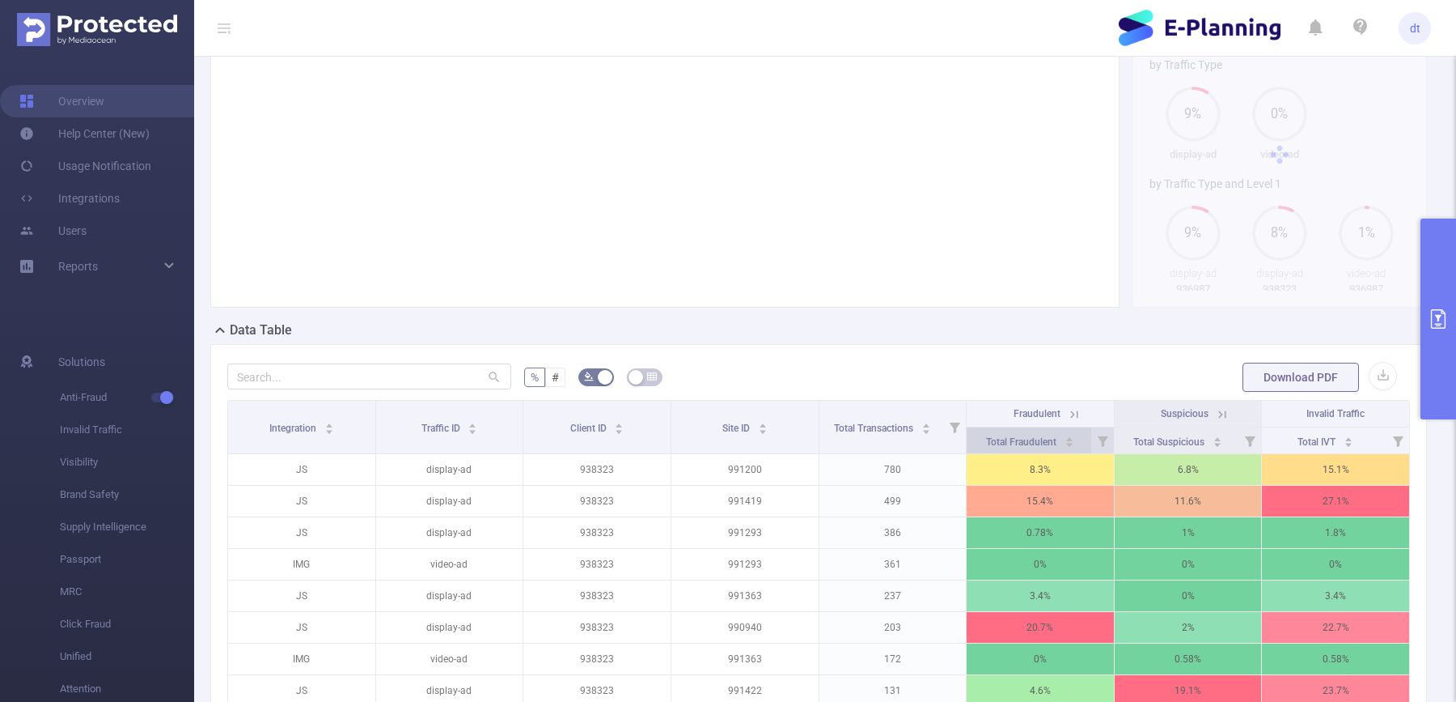
click at [1063, 448] on div "Total Fraudulent" at bounding box center [1030, 440] width 88 height 16
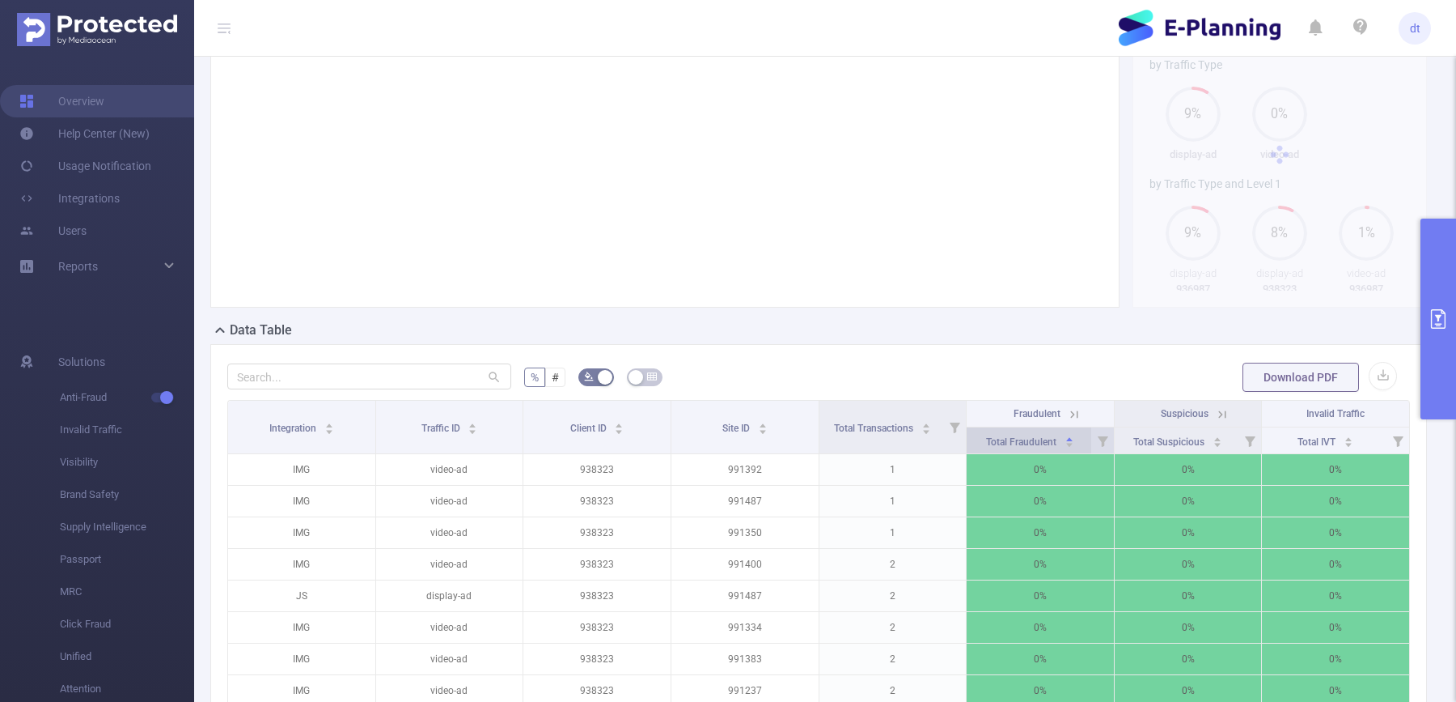
click at [1063, 448] on div "Total Fraudulent" at bounding box center [1030, 440] width 88 height 16
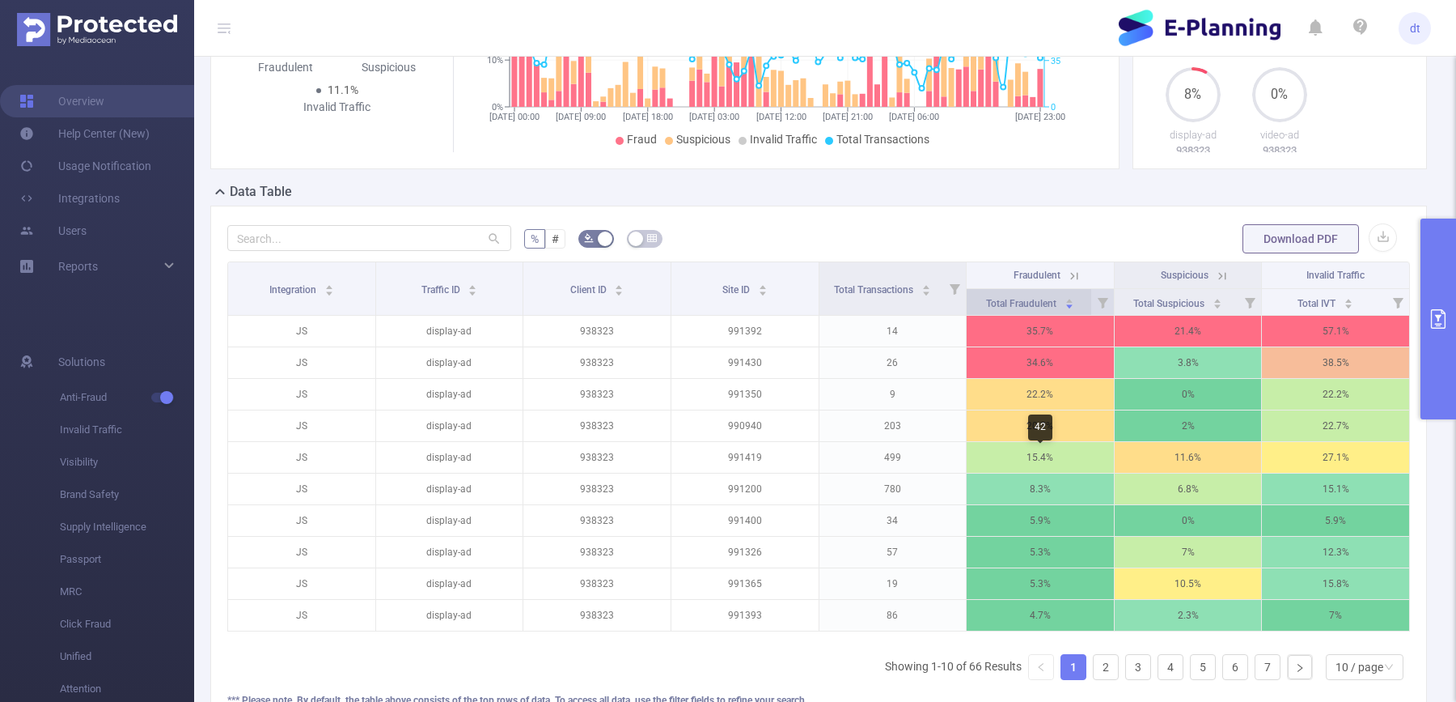
scroll to position [258, 0]
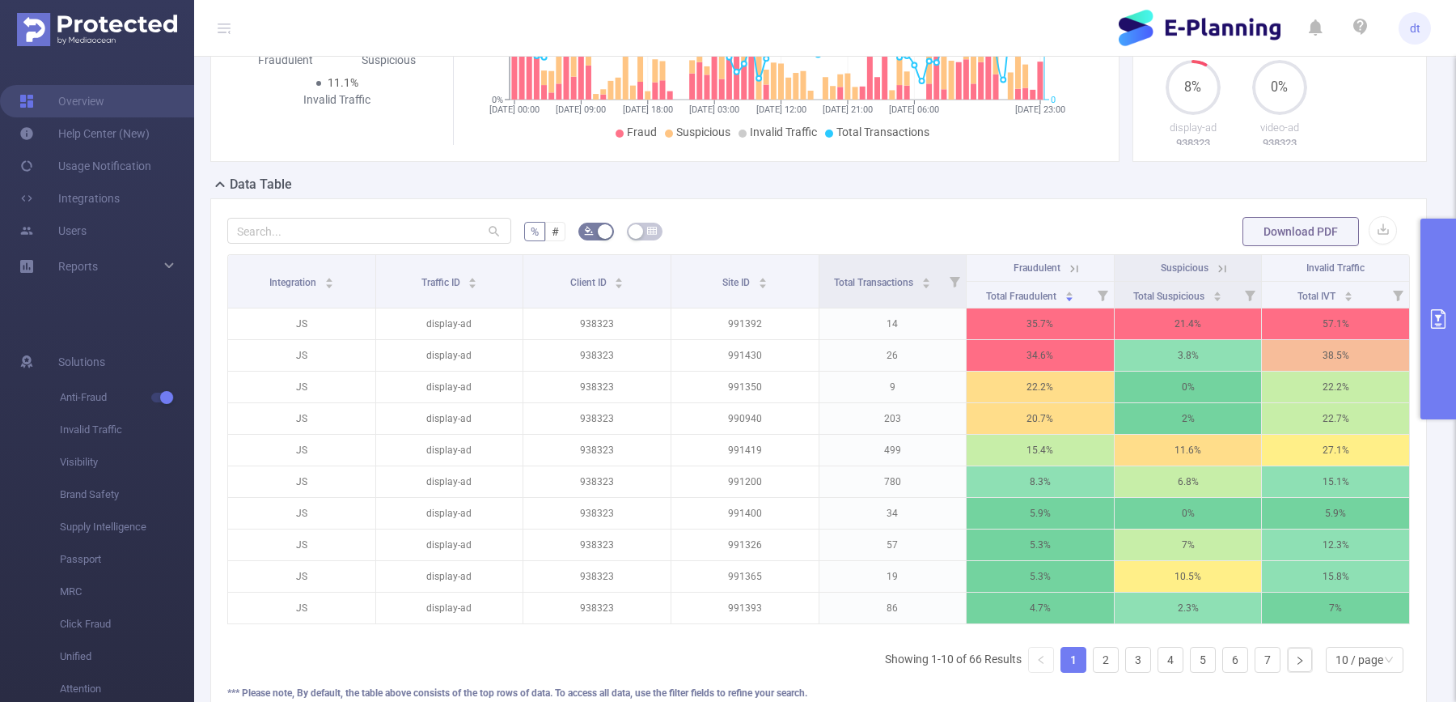
click at [1073, 276] on icon at bounding box center [1074, 268] width 15 height 15
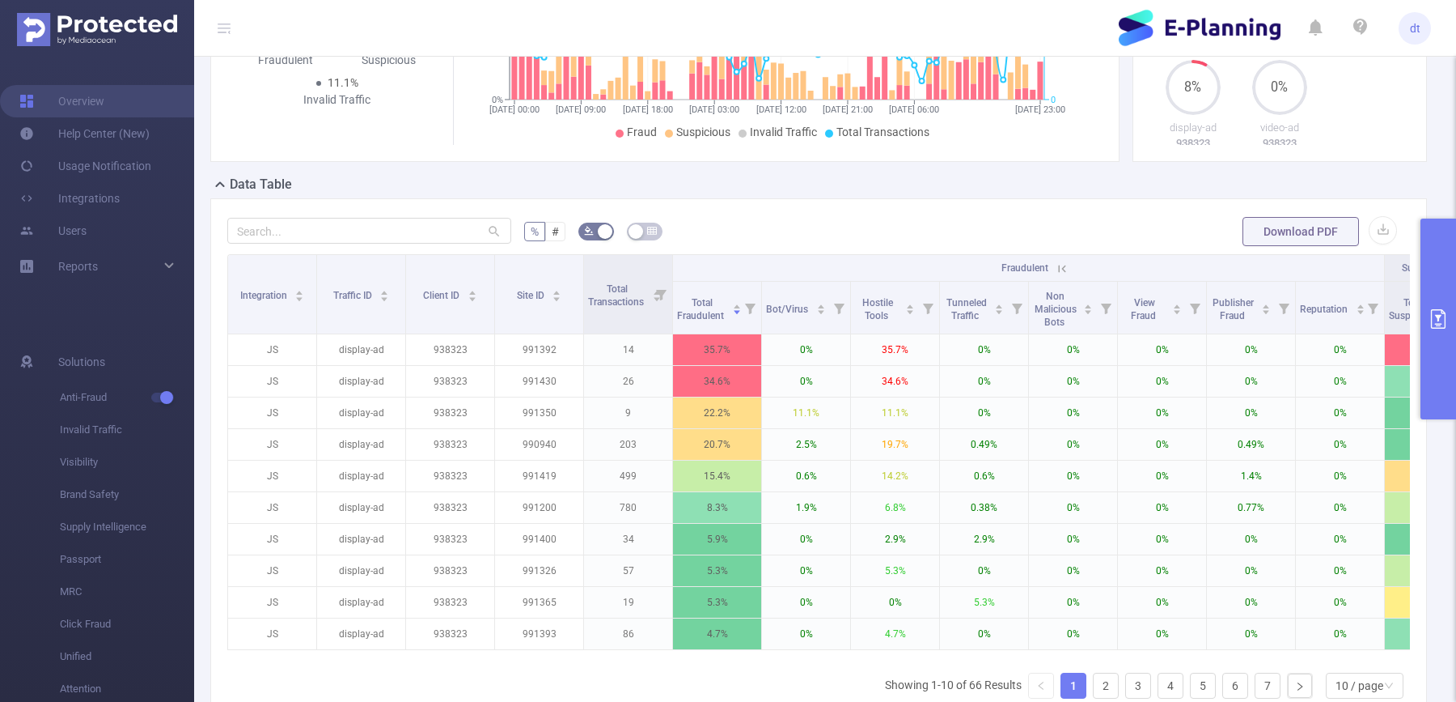
click at [1417, 290] on div "% # Download PDF Integration Traffic ID Client ID Site ID Total Transactions Fr…" at bounding box center [818, 487] width 1217 height 579
click at [1430, 299] on button "primary" at bounding box center [1439, 318] width 36 height 201
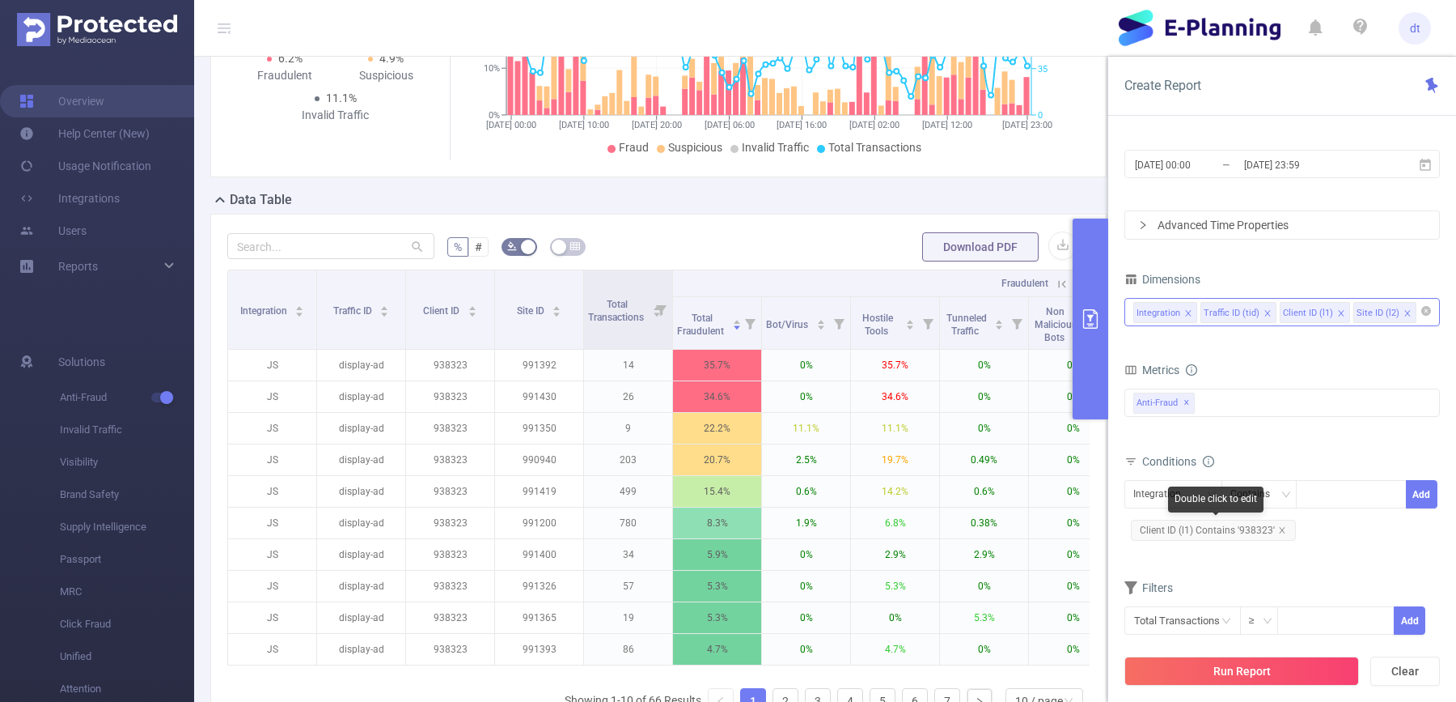
click at [1244, 524] on span "Client ID (l1) Contains '938323'" at bounding box center [1213, 529] width 165 height 21
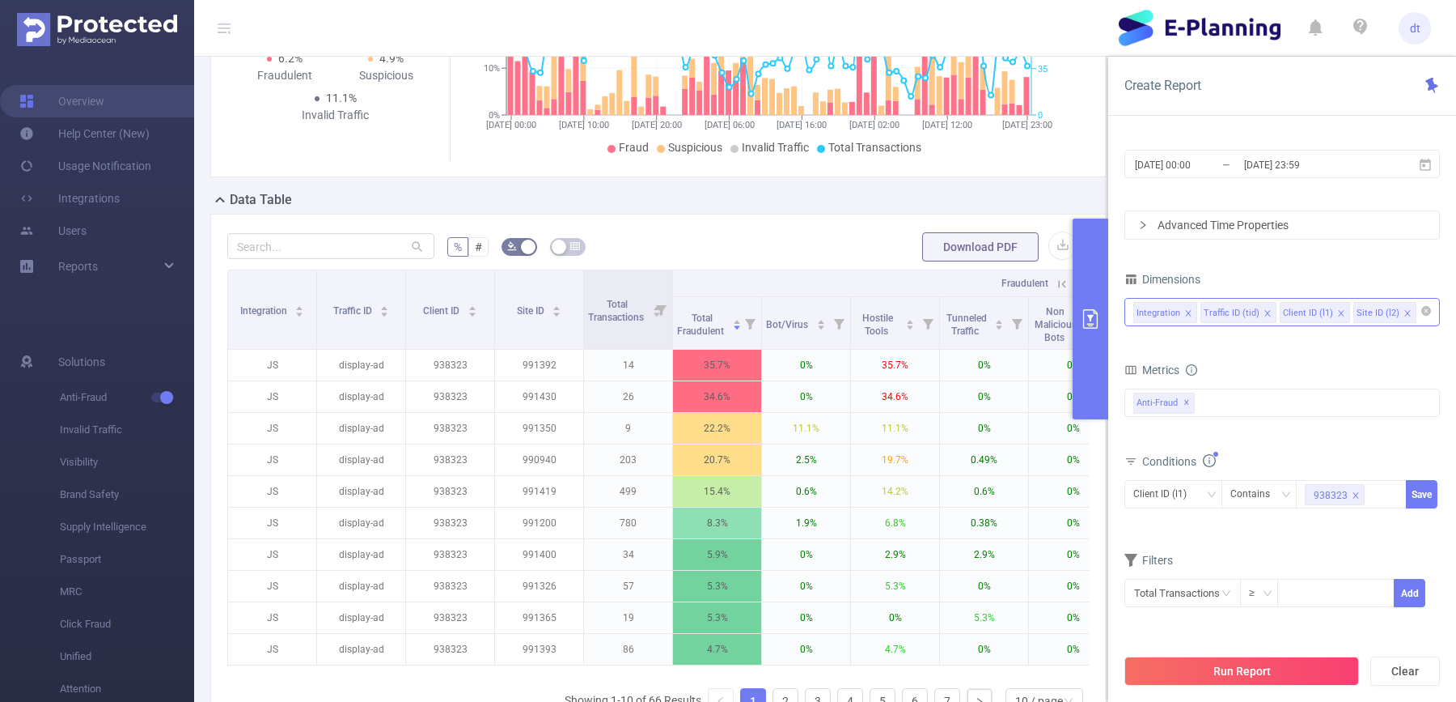
click at [1354, 491] on icon "icon: close" at bounding box center [1356, 495] width 8 height 8
click at [1354, 491] on div "938323" at bounding box center [1352, 494] width 94 height 27
paste input "938322"
type input "938322"
click at [1341, 519] on li "938322" at bounding box center [1351, 524] width 110 height 26
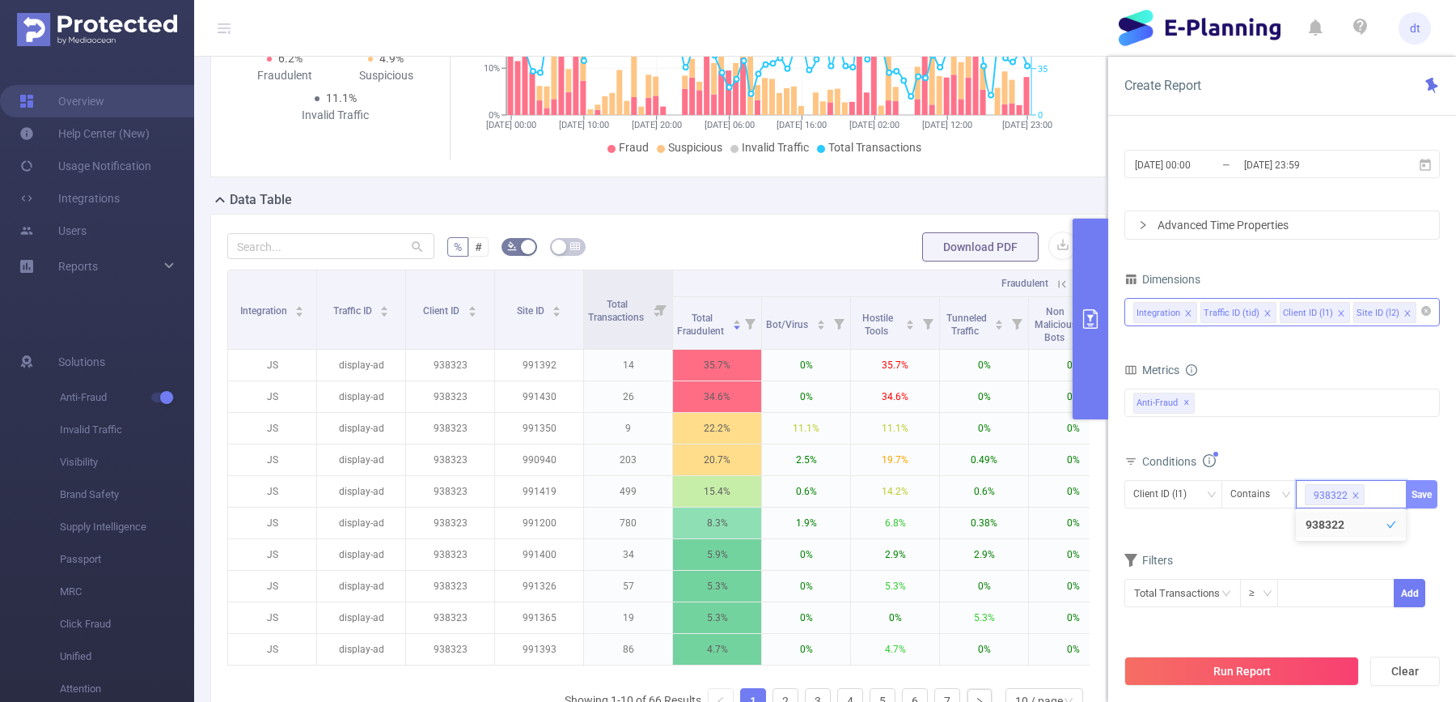
click at [1427, 493] on button "Save" at bounding box center [1422, 494] width 32 height 28
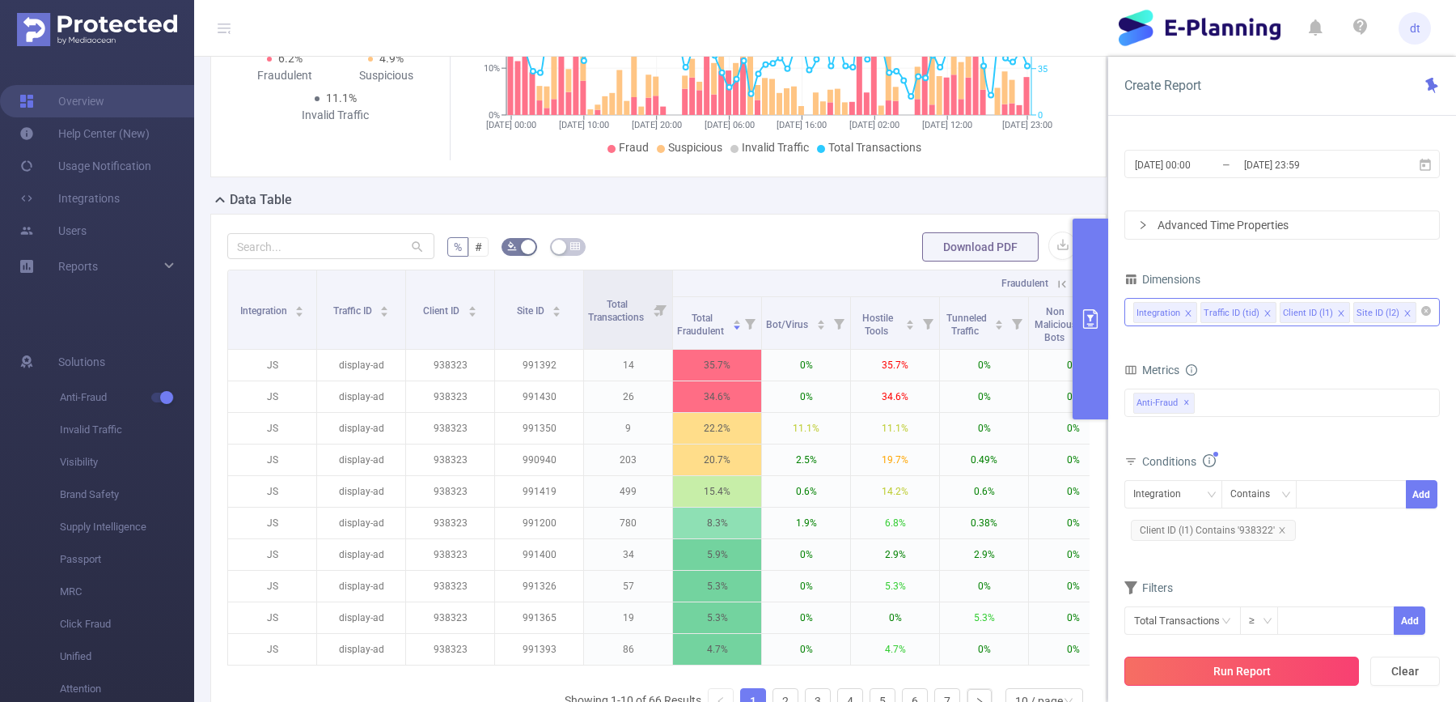
click at [1257, 664] on button "Run Report" at bounding box center [1242, 670] width 235 height 29
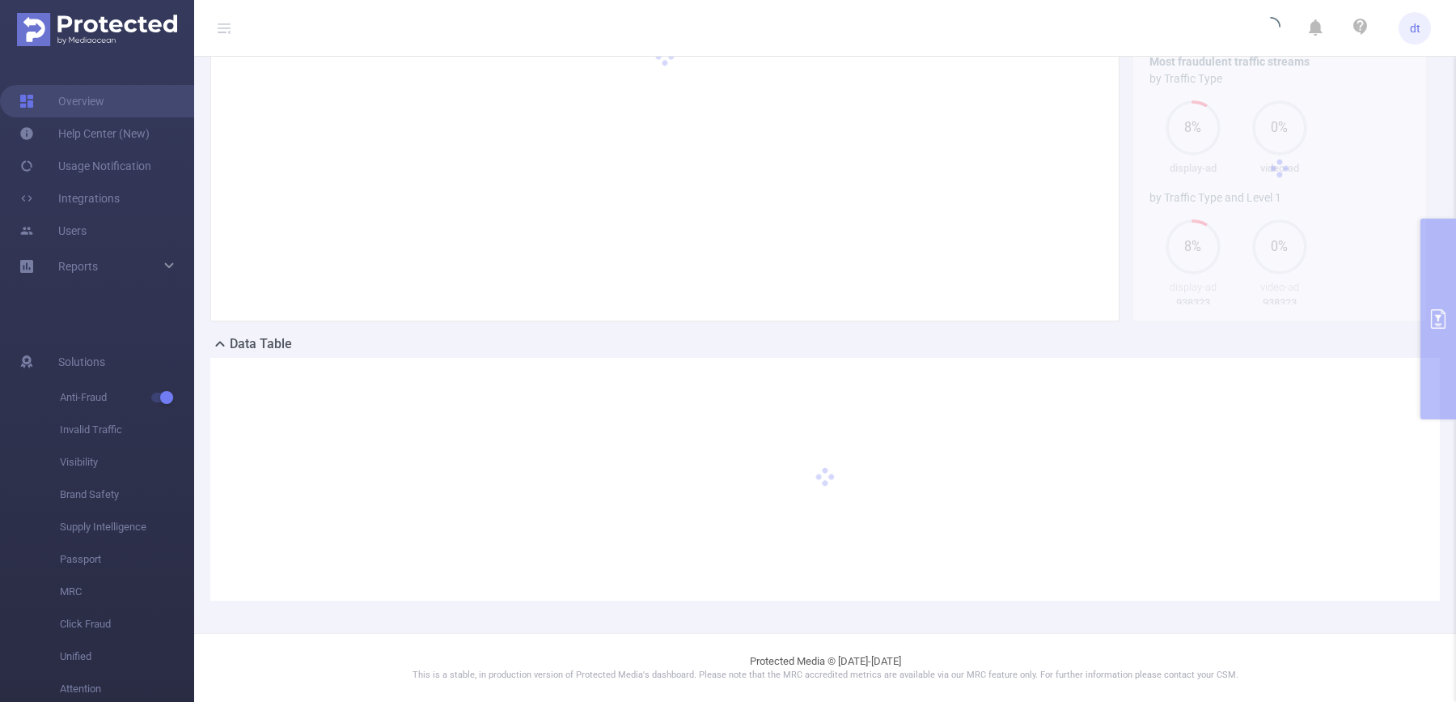
scroll to position [112, 0]
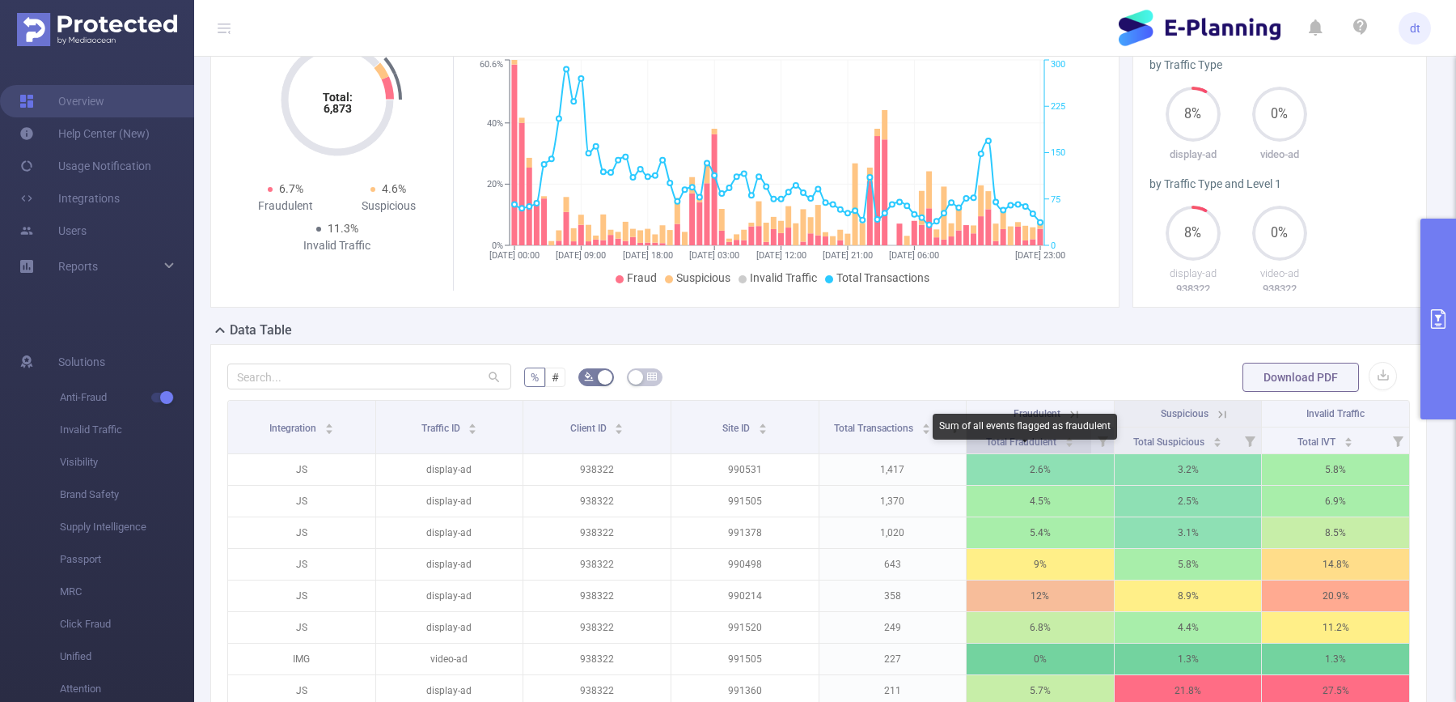
click at [1054, 447] on span "Total Fraudulent" at bounding box center [1022, 441] width 73 height 11
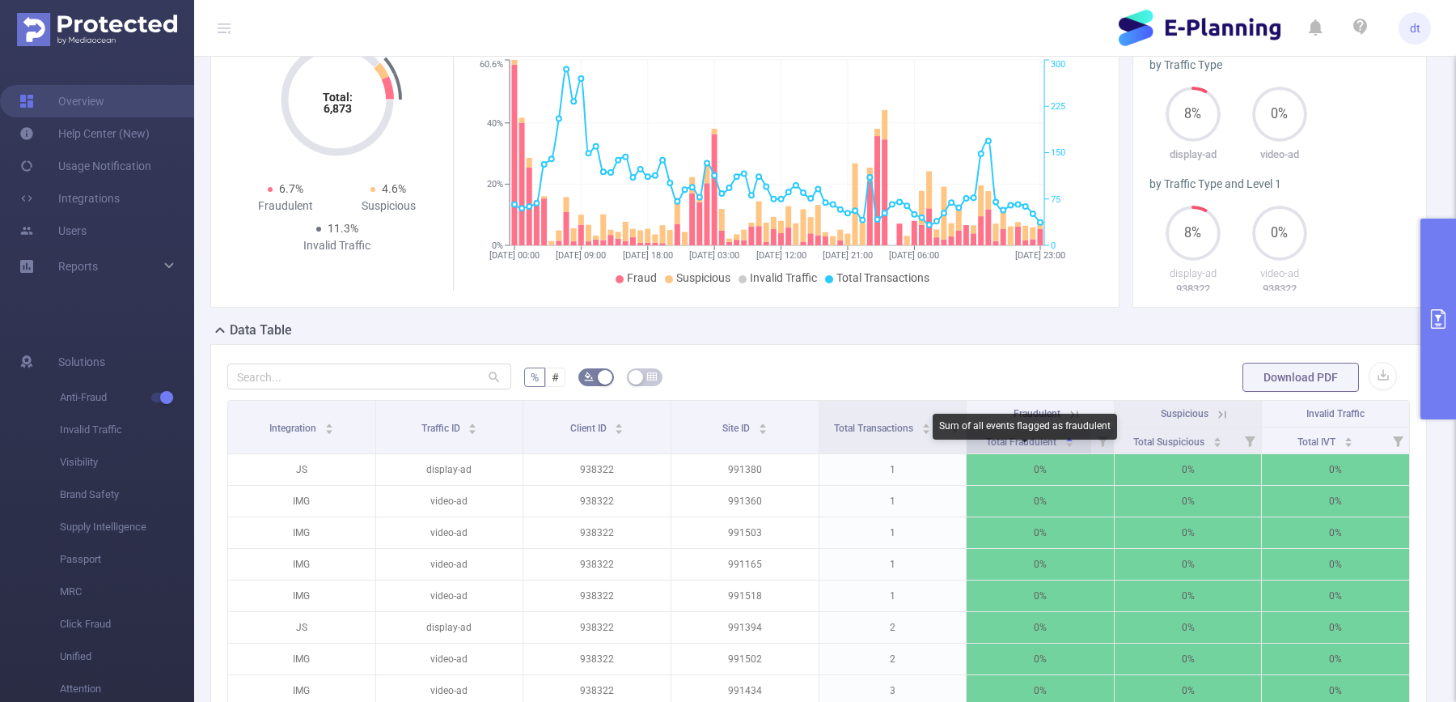
click at [1054, 447] on span "Total Fraudulent" at bounding box center [1022, 441] width 73 height 11
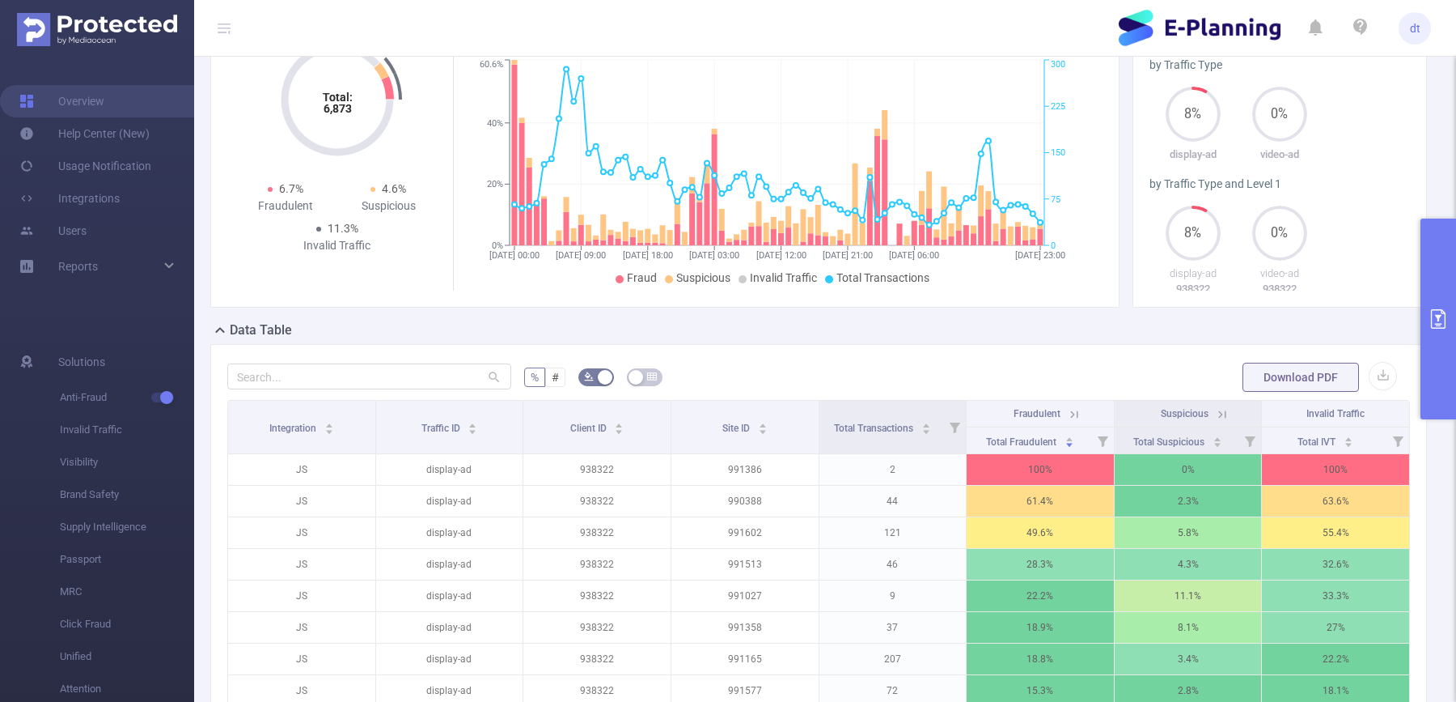
click at [1076, 418] on icon at bounding box center [1074, 413] width 7 height 7
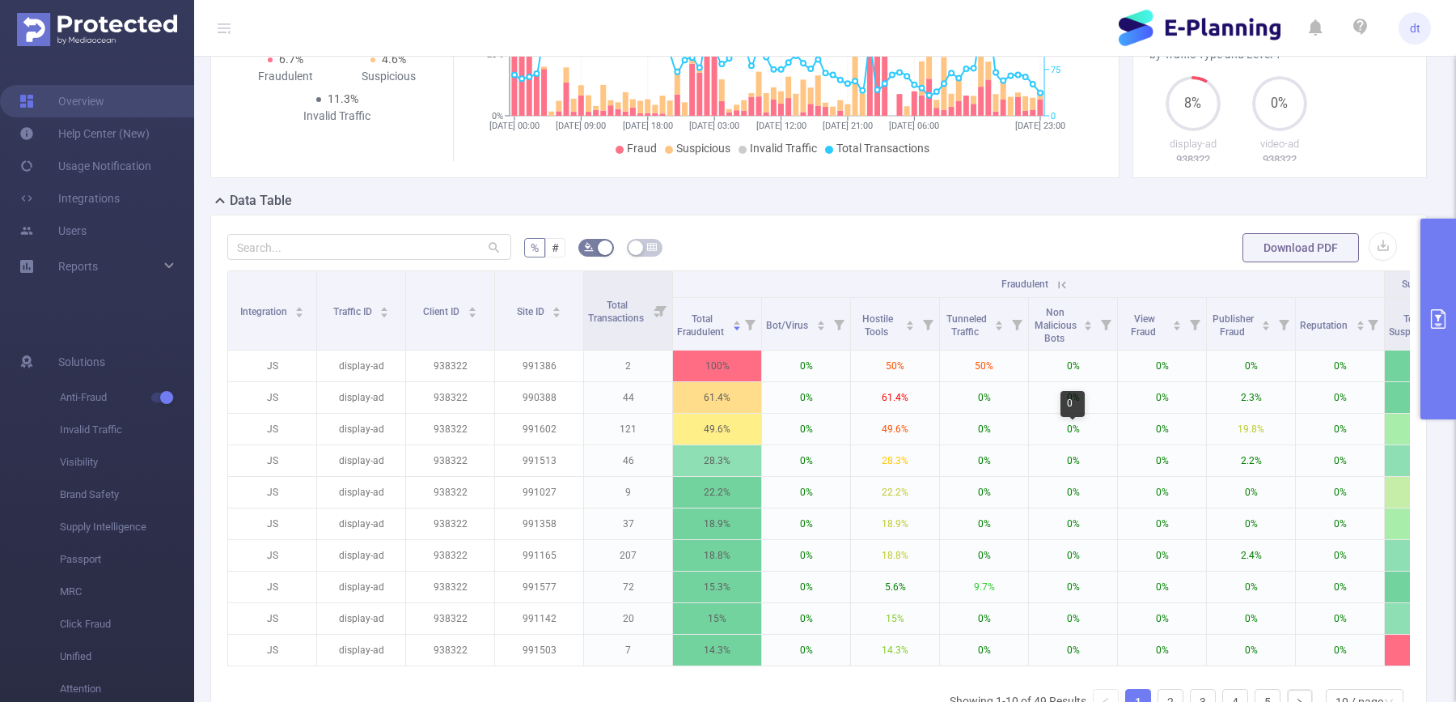
scroll to position [286, 0]
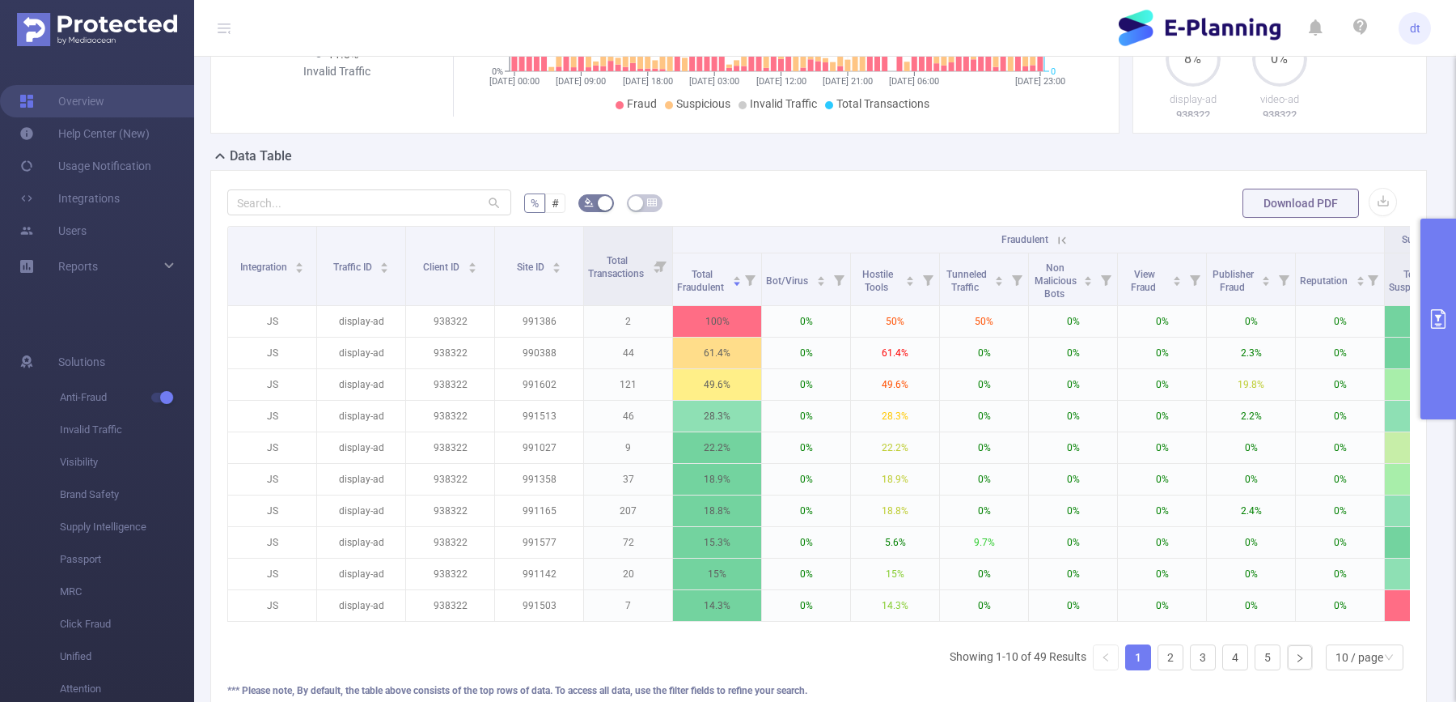
click at [1440, 299] on button "primary" at bounding box center [1439, 318] width 36 height 201
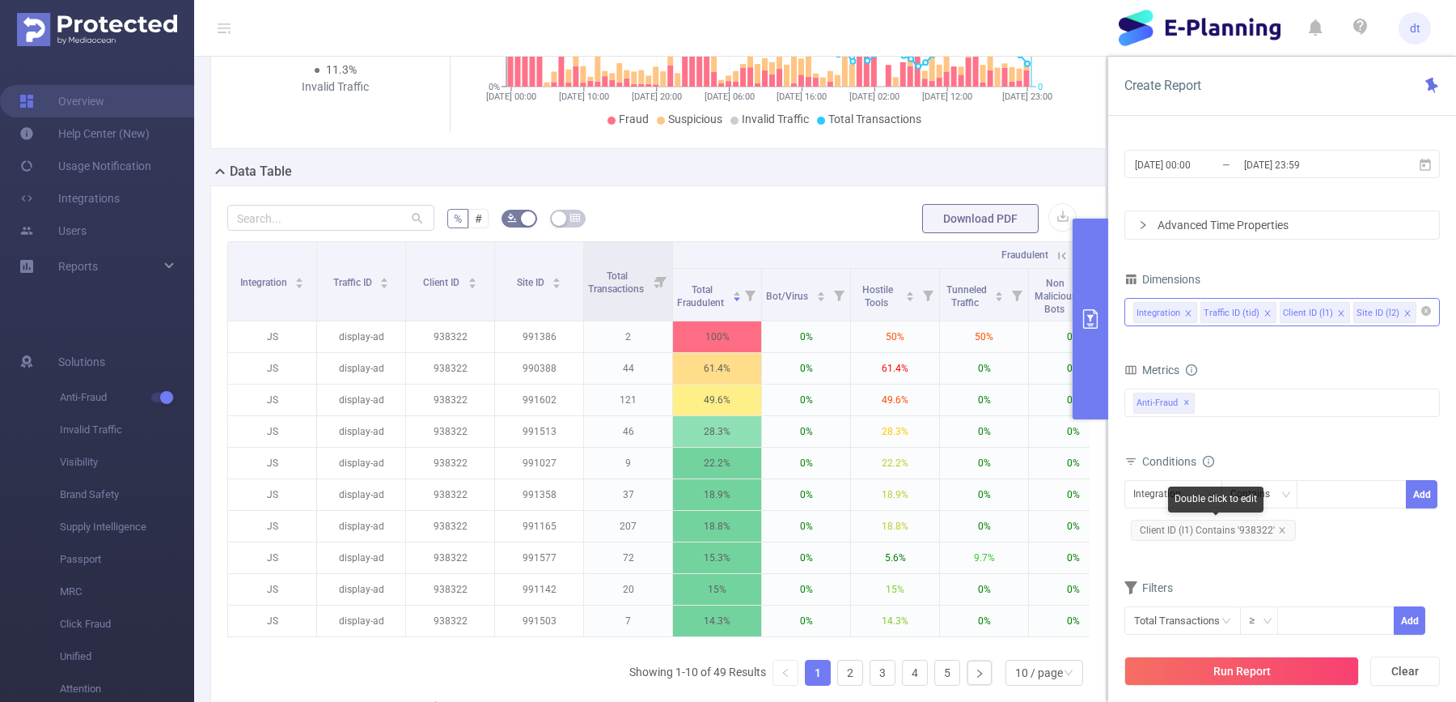
click at [1210, 532] on span "Client ID (l1) Contains '938322'" at bounding box center [1213, 529] width 165 height 21
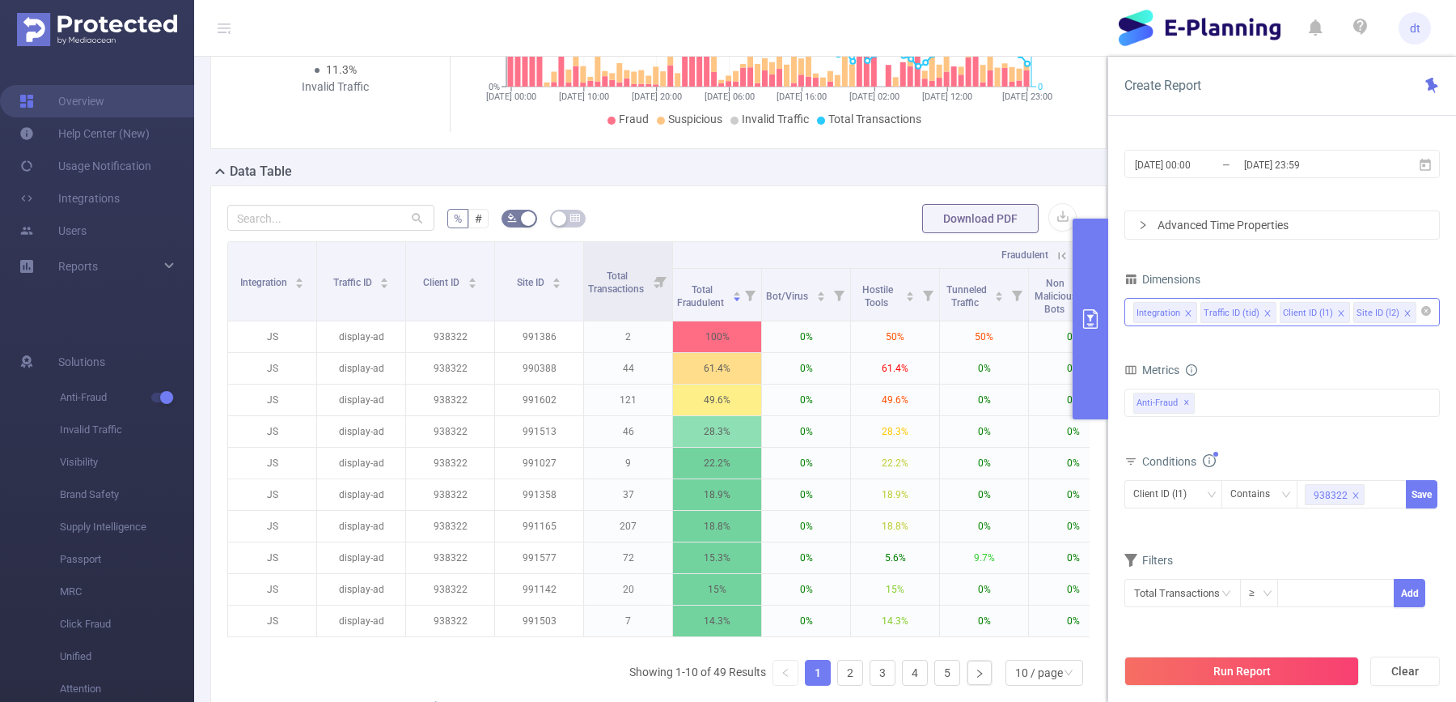
click at [1354, 494] on icon "icon: close" at bounding box center [1357, 495] width 6 height 6
click at [1352, 494] on div at bounding box center [1352, 494] width 94 height 27
paste input "936987"
type input "936987"
click at [1344, 528] on li "936987" at bounding box center [1351, 524] width 110 height 26
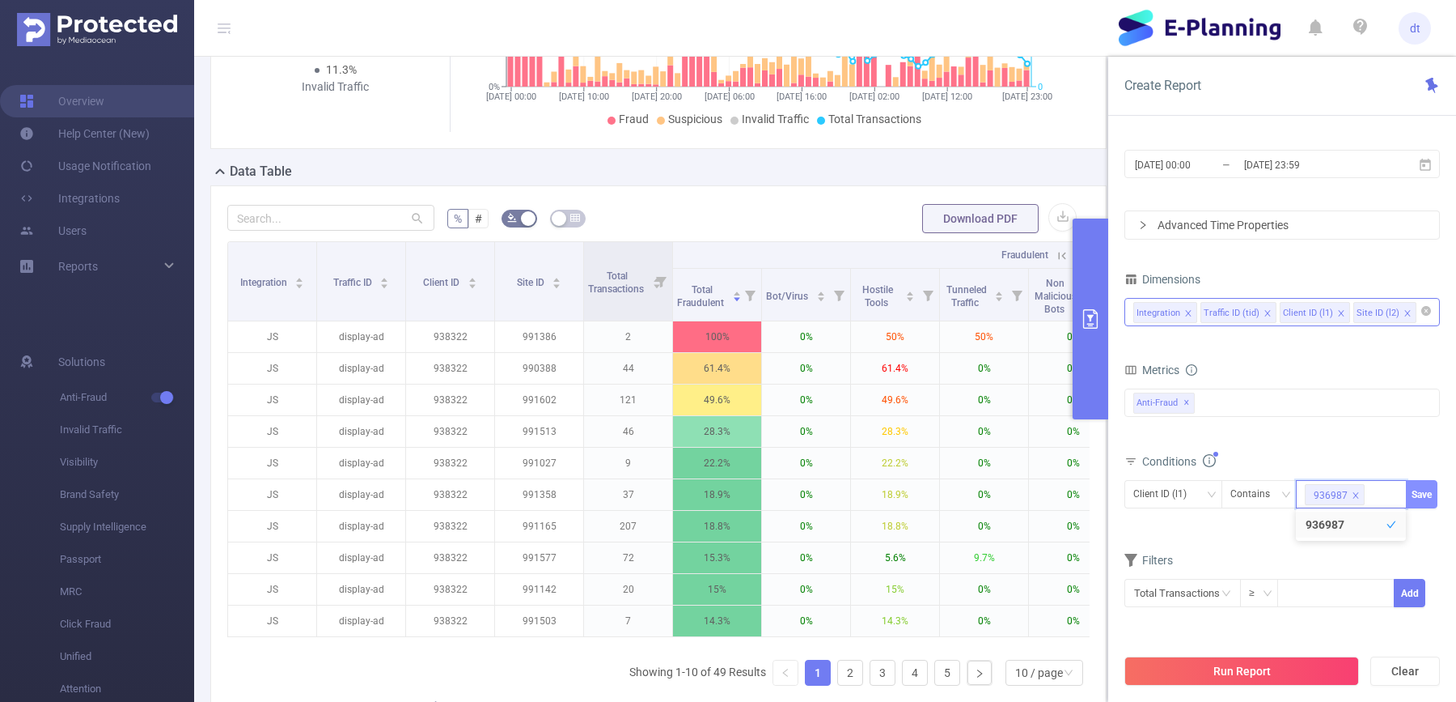
click at [1422, 493] on button "Save" at bounding box center [1422, 494] width 32 height 28
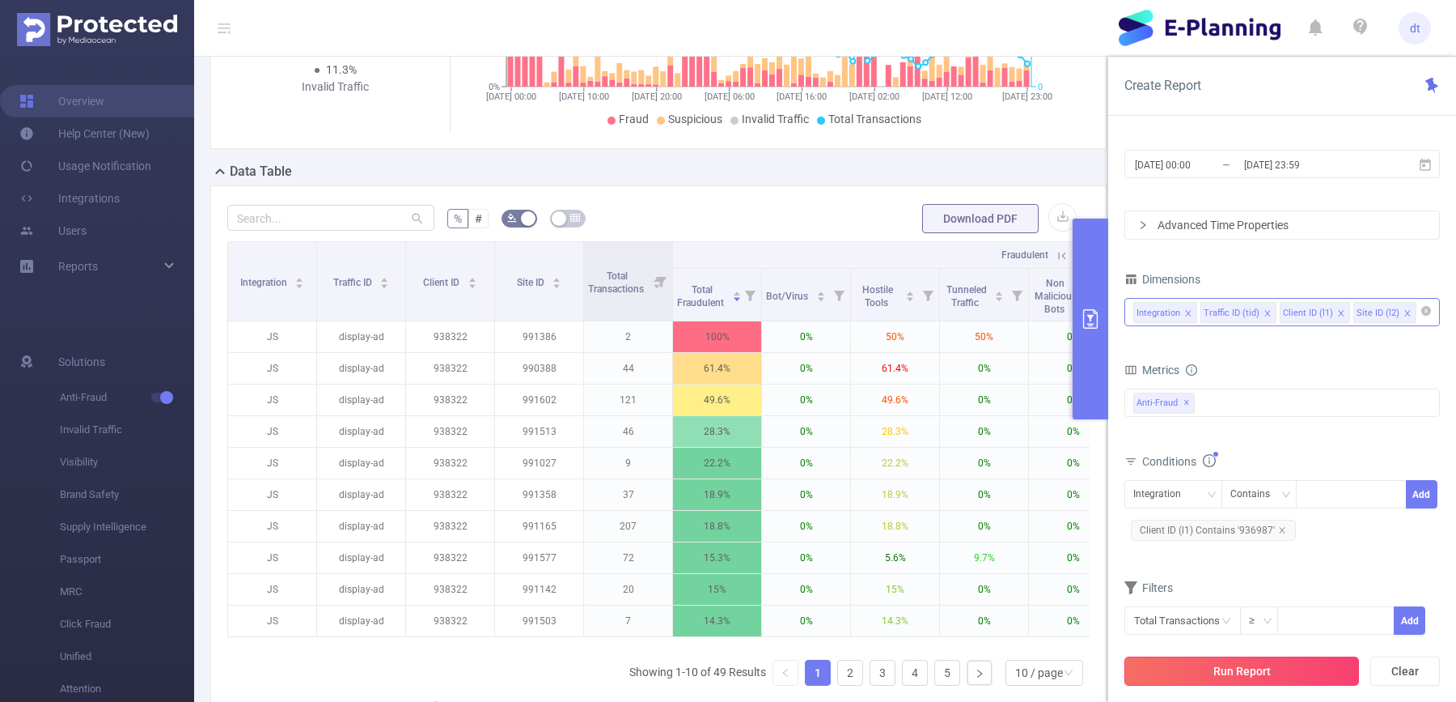
click at [1252, 677] on button "Run Report" at bounding box center [1242, 670] width 235 height 29
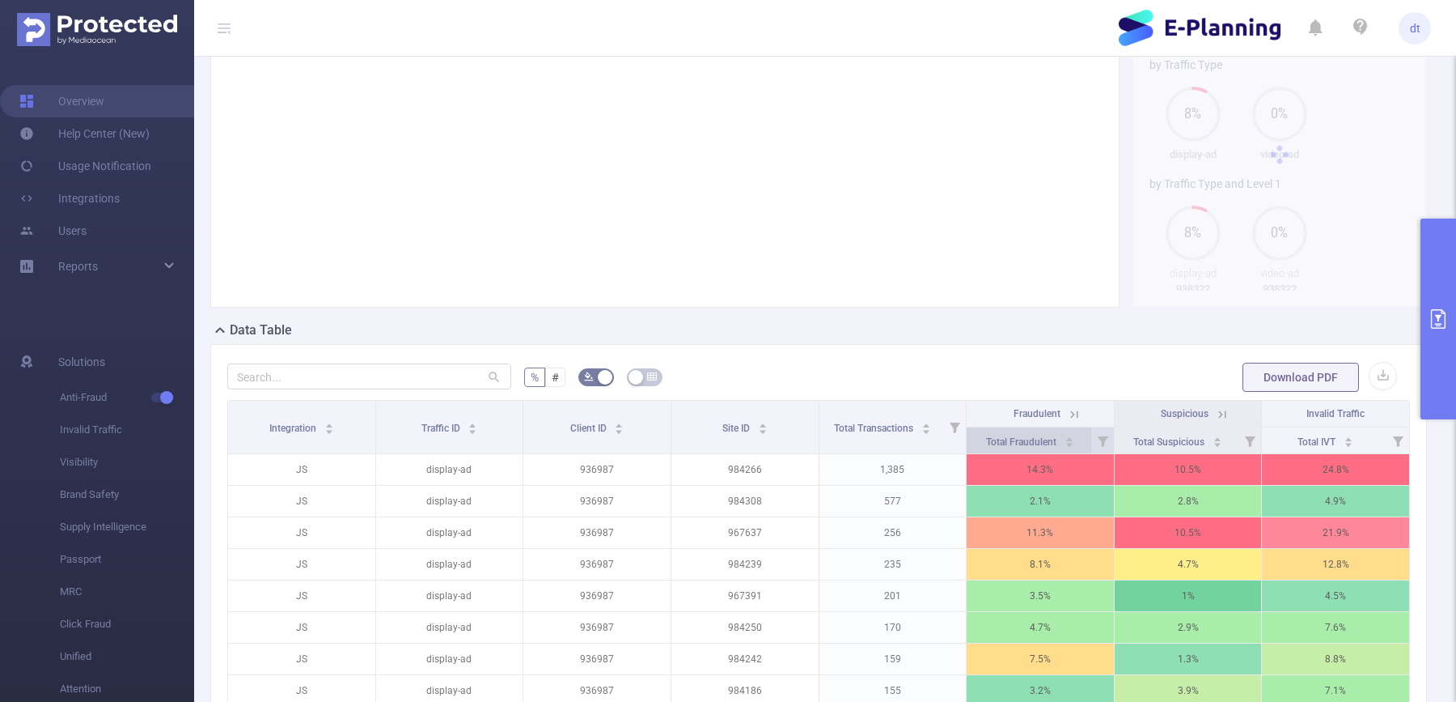
click at [1066, 449] on icon "icon: caret-down" at bounding box center [1069, 444] width 9 height 9
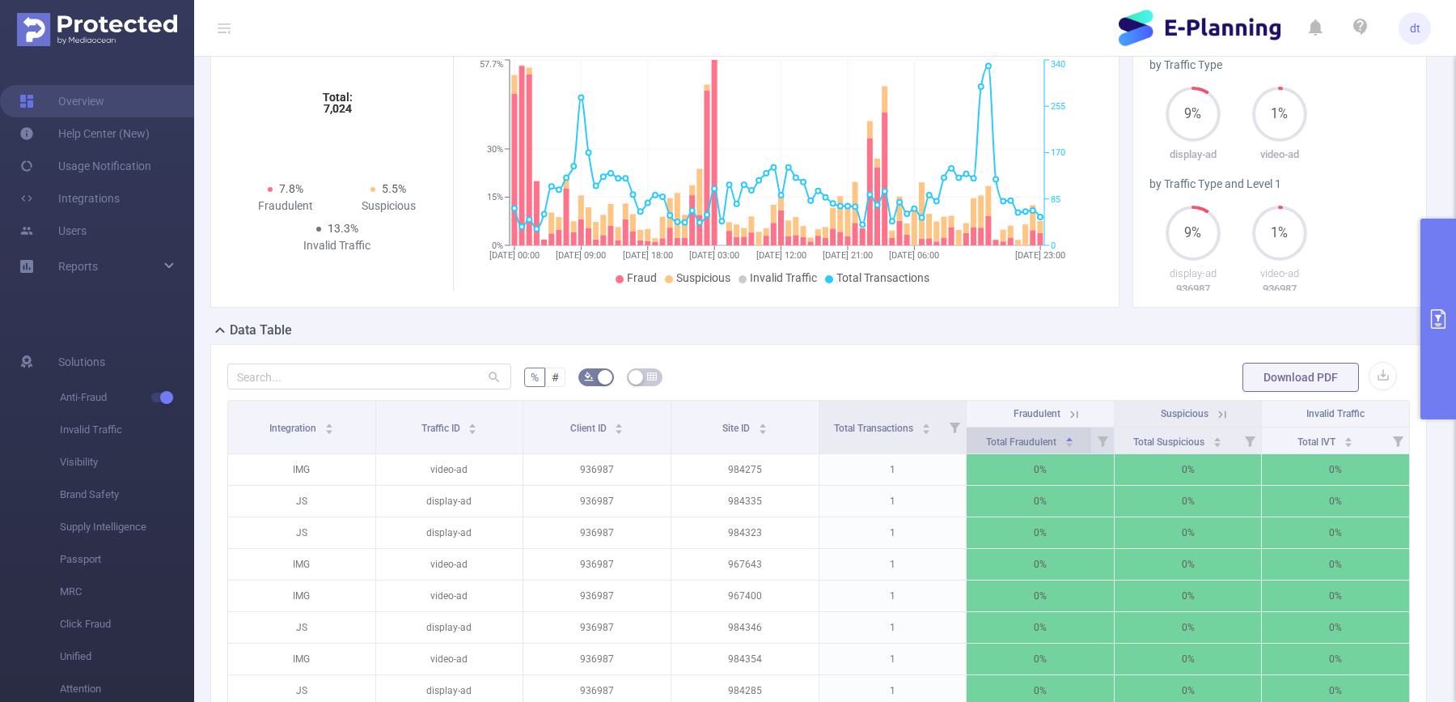
click at [1066, 449] on icon "icon: caret-down" at bounding box center [1069, 444] width 9 height 9
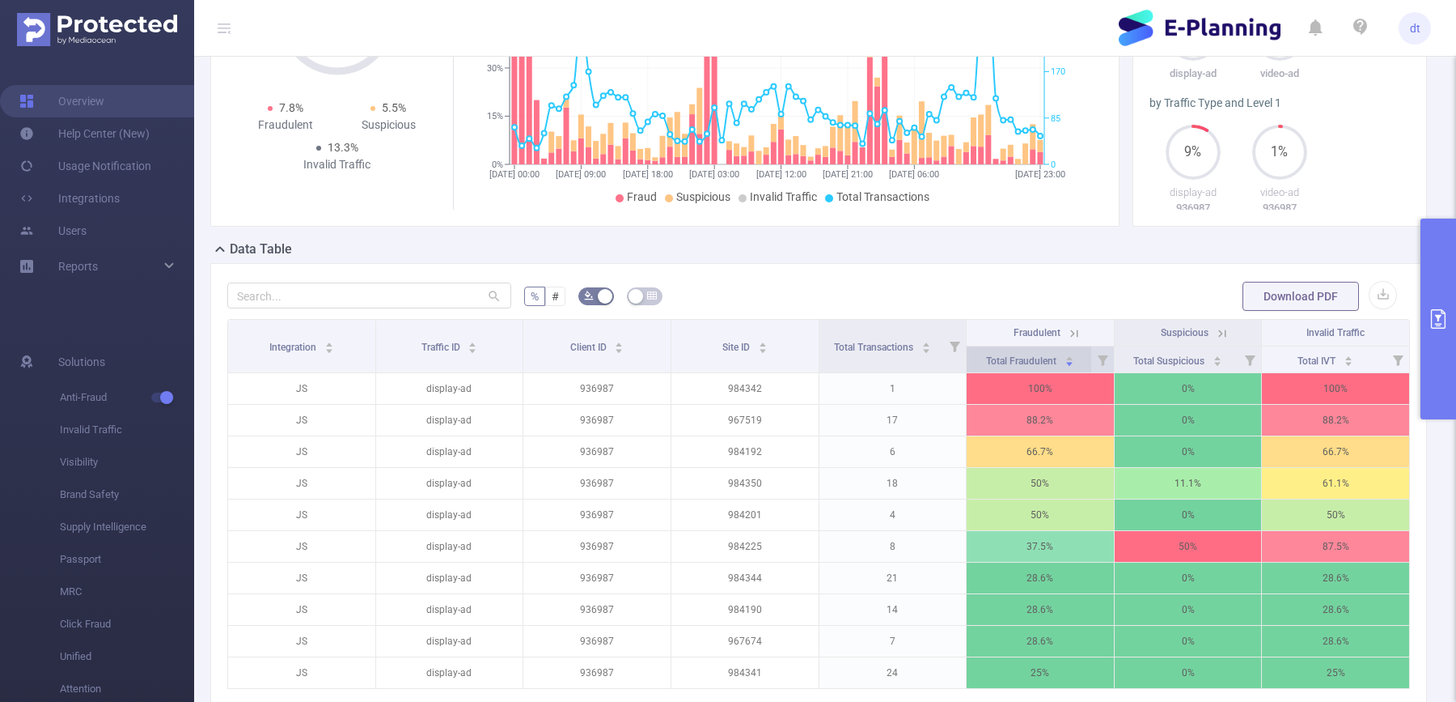
scroll to position [201, 0]
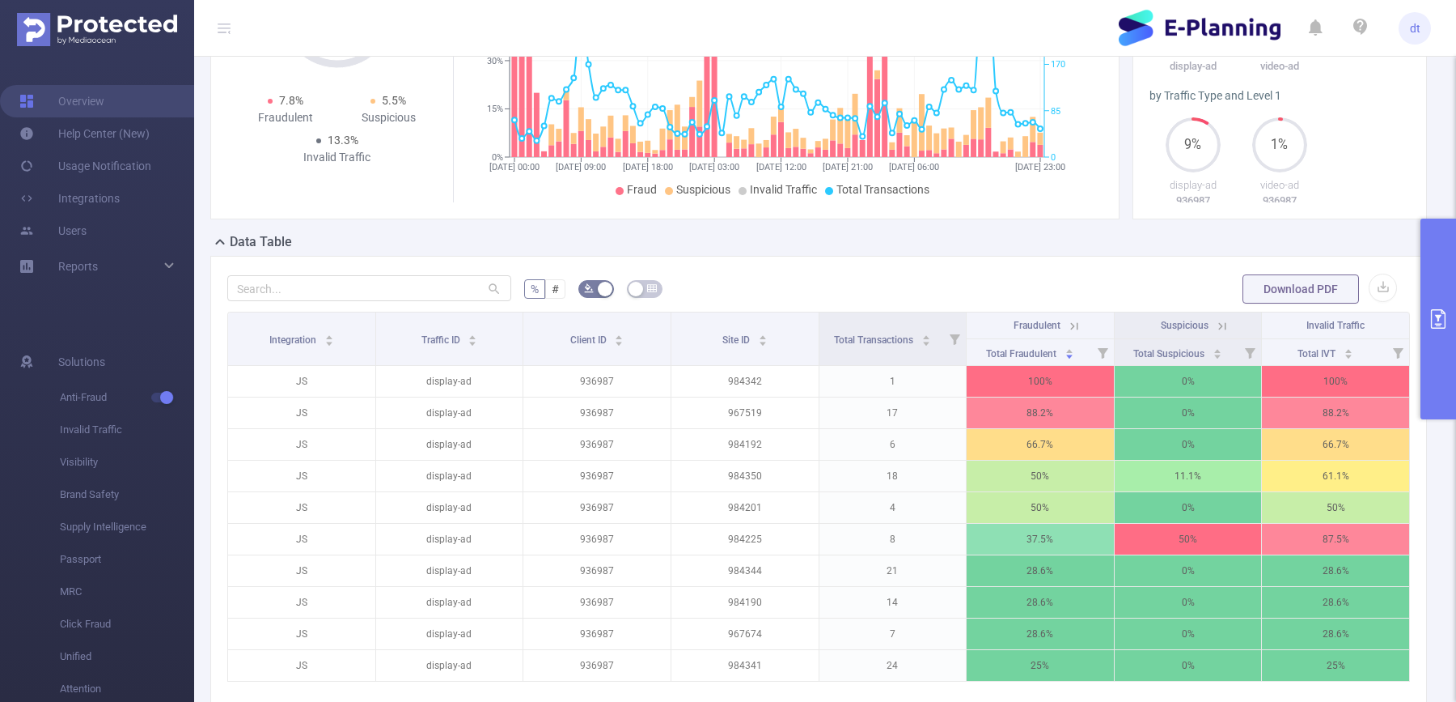
click at [1072, 333] on icon at bounding box center [1074, 326] width 15 height 15
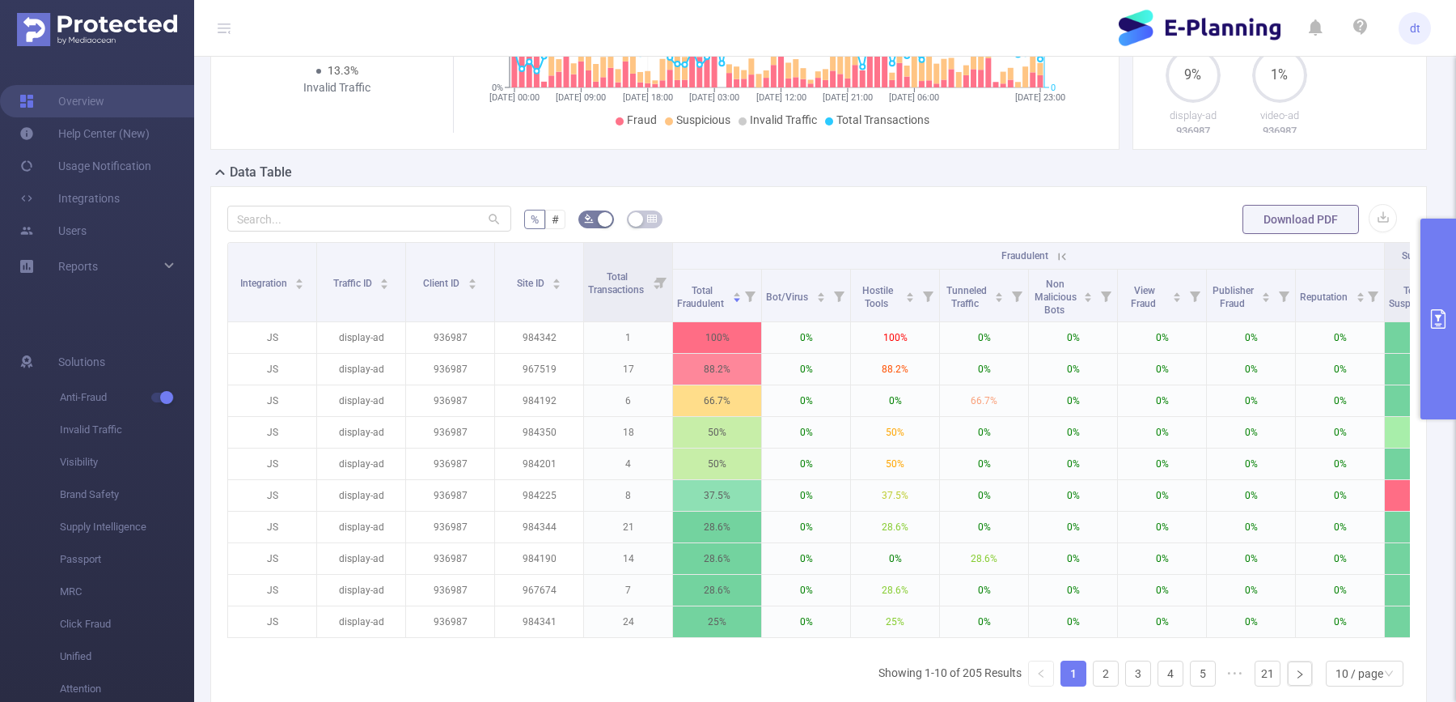
scroll to position [283, 0]
